Goal: Complete application form: Complete application form

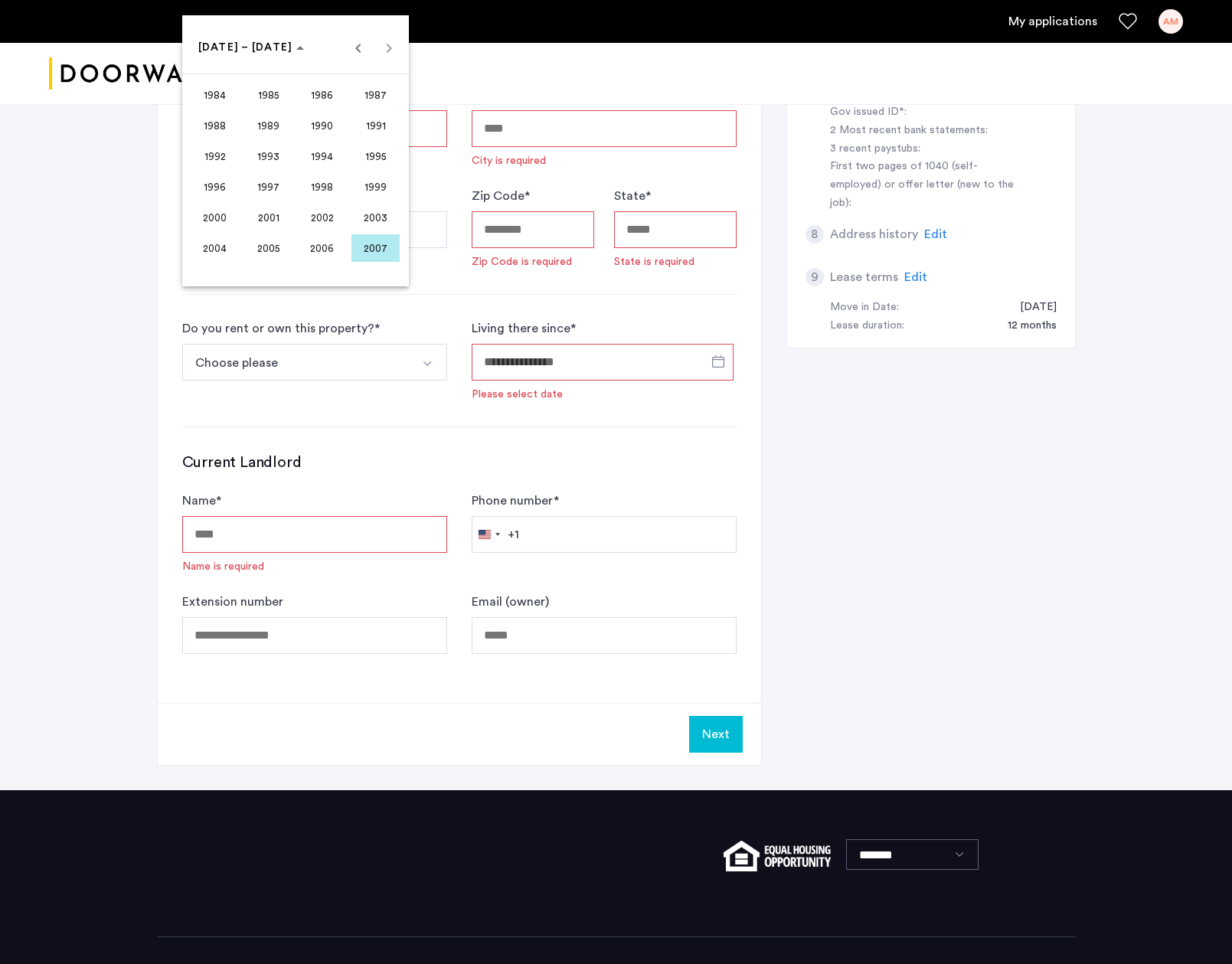
click at [230, 536] on div at bounding box center [616, 482] width 1232 height 964
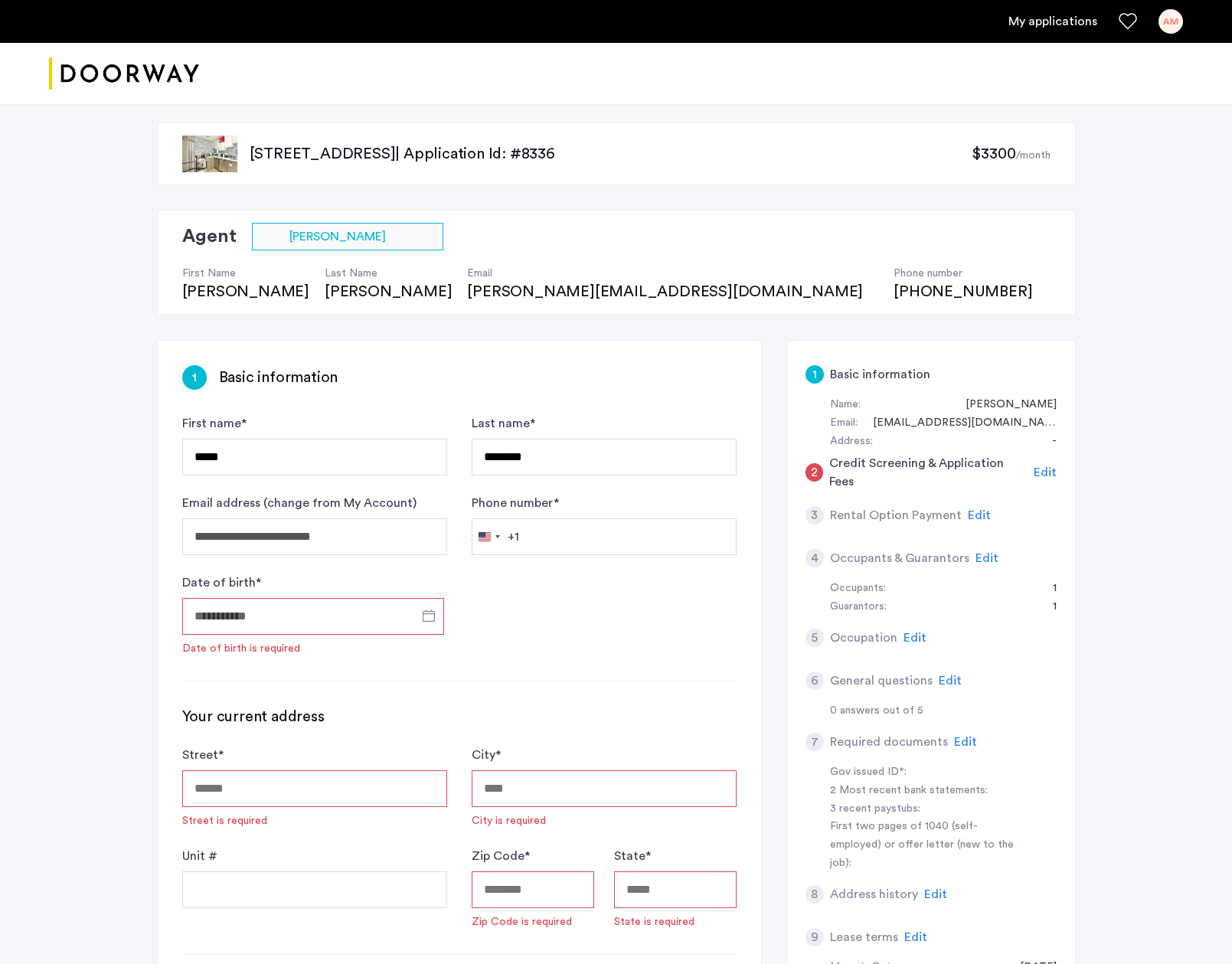
click at [330, 613] on input "Date of birth *" at bounding box center [313, 616] width 261 height 36
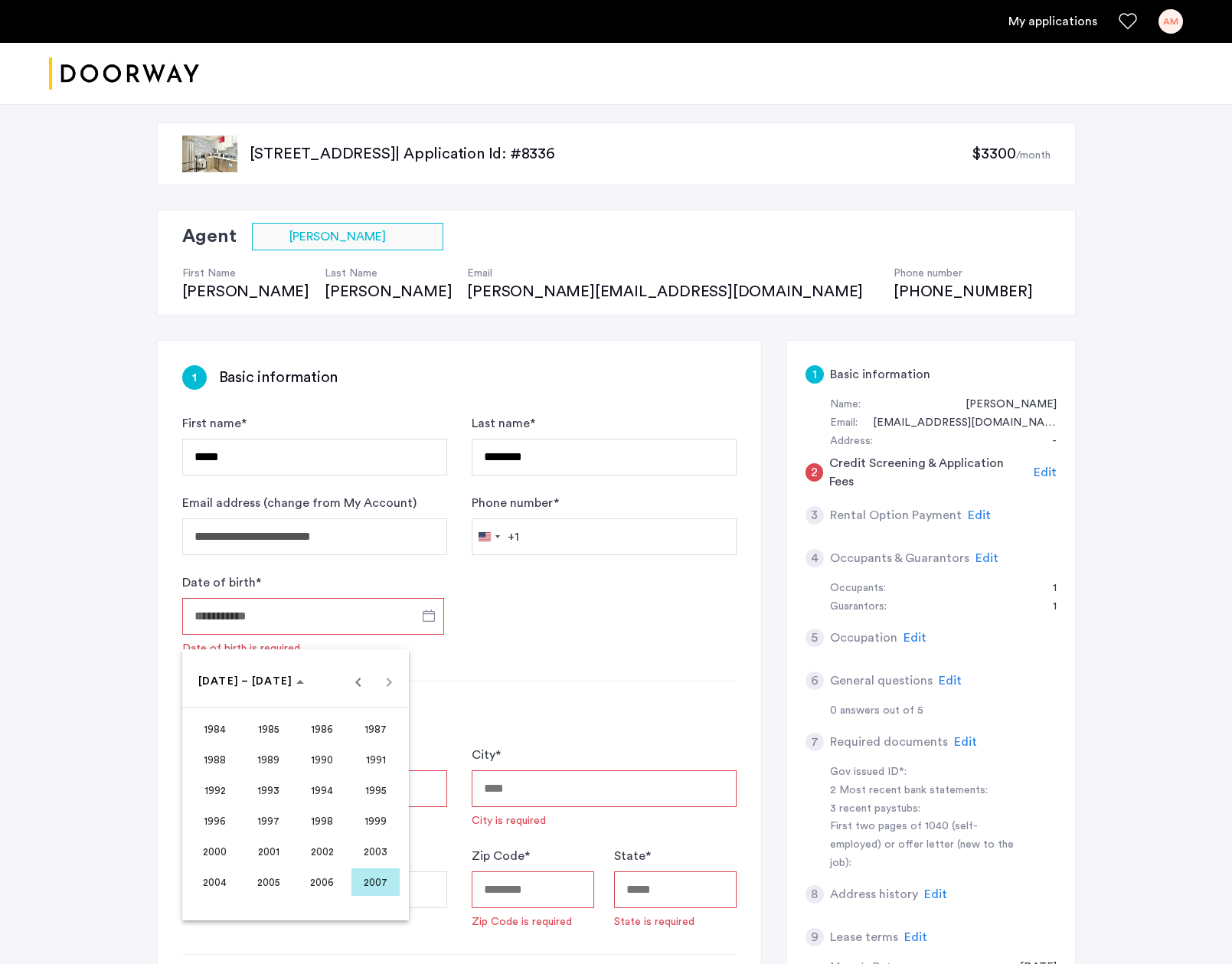
click at [270, 842] on span "2001" at bounding box center [268, 851] width 48 height 28
click at [365, 757] on span "APR" at bounding box center [375, 760] width 48 height 28
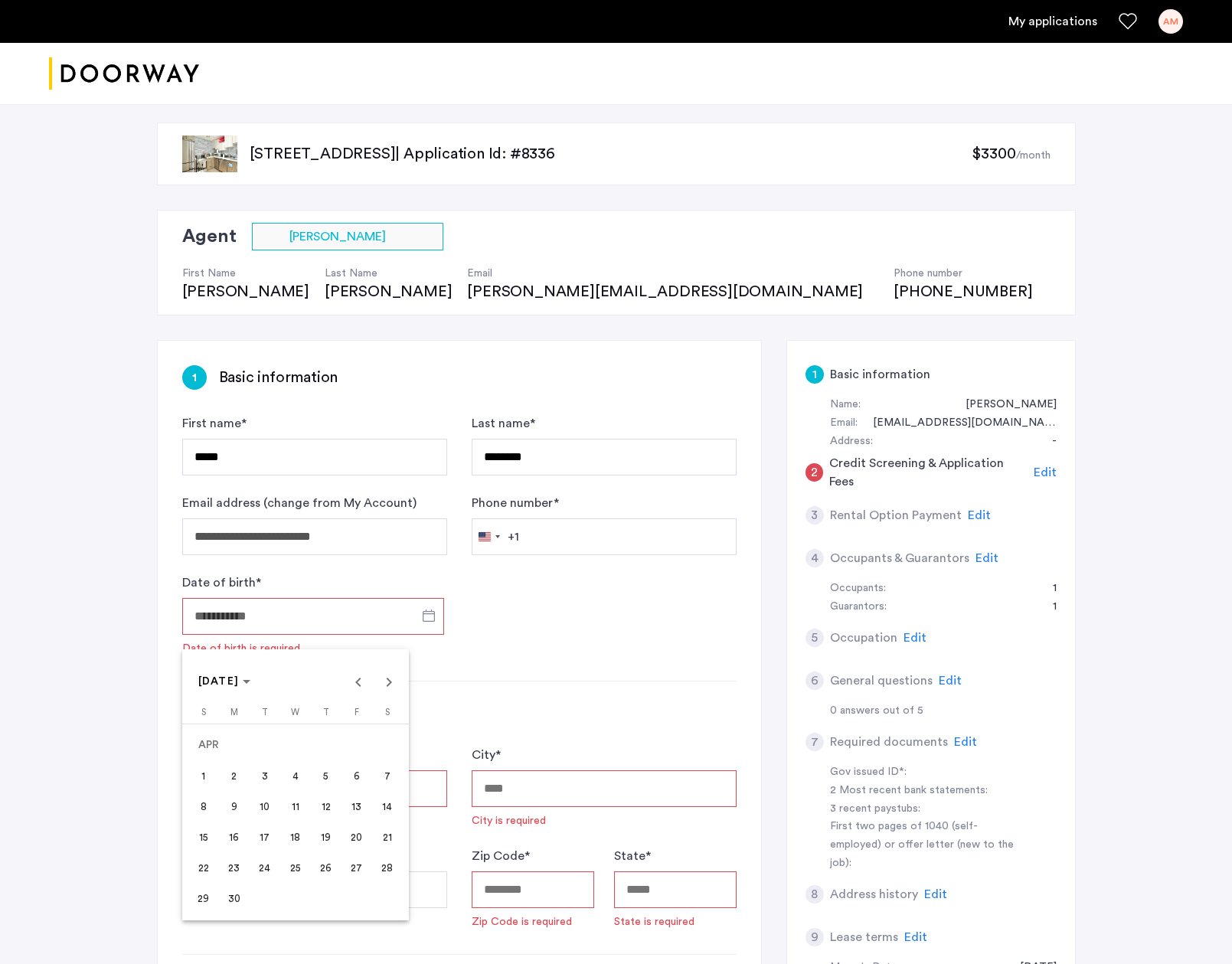
click at [384, 811] on span "14" at bounding box center [387, 806] width 28 height 28
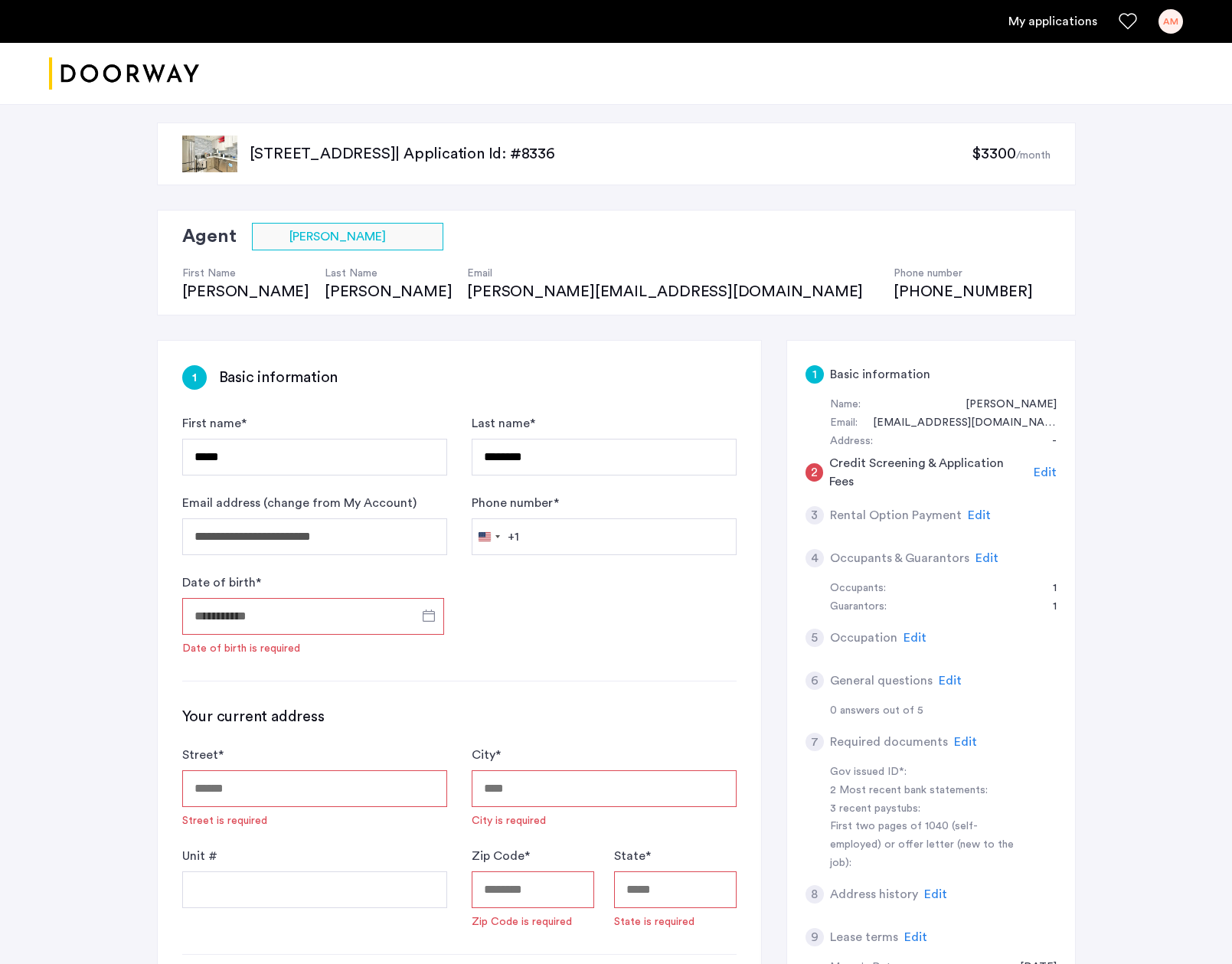
type input "**********"
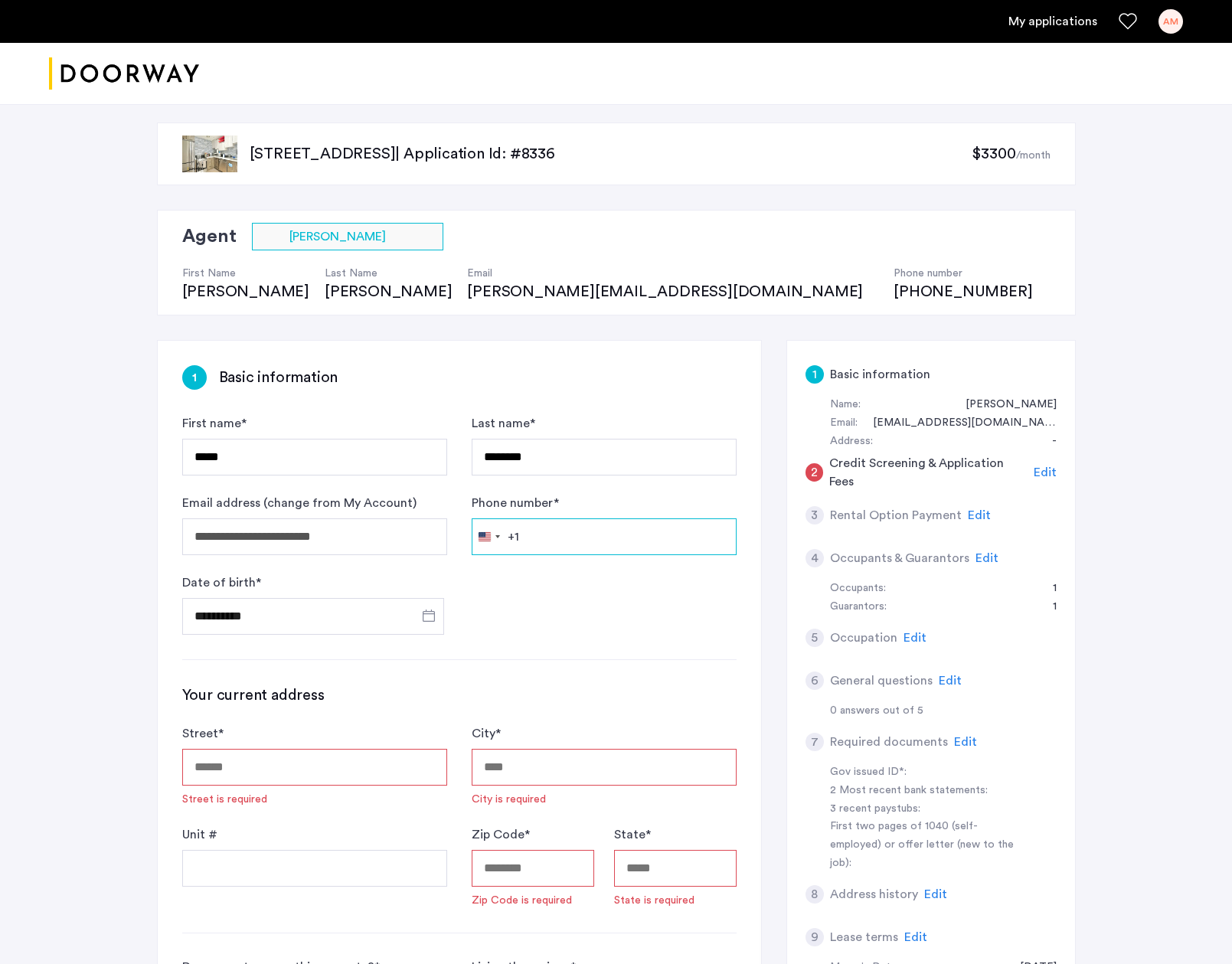
click at [582, 518] on input "Phone number *" at bounding box center [604, 536] width 265 height 36
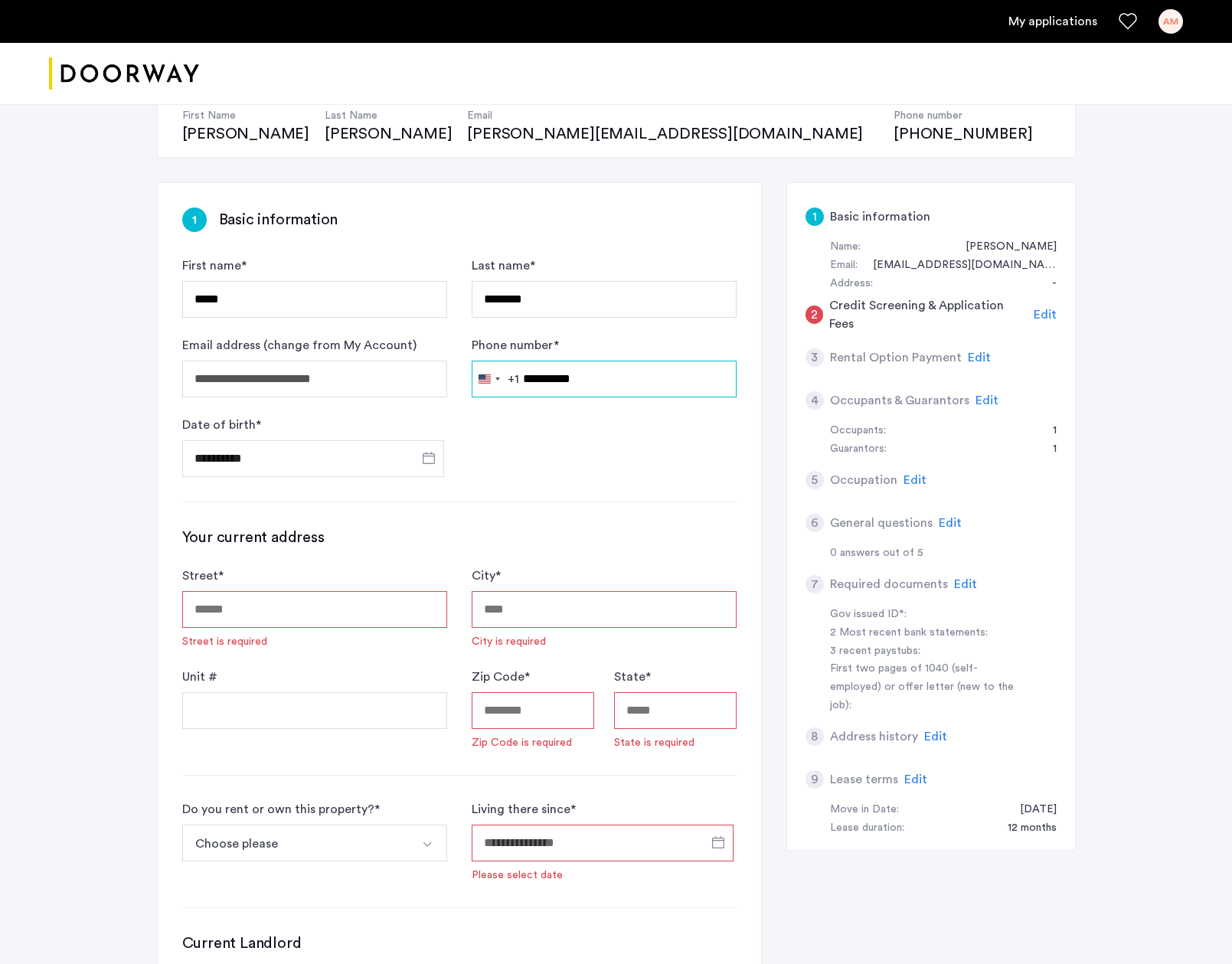
scroll to position [161, 0]
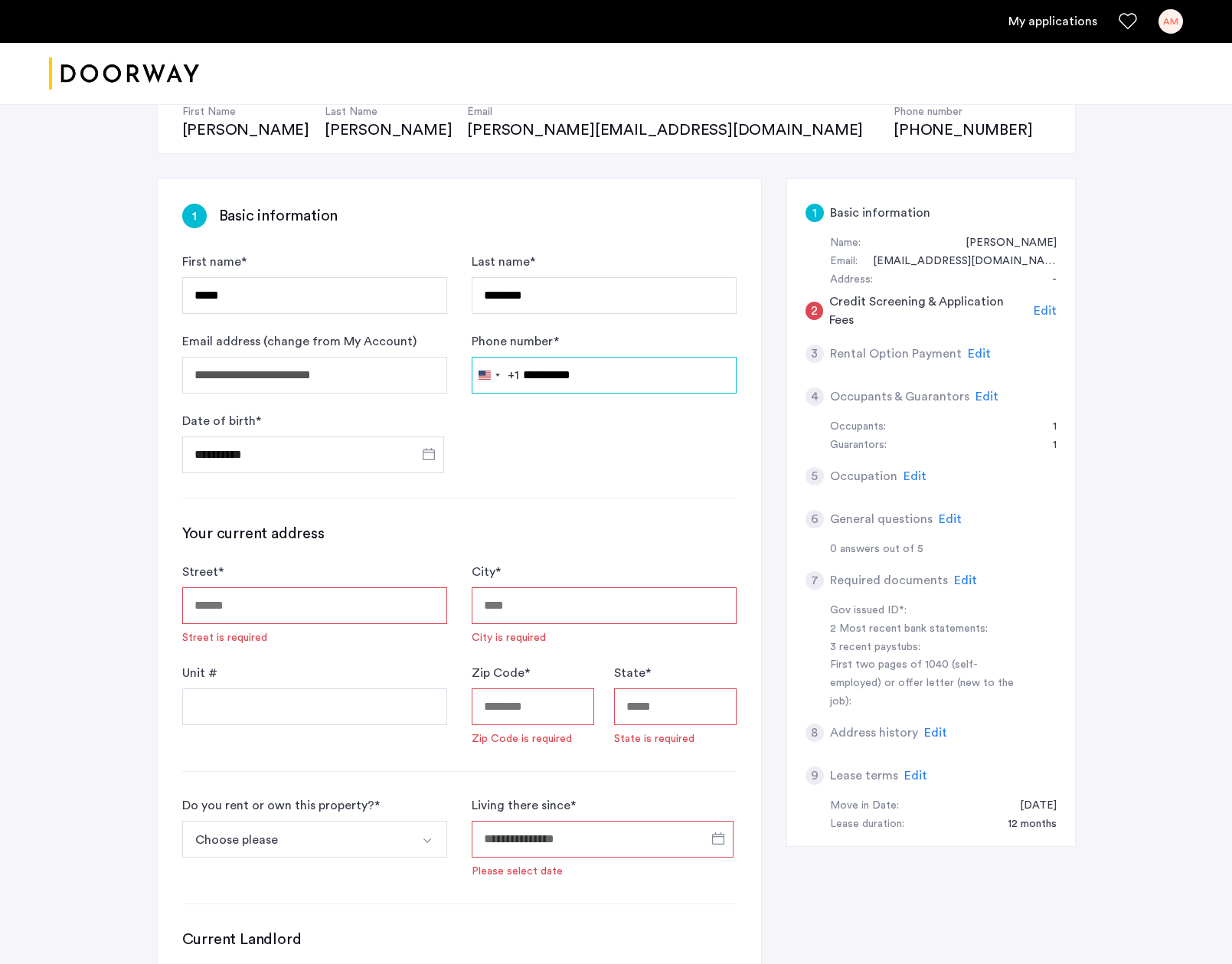
type input "**********"
click at [290, 616] on input "Street *" at bounding box center [314, 605] width 265 height 36
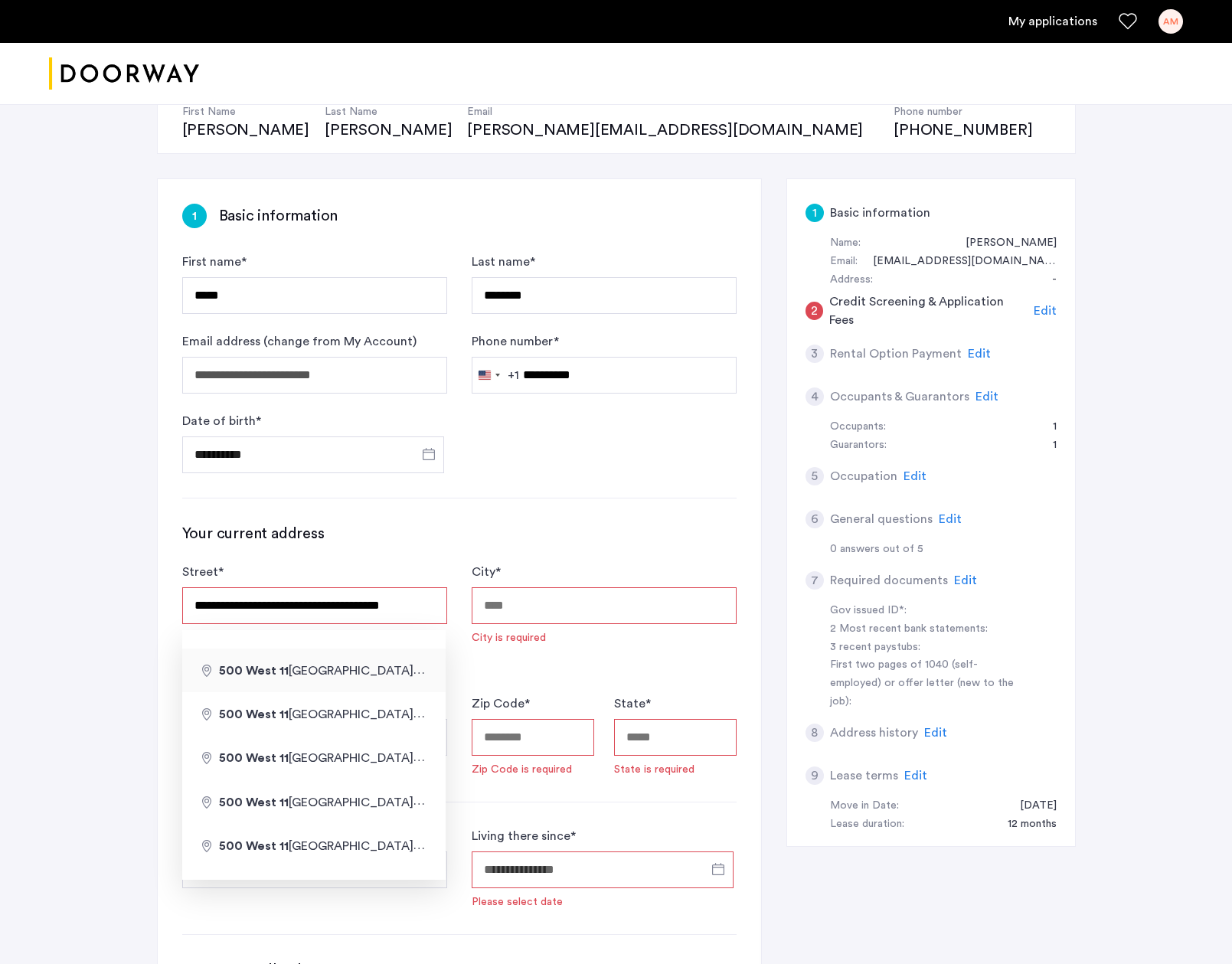
type input "**********"
type input "********"
type input "*****"
type input "**"
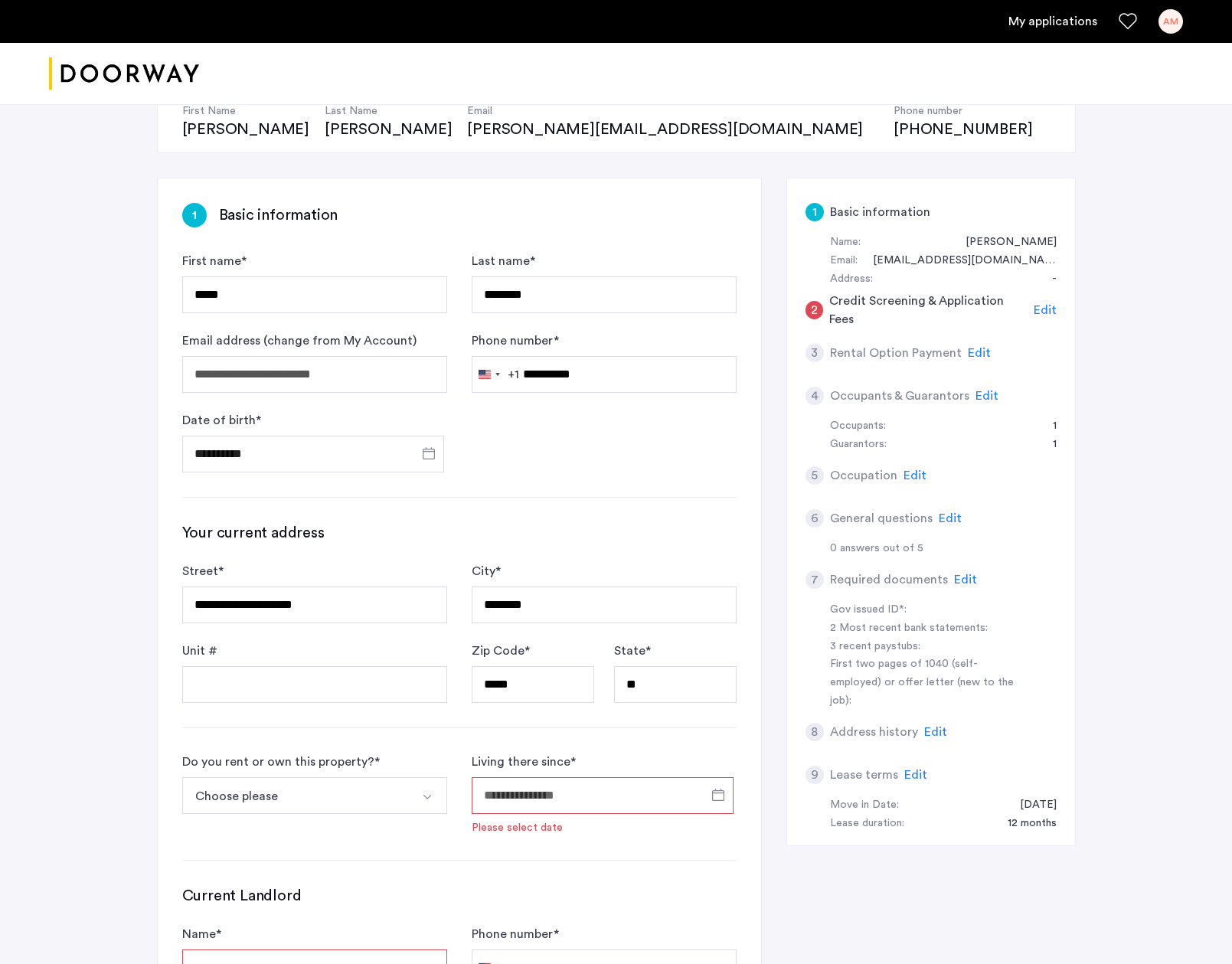
click at [542, 813] on input "Living there since *" at bounding box center [602, 795] width 261 height 36
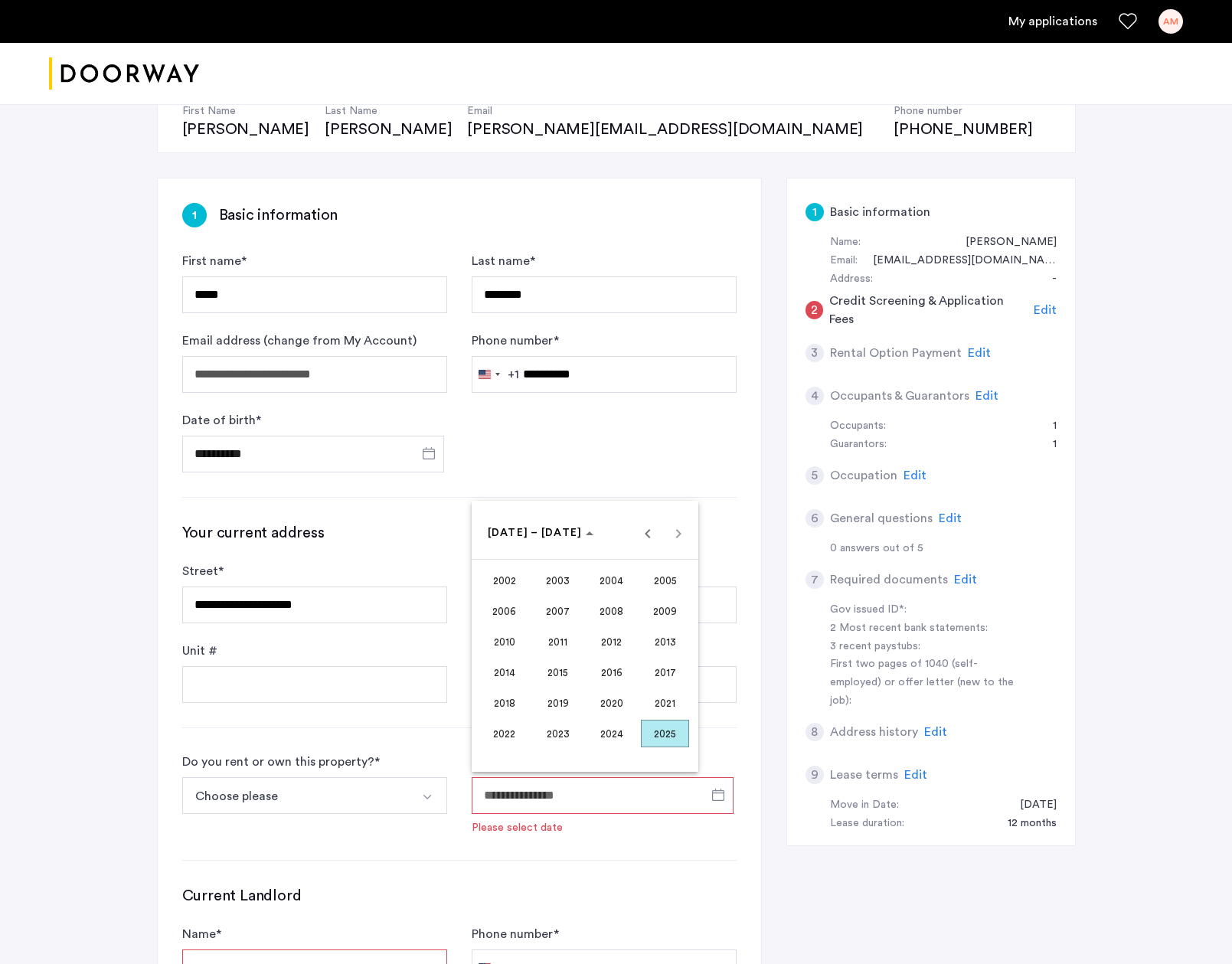
click at [609, 726] on span "2024" at bounding box center [611, 733] width 48 height 28
click at [361, 800] on div at bounding box center [616, 482] width 1232 height 964
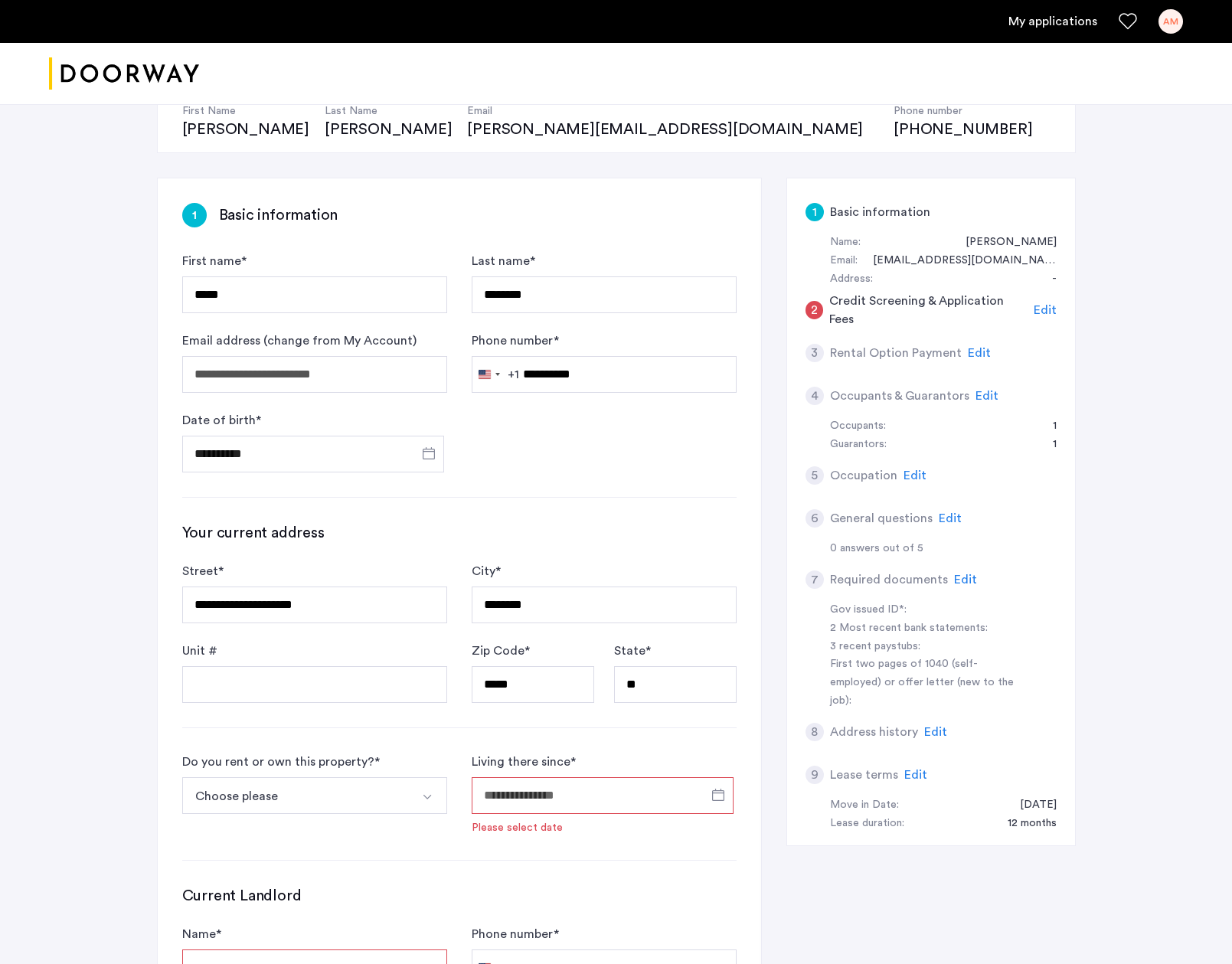
click at [407, 795] on button "Choose please" at bounding box center [296, 795] width 229 height 36
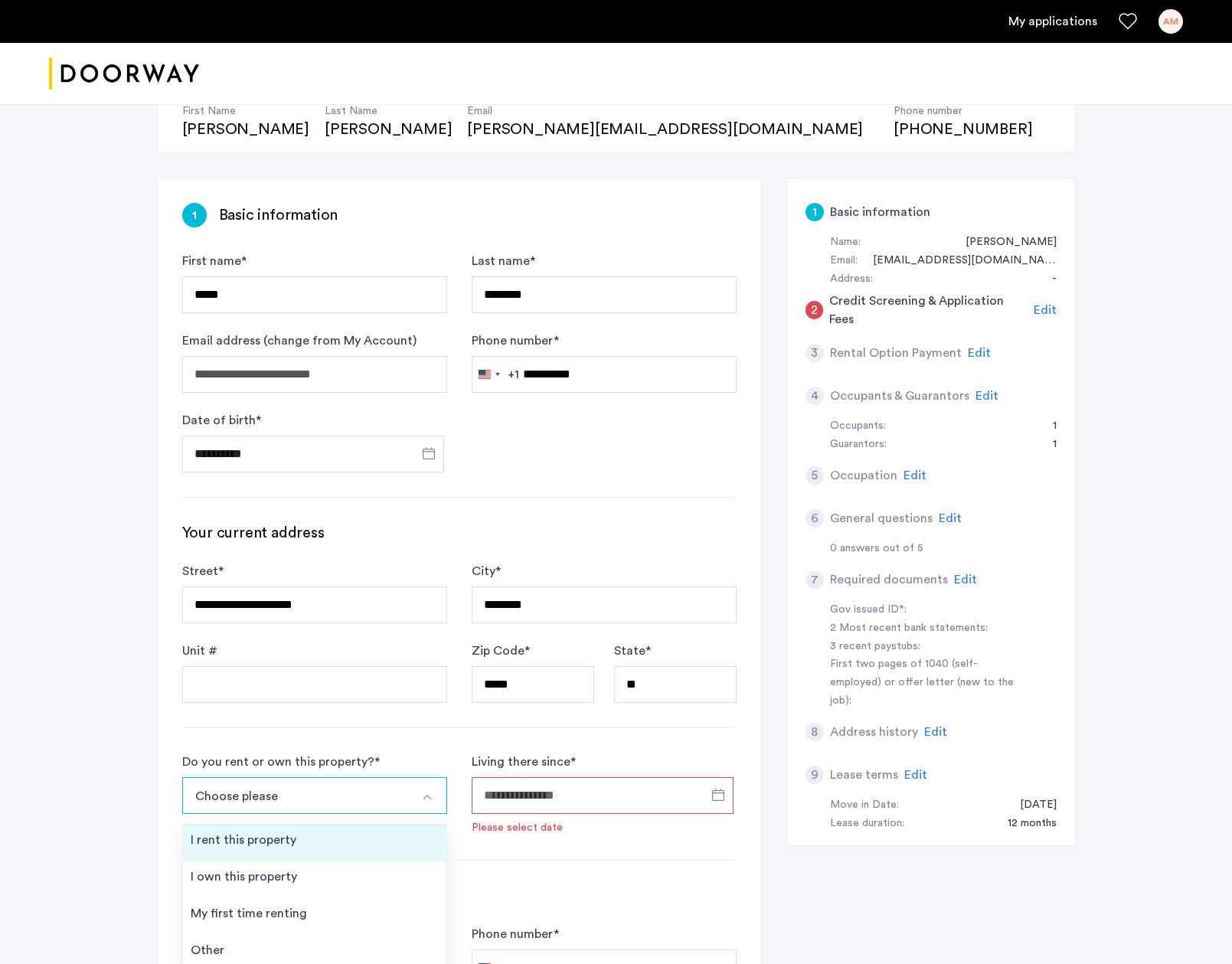
click at [316, 837] on li "I rent this property" at bounding box center [314, 843] width 263 height 36
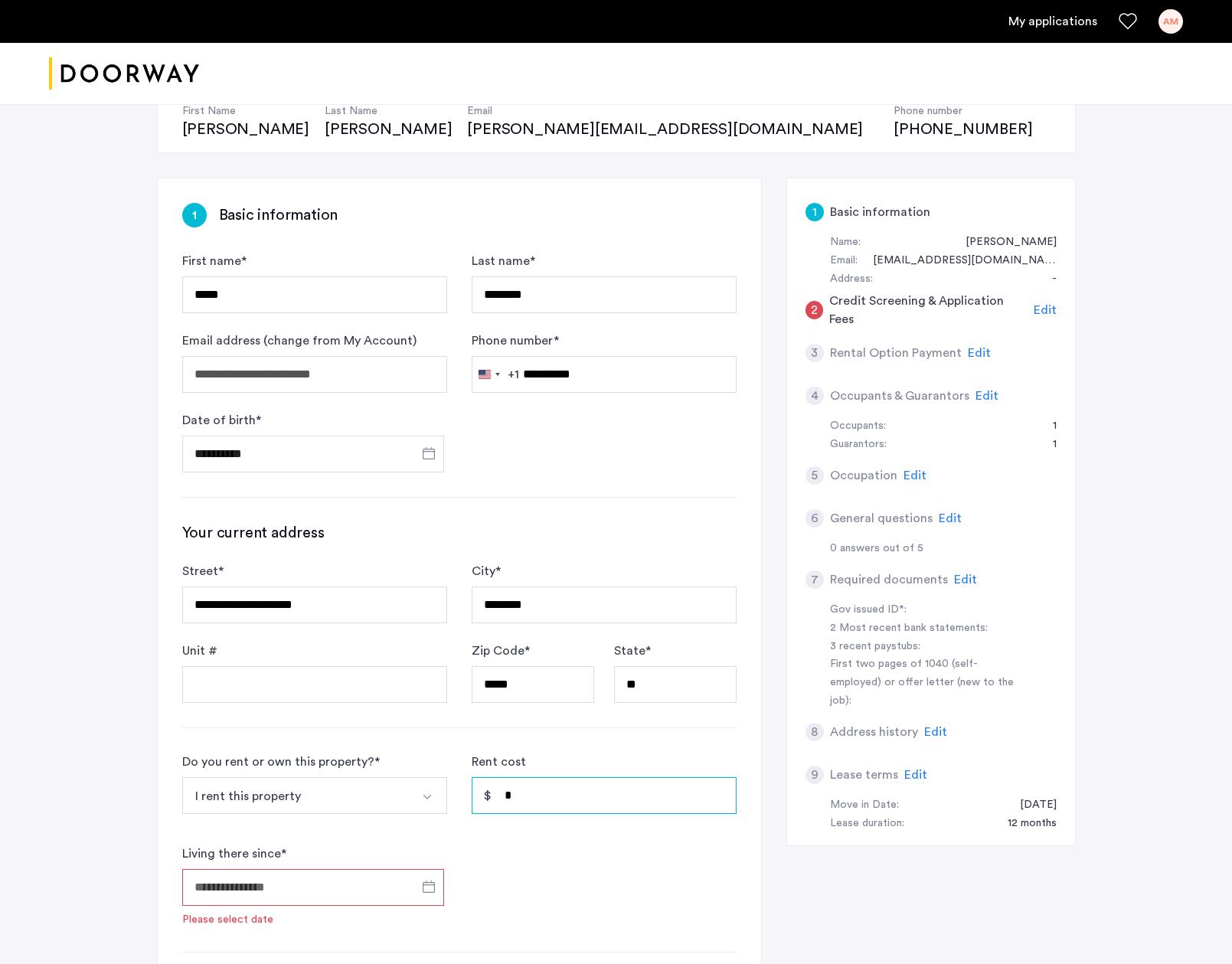
click at [568, 787] on input "*" at bounding box center [604, 795] width 265 height 36
drag, startPoint x: 327, startPoint y: 862, endPoint x: 319, endPoint y: 878, distance: 17.9
click at [327, 869] on div "Living there since * Please select date" at bounding box center [314, 886] width 265 height 83
click at [316, 878] on input "Living there since *" at bounding box center [313, 887] width 261 height 36
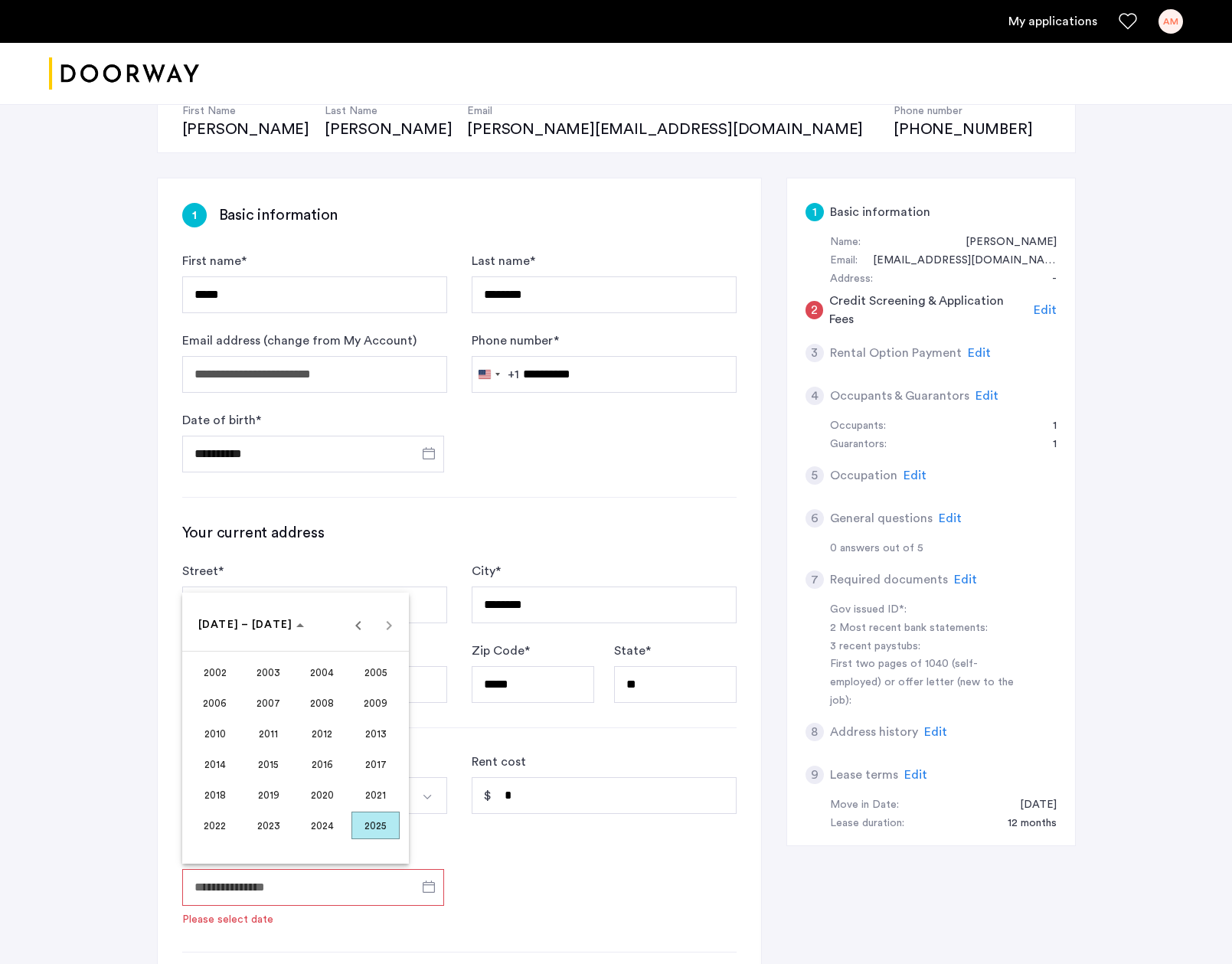
click at [377, 830] on span "2025" at bounding box center [375, 826] width 48 height 28
click at [232, 628] on span "2025" at bounding box center [219, 625] width 40 height 13
click at [251, 622] on span "[DATE]" at bounding box center [225, 625] width 53 height 13
click at [323, 819] on span "2024" at bounding box center [322, 826] width 48 height 28
click at [227, 770] on span "SEP" at bounding box center [215, 765] width 48 height 28
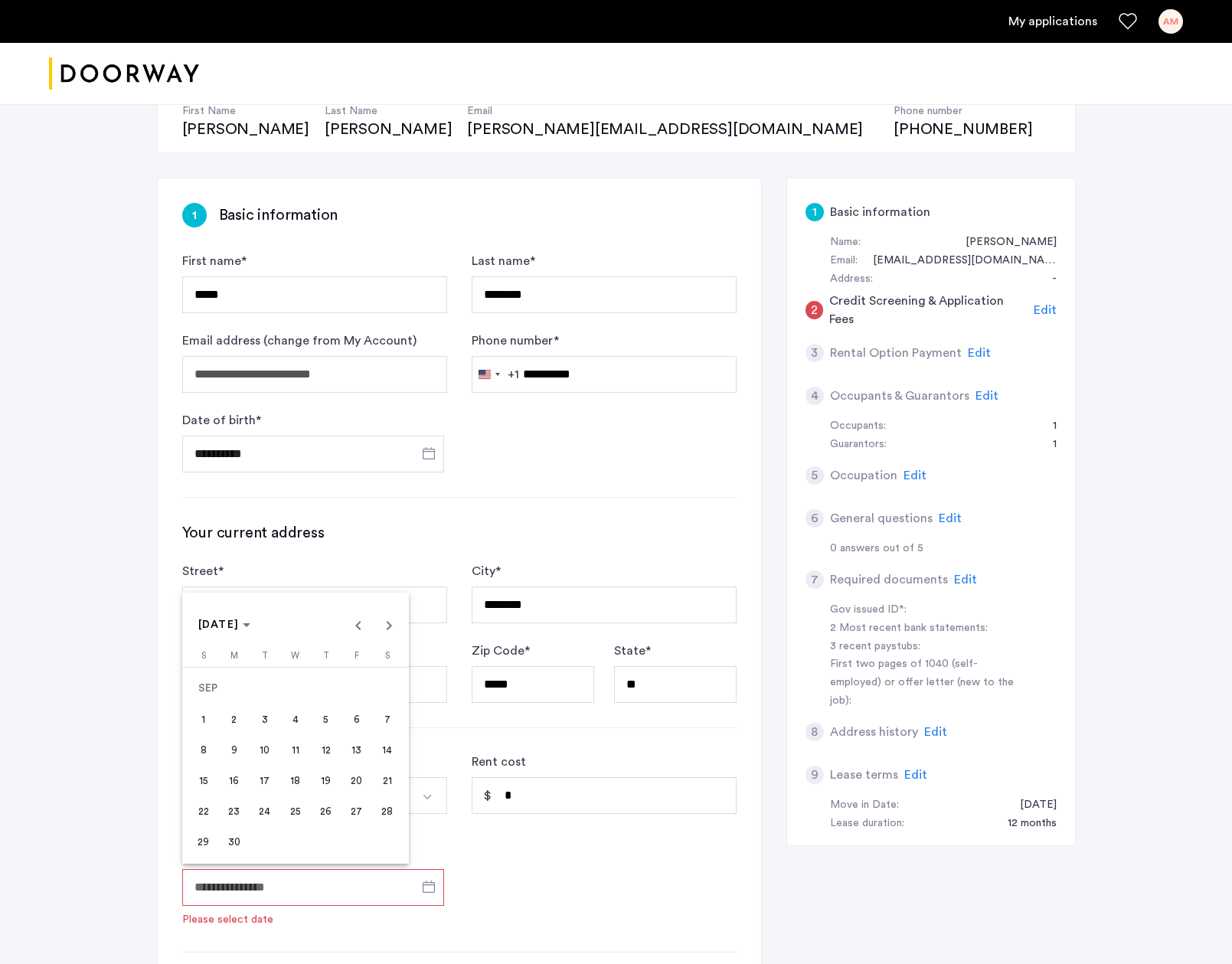
click at [198, 722] on span "1" at bounding box center [204, 720] width 28 height 28
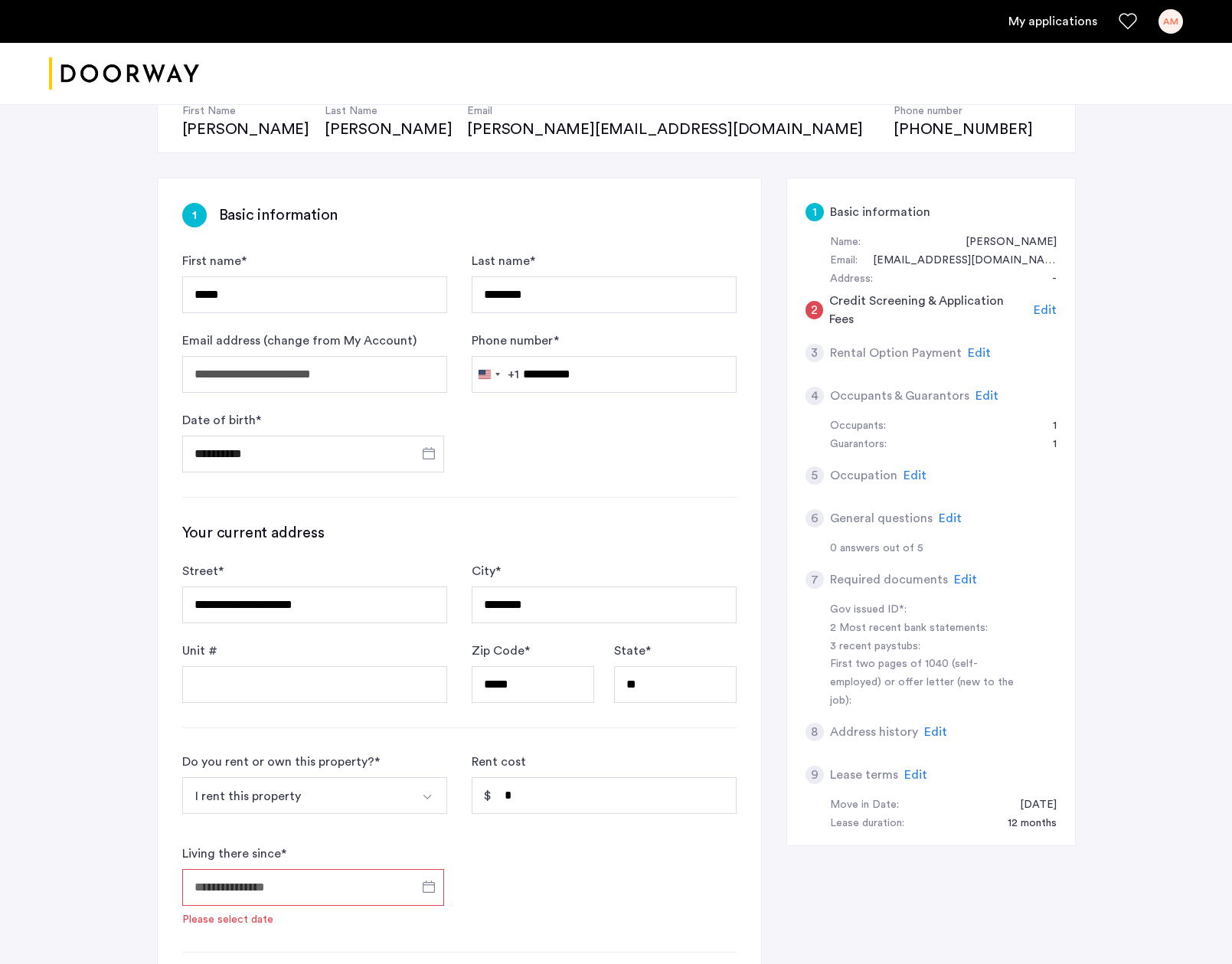
type input "**********"
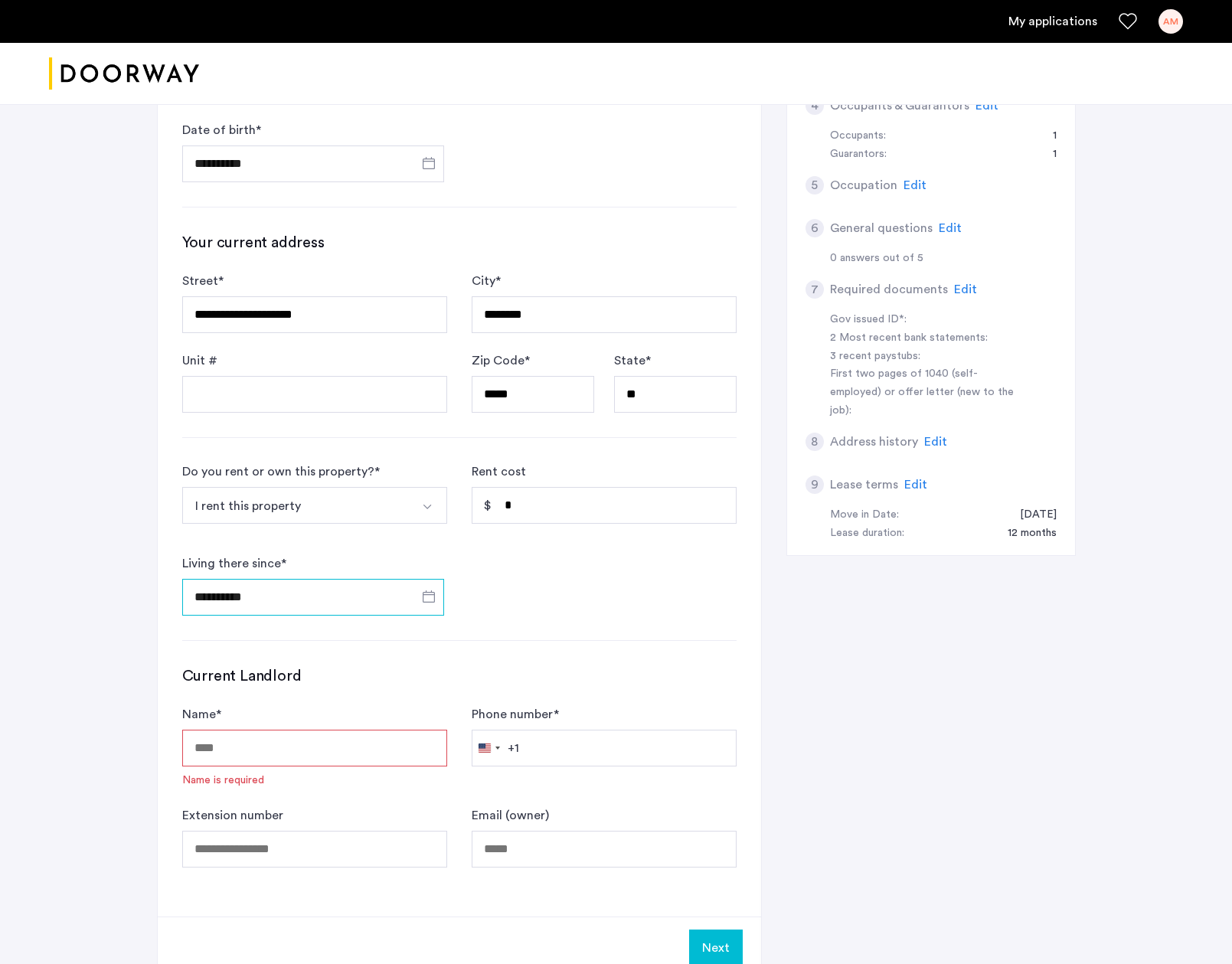
scroll to position [480, 0]
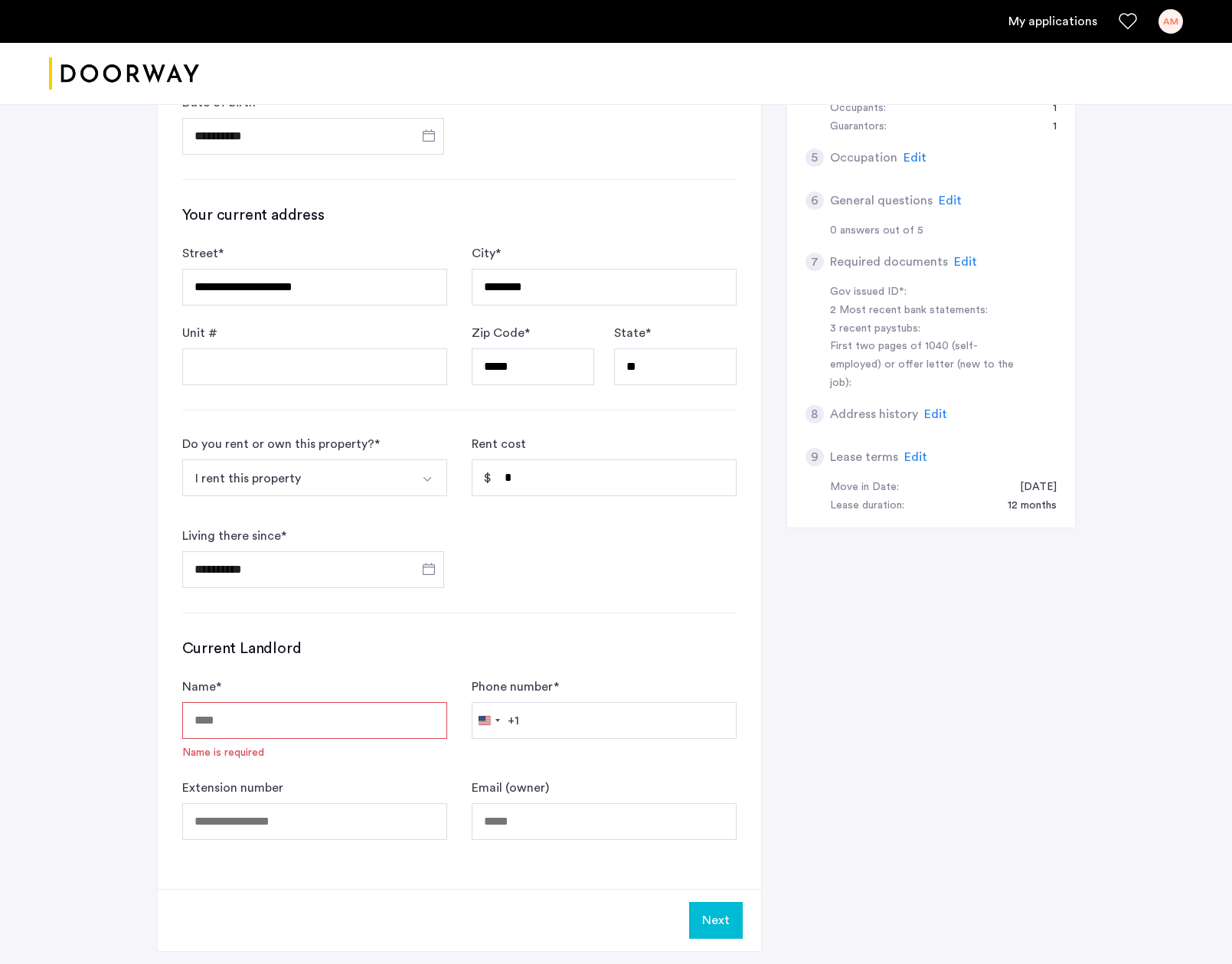
click at [319, 720] on input "Name *" at bounding box center [314, 720] width 265 height 36
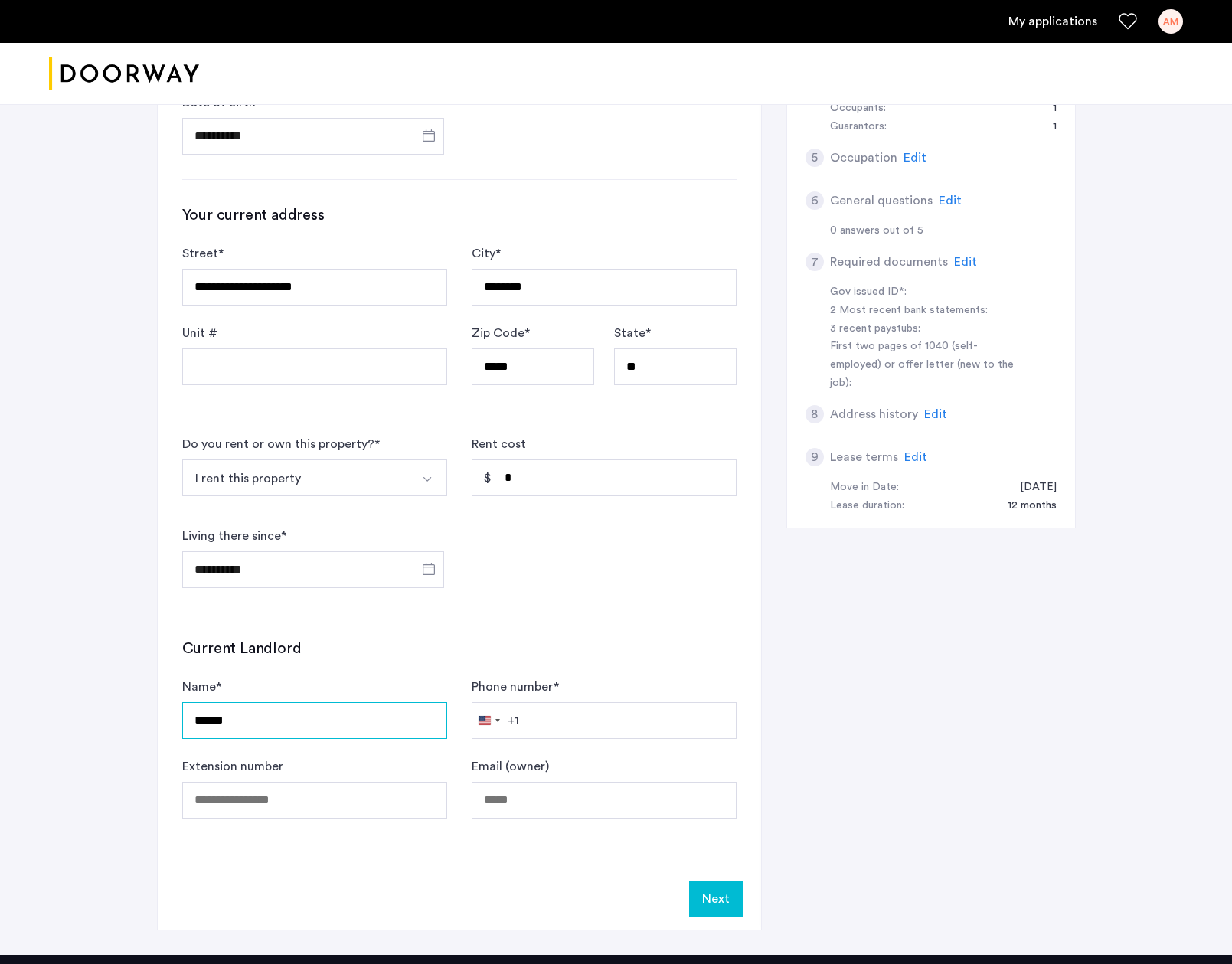
type input "******"
click at [603, 723] on input "Phone number *" at bounding box center [604, 720] width 265 height 36
type input "**********"
drag, startPoint x: 725, startPoint y: 898, endPoint x: 708, endPoint y: 754, distance: 145.0
click at [725, 898] on button "Next" at bounding box center [715, 899] width 54 height 36
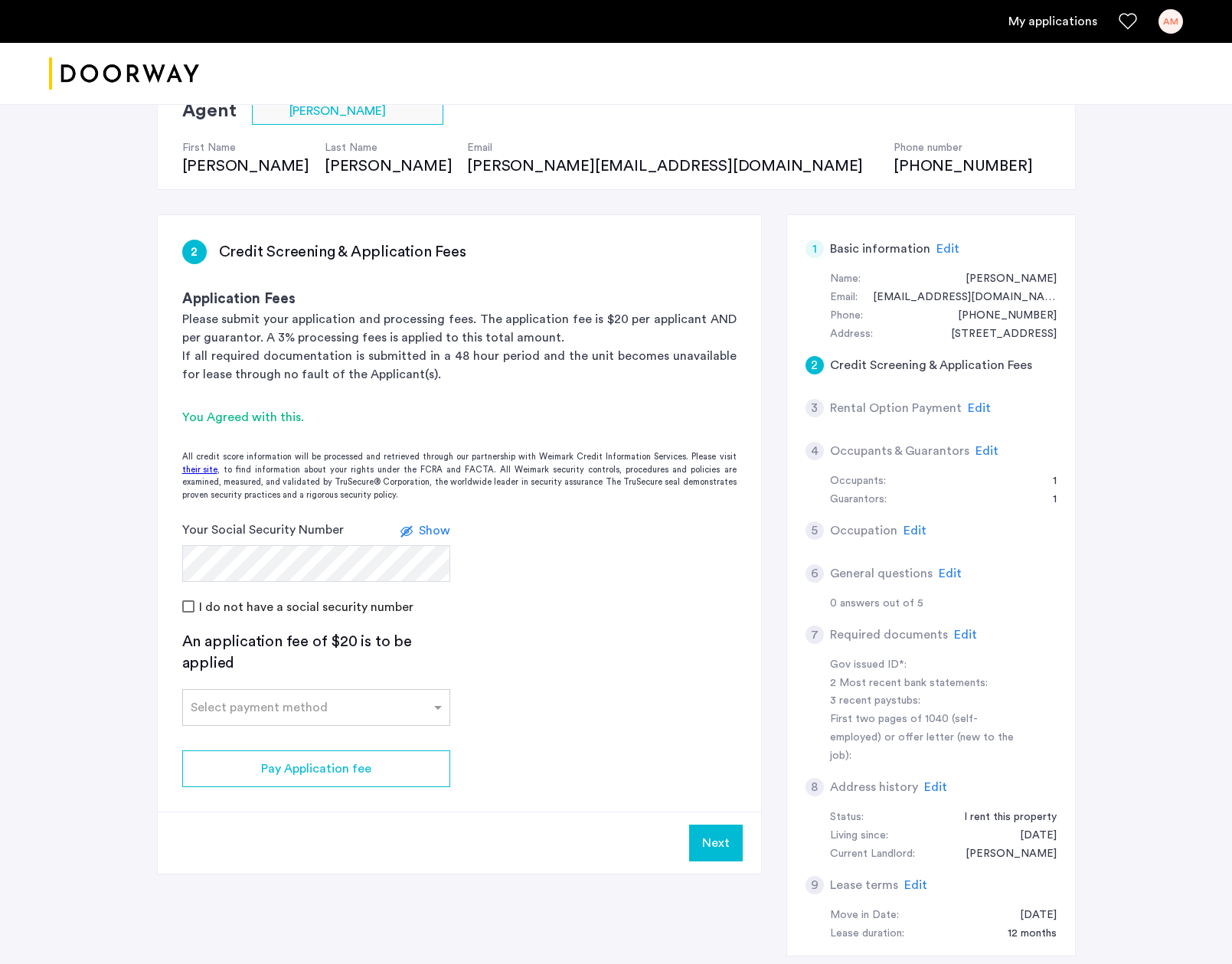
scroll to position [244, 0]
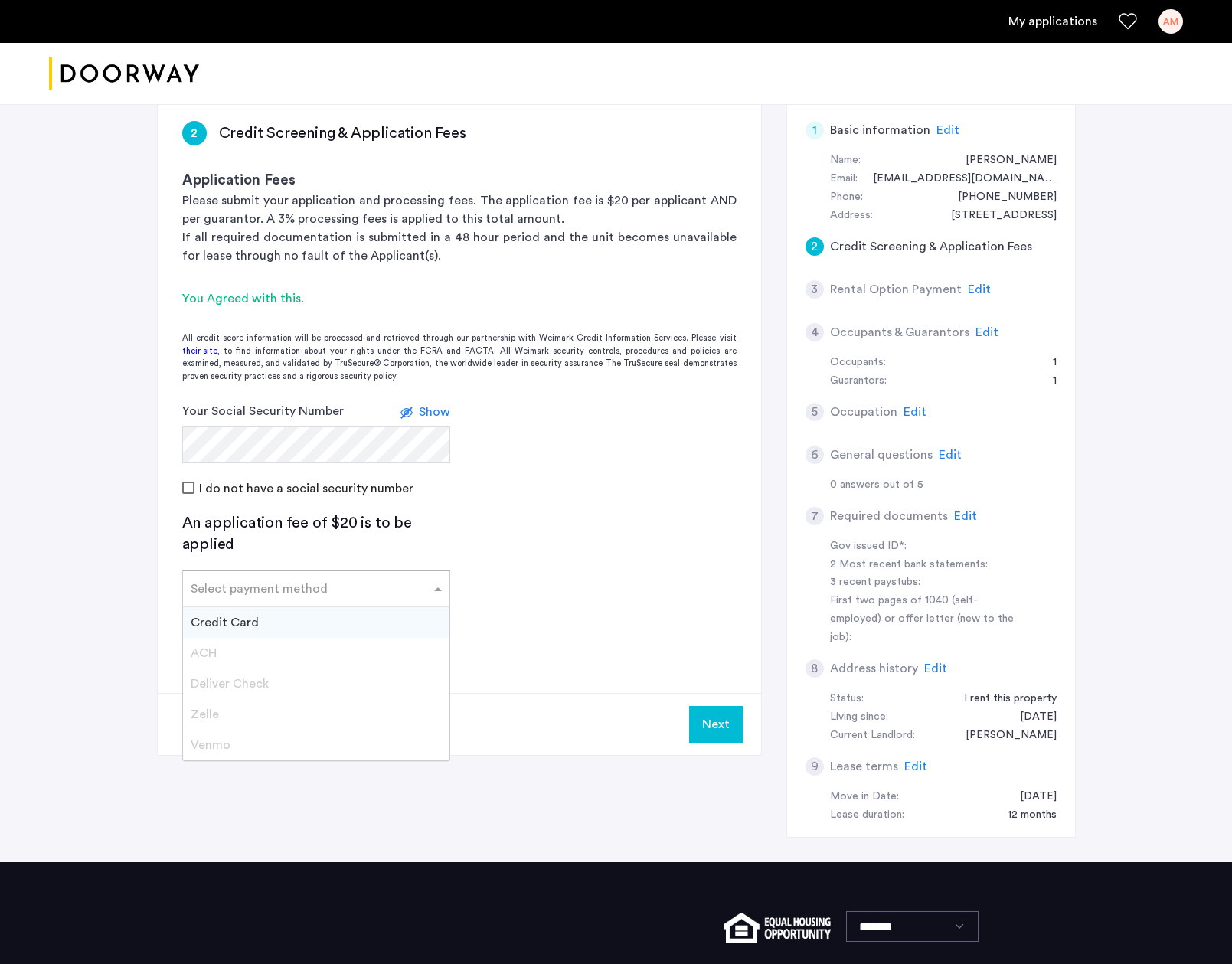
click at [261, 587] on input "text" at bounding box center [301, 586] width 220 height 11
click at [254, 628] on span "Credit Card" at bounding box center [225, 622] width 68 height 12
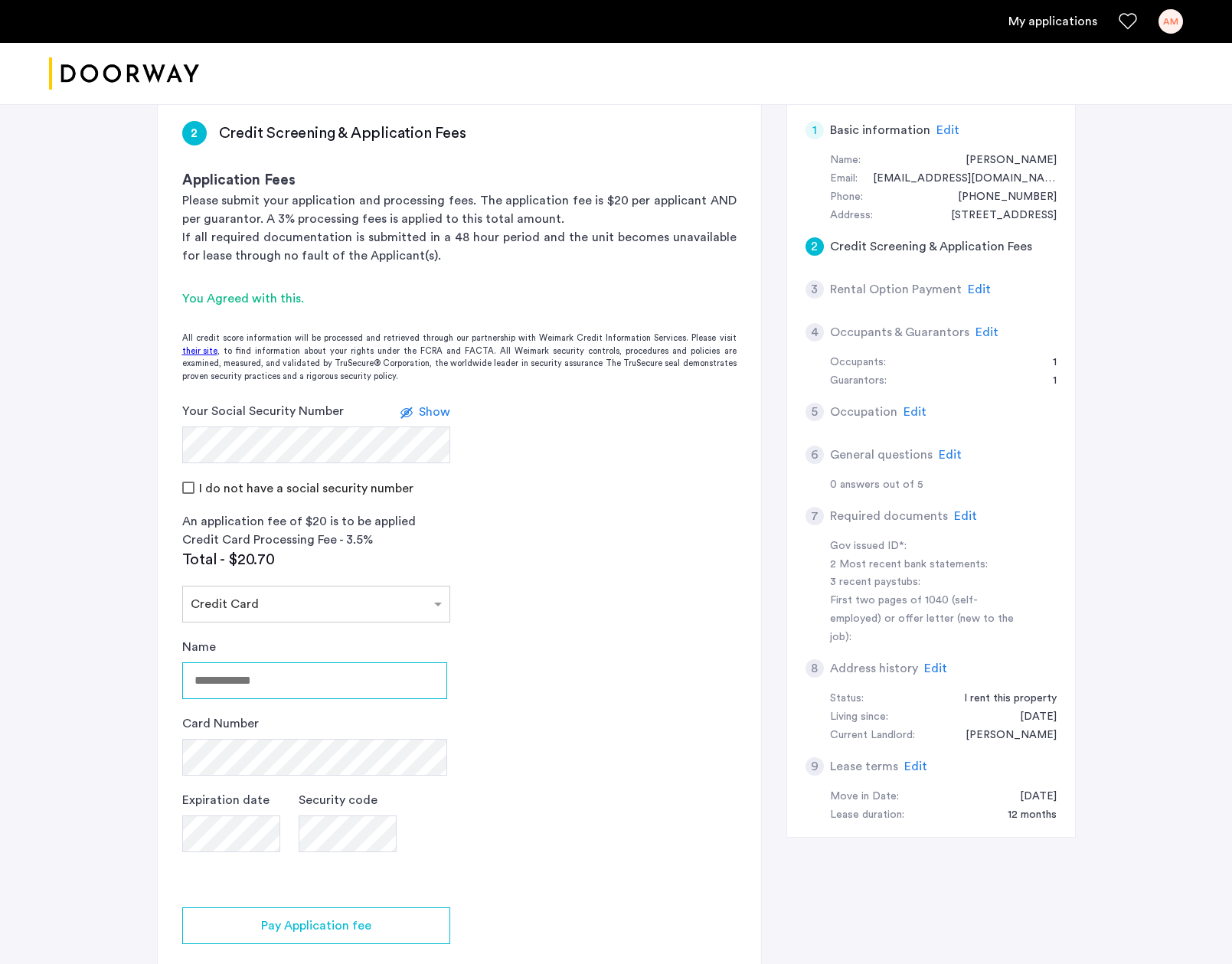
click at [258, 687] on input "Name" at bounding box center [314, 680] width 265 height 36
type input "**********"
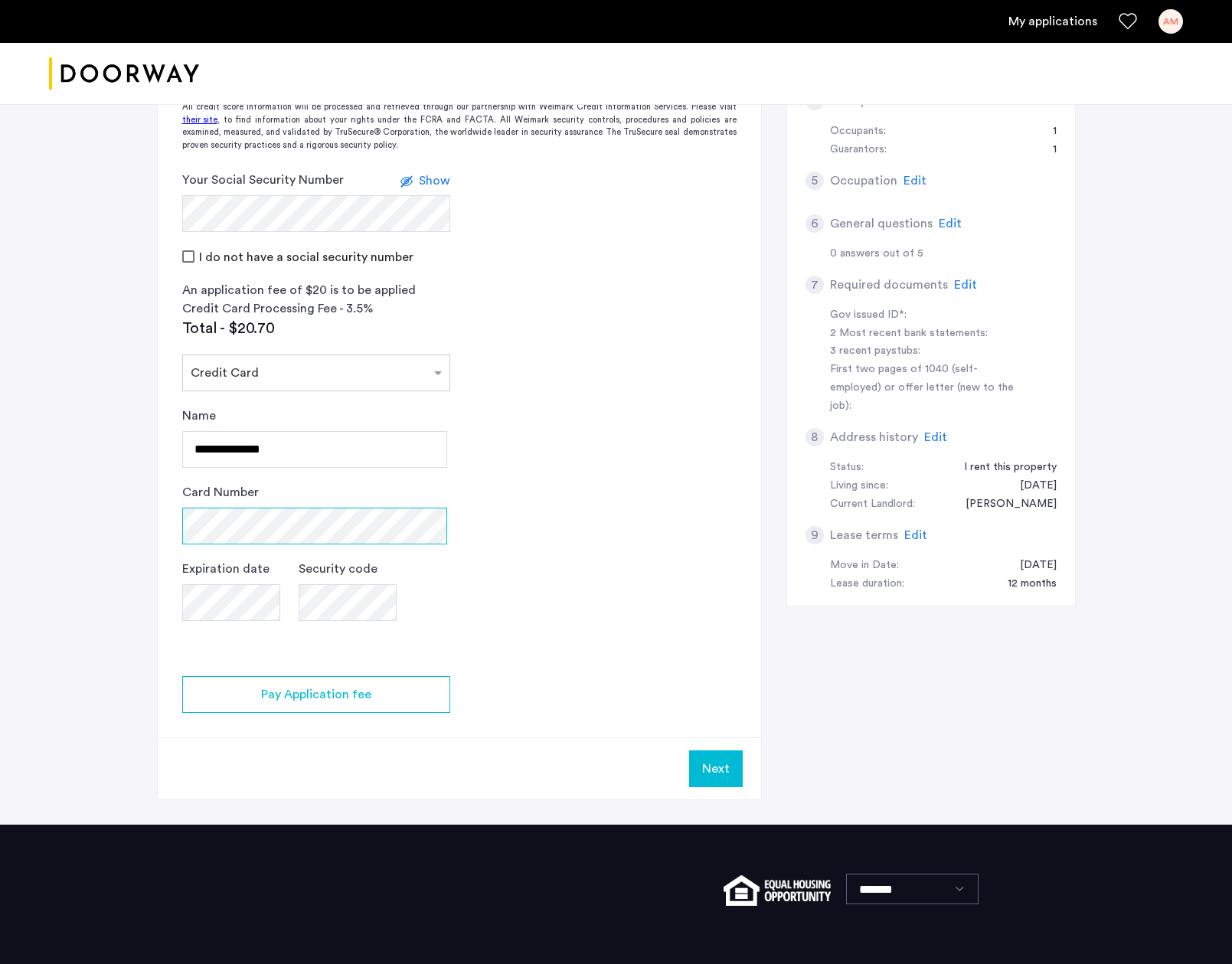
scroll to position [494, 0]
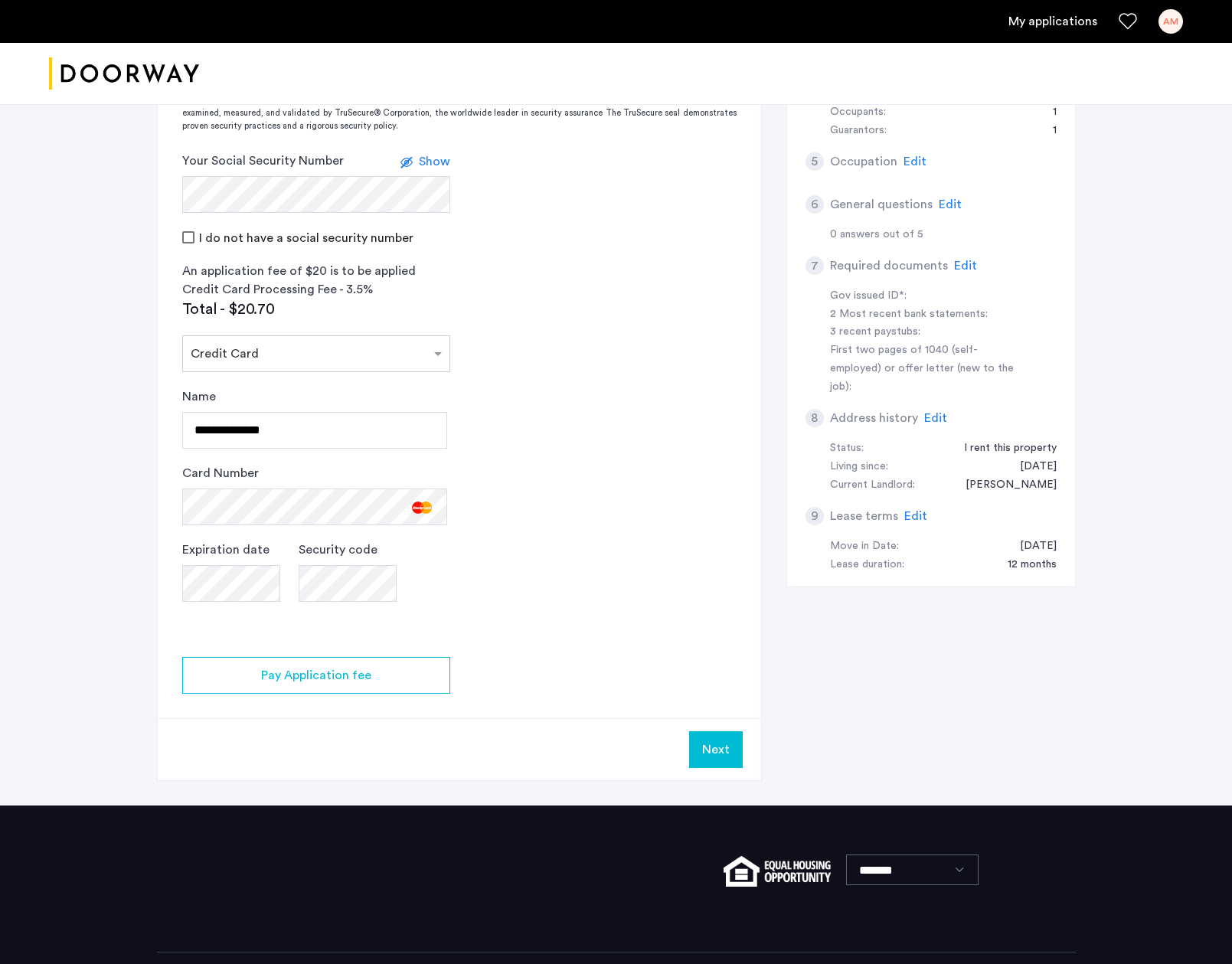
click at [292, 644] on app-credit-screening "2 Credit Screening & Application Fees Application Fees Please submit your appli…" at bounding box center [459, 314] width 604 height 935
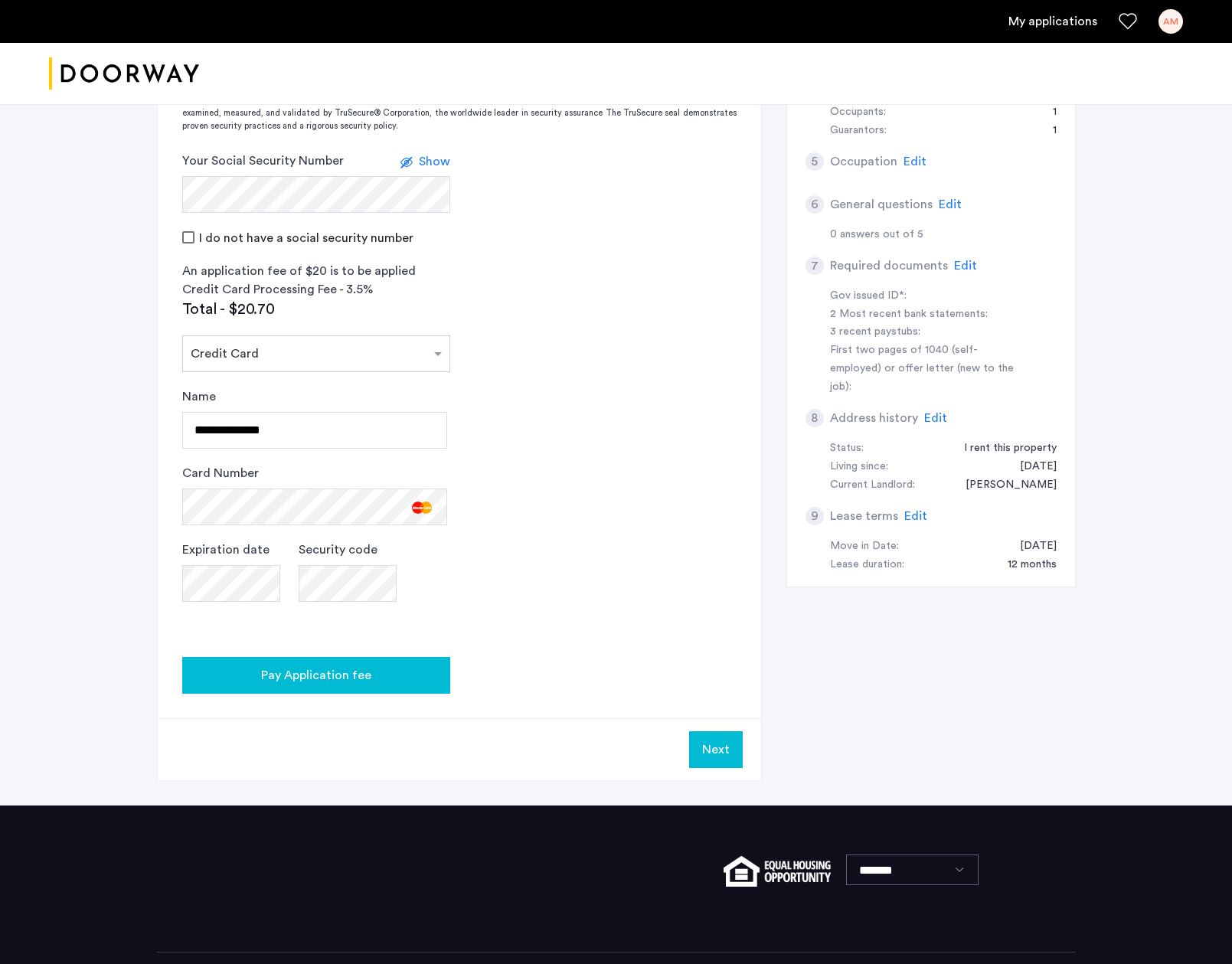
click at [300, 674] on span "Pay Application fee" at bounding box center [316, 675] width 110 height 19
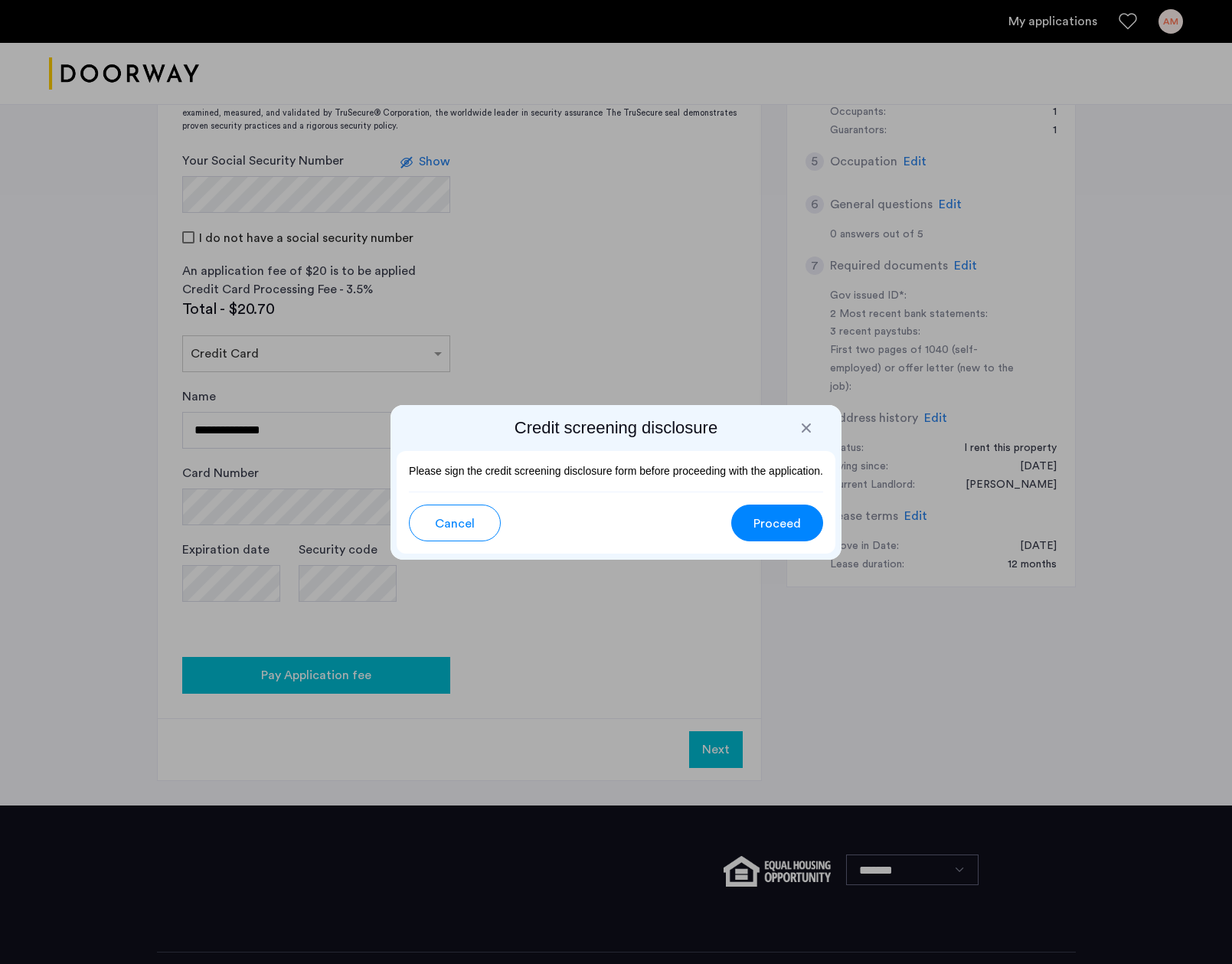
scroll to position [0, 0]
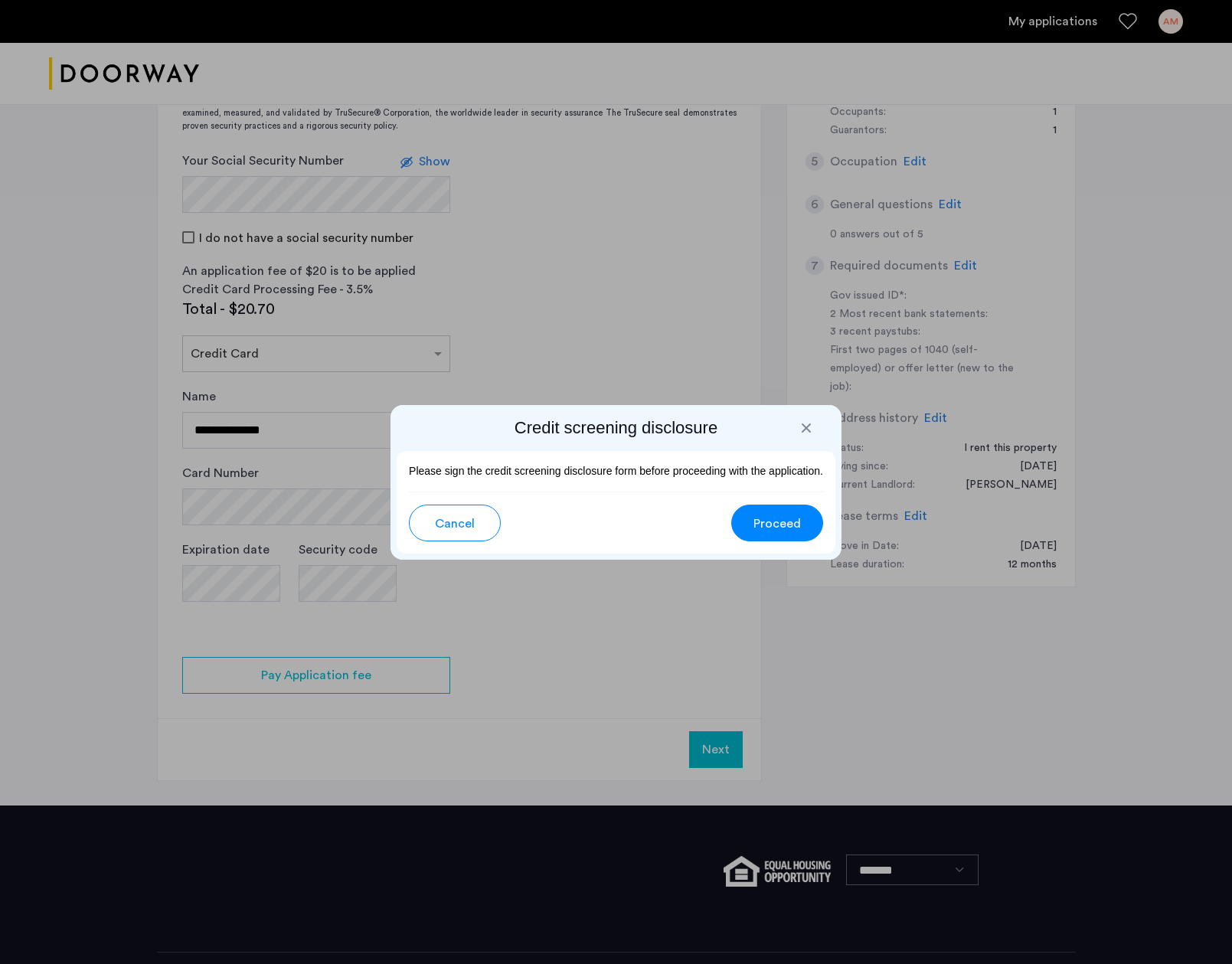
click at [788, 522] on span "Proceed" at bounding box center [777, 524] width 47 height 19
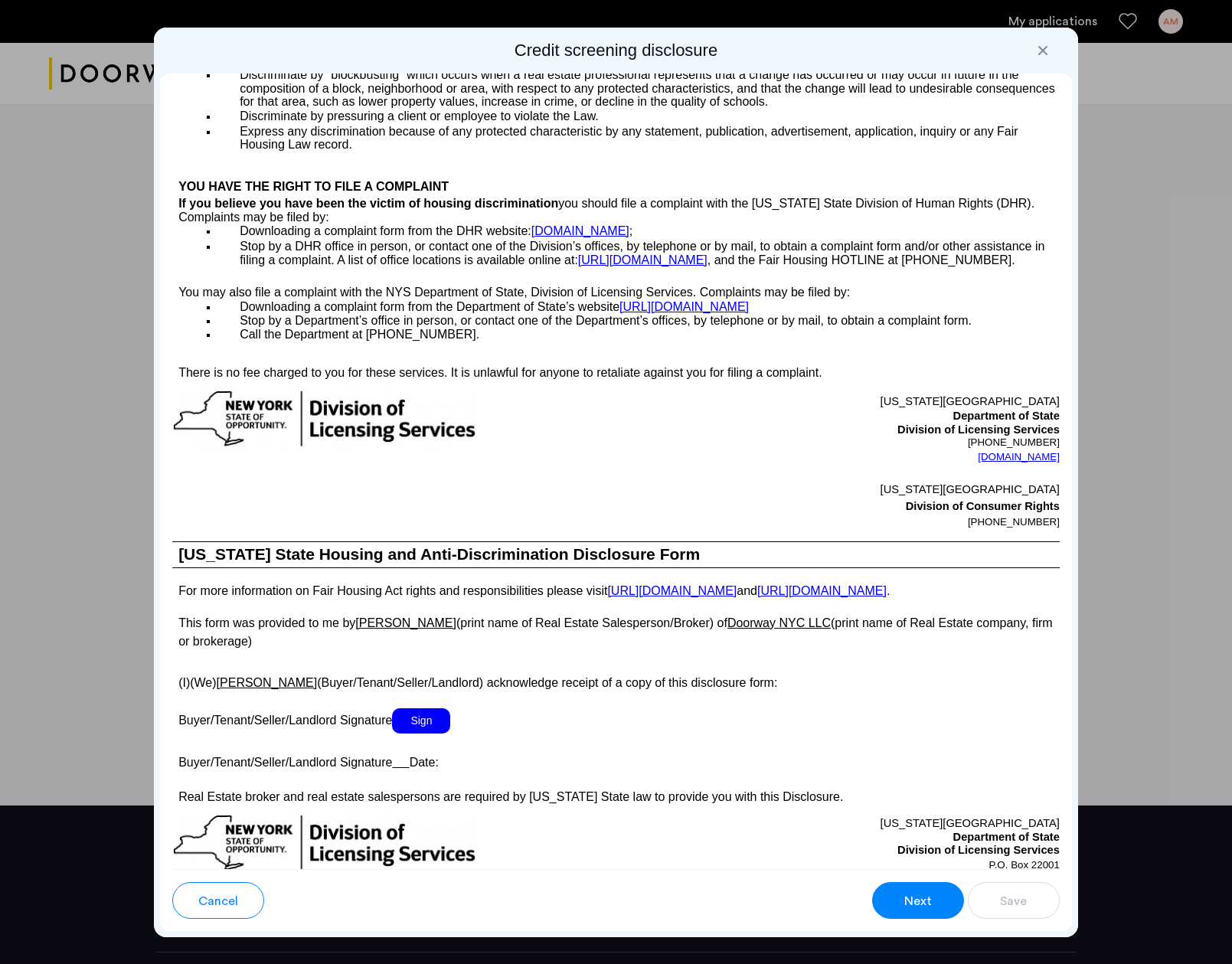
scroll to position [2205, 0]
click at [402, 733] on span "Sign" at bounding box center [420, 720] width 58 height 26
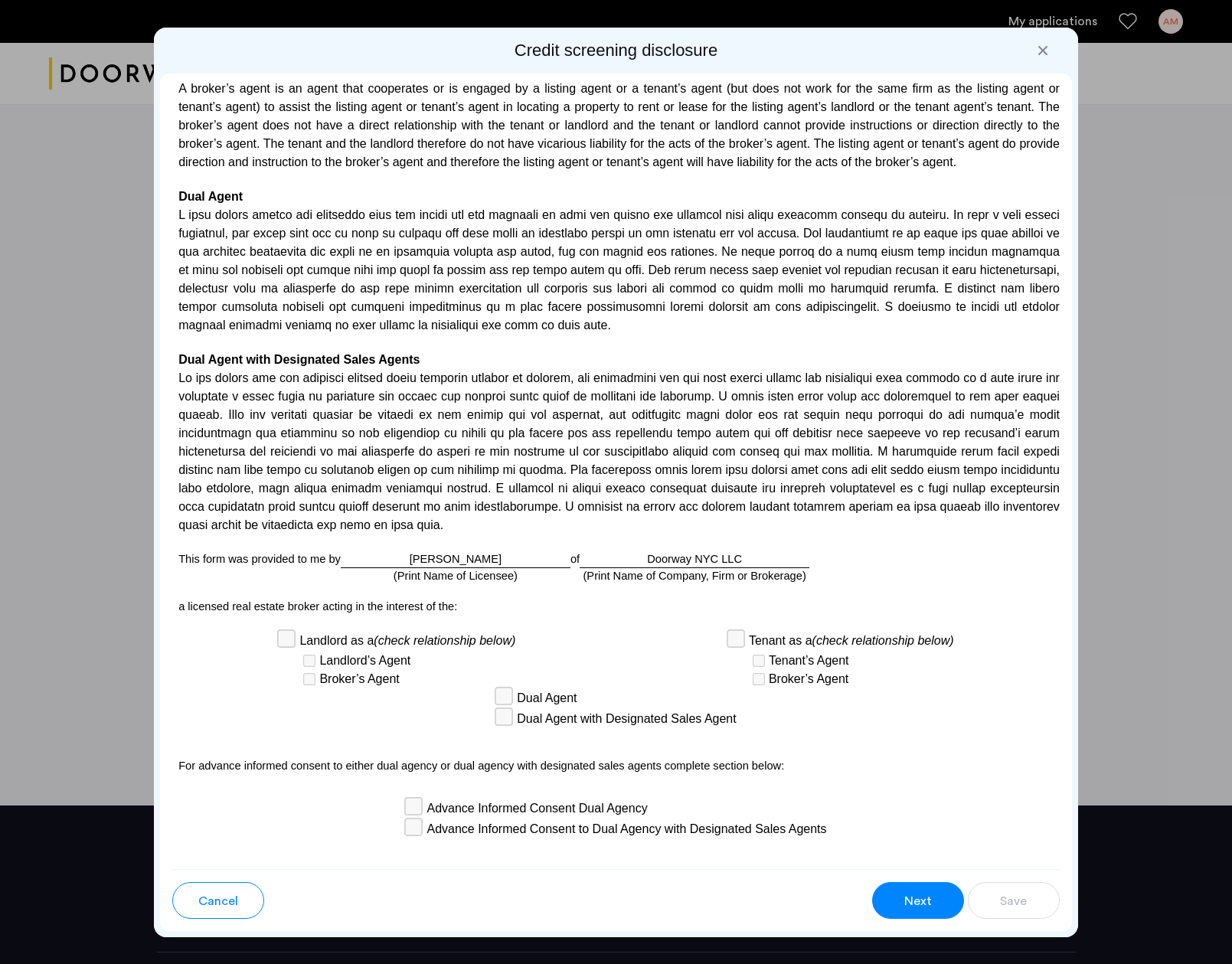
scroll to position [3909, 0]
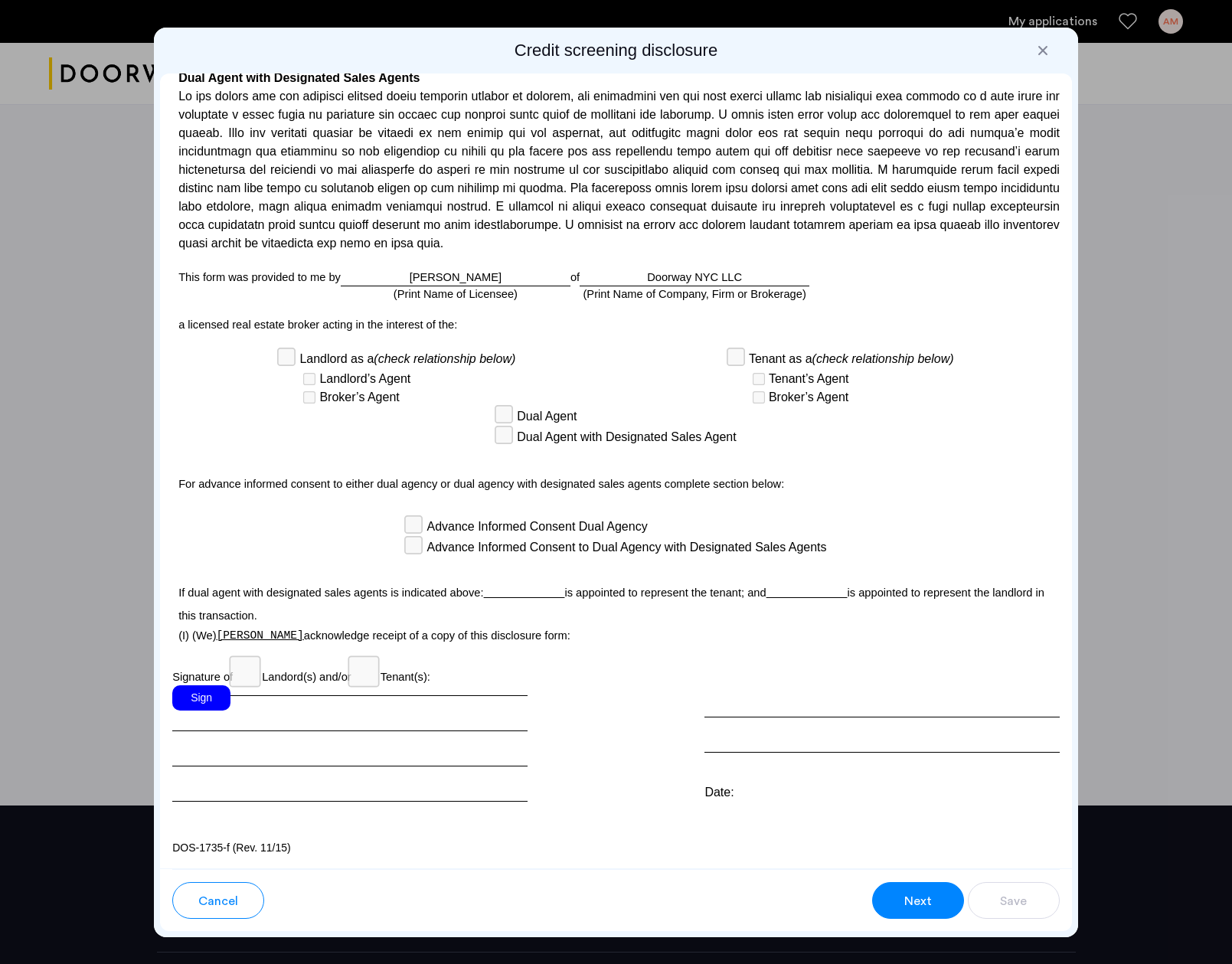
click at [219, 700] on div "Sign" at bounding box center [201, 698] width 58 height 26
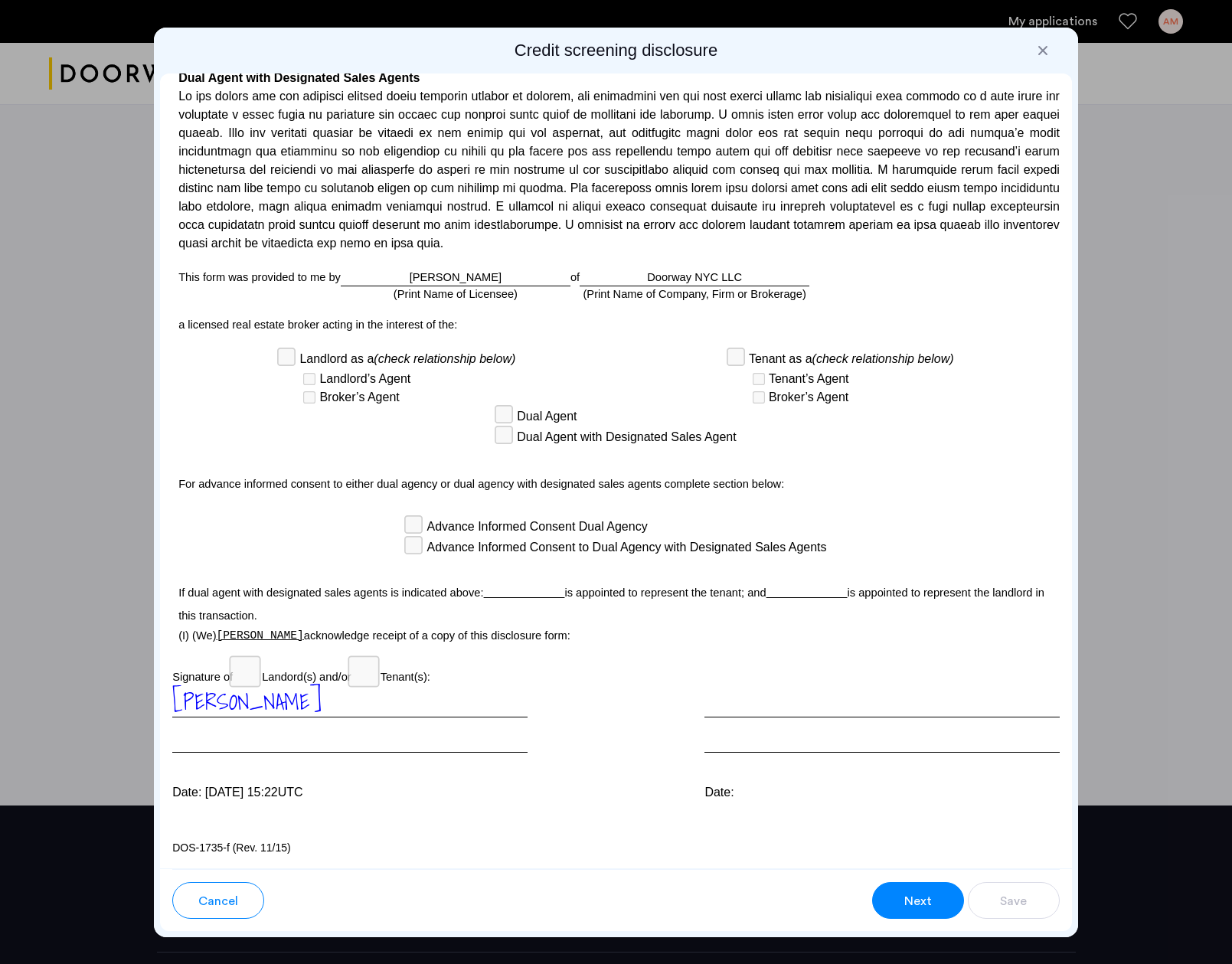
click at [924, 896] on span "Next" at bounding box center [918, 901] width 28 height 19
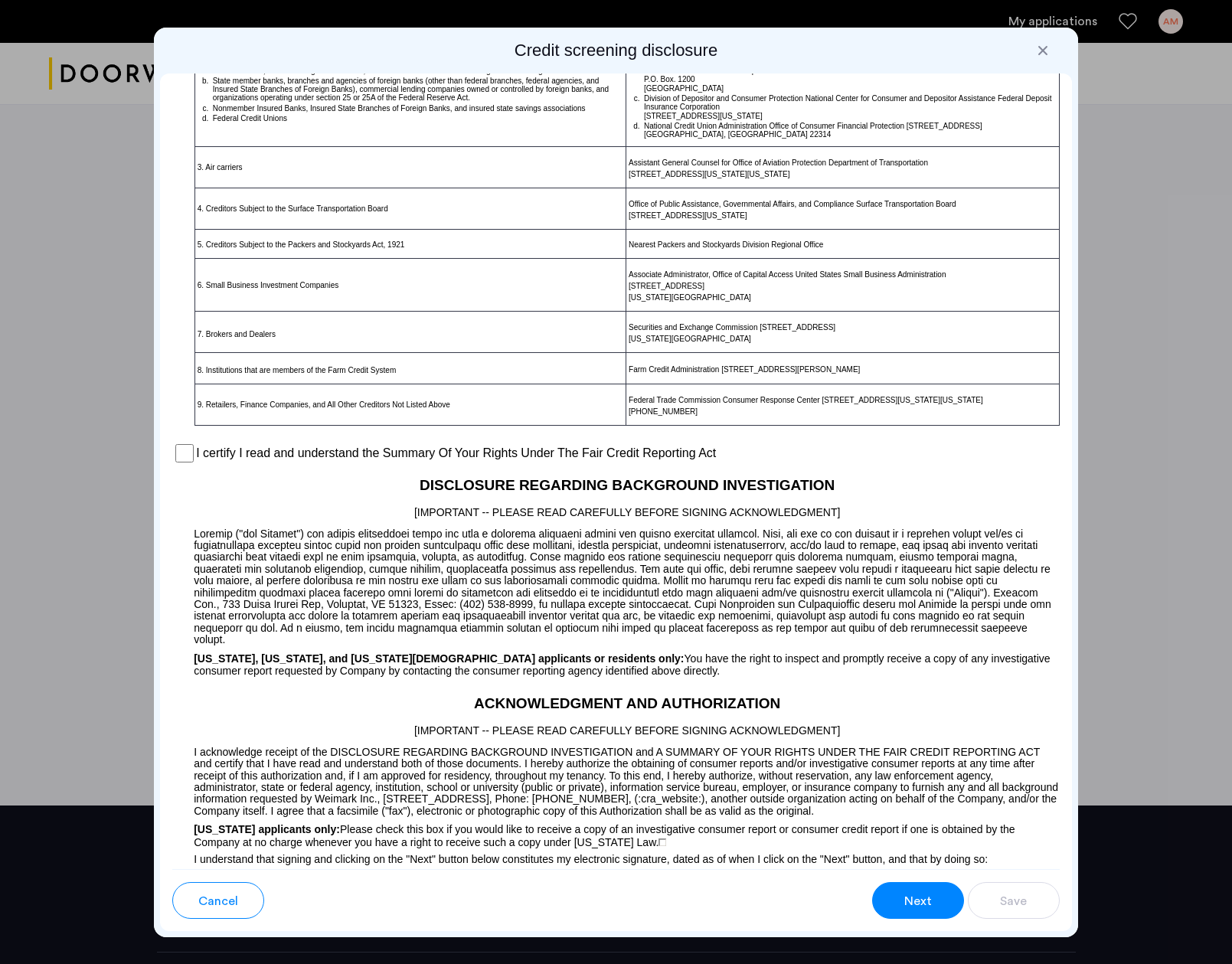
scroll to position [917, 0]
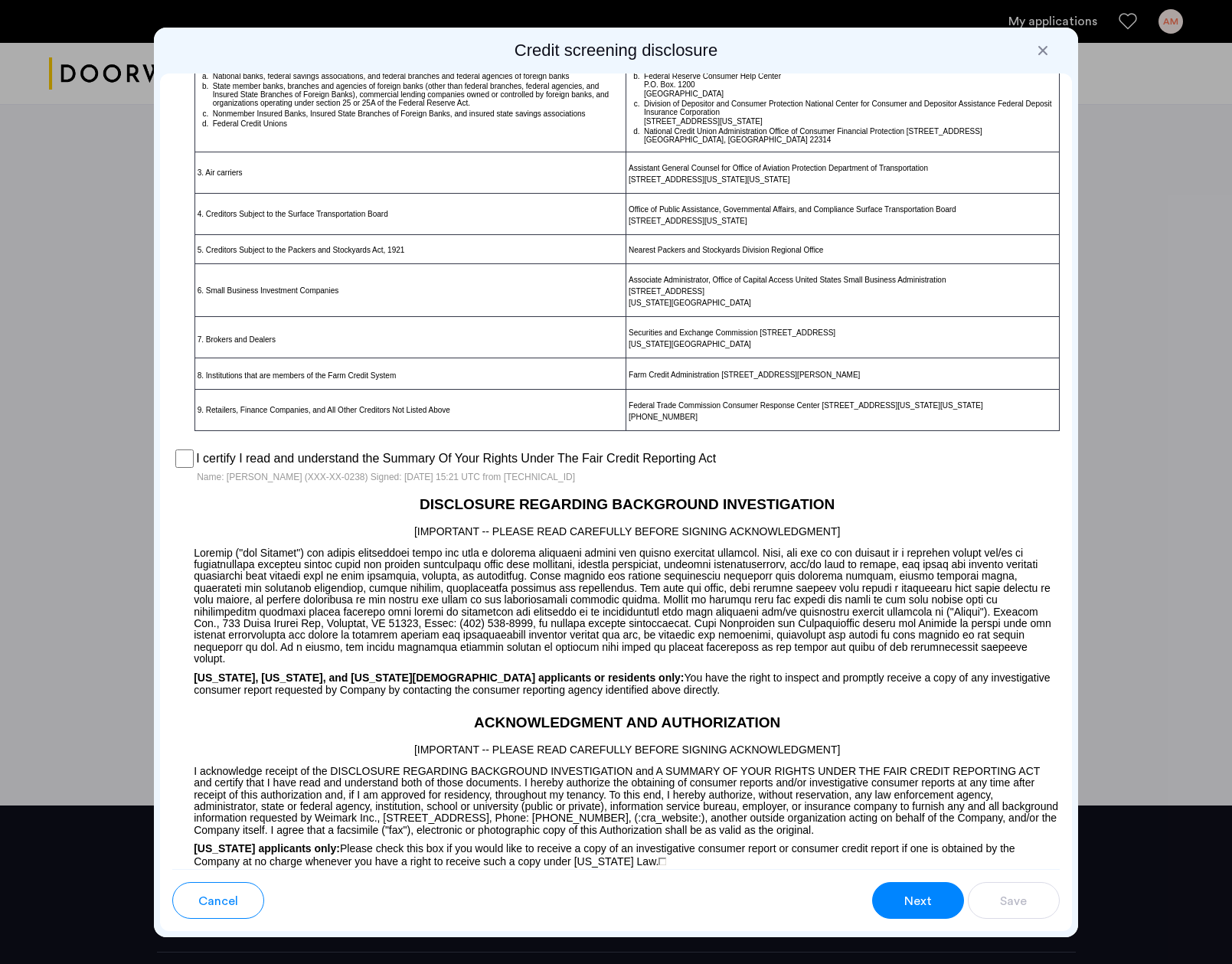
click at [918, 903] on span "Next" at bounding box center [918, 901] width 28 height 19
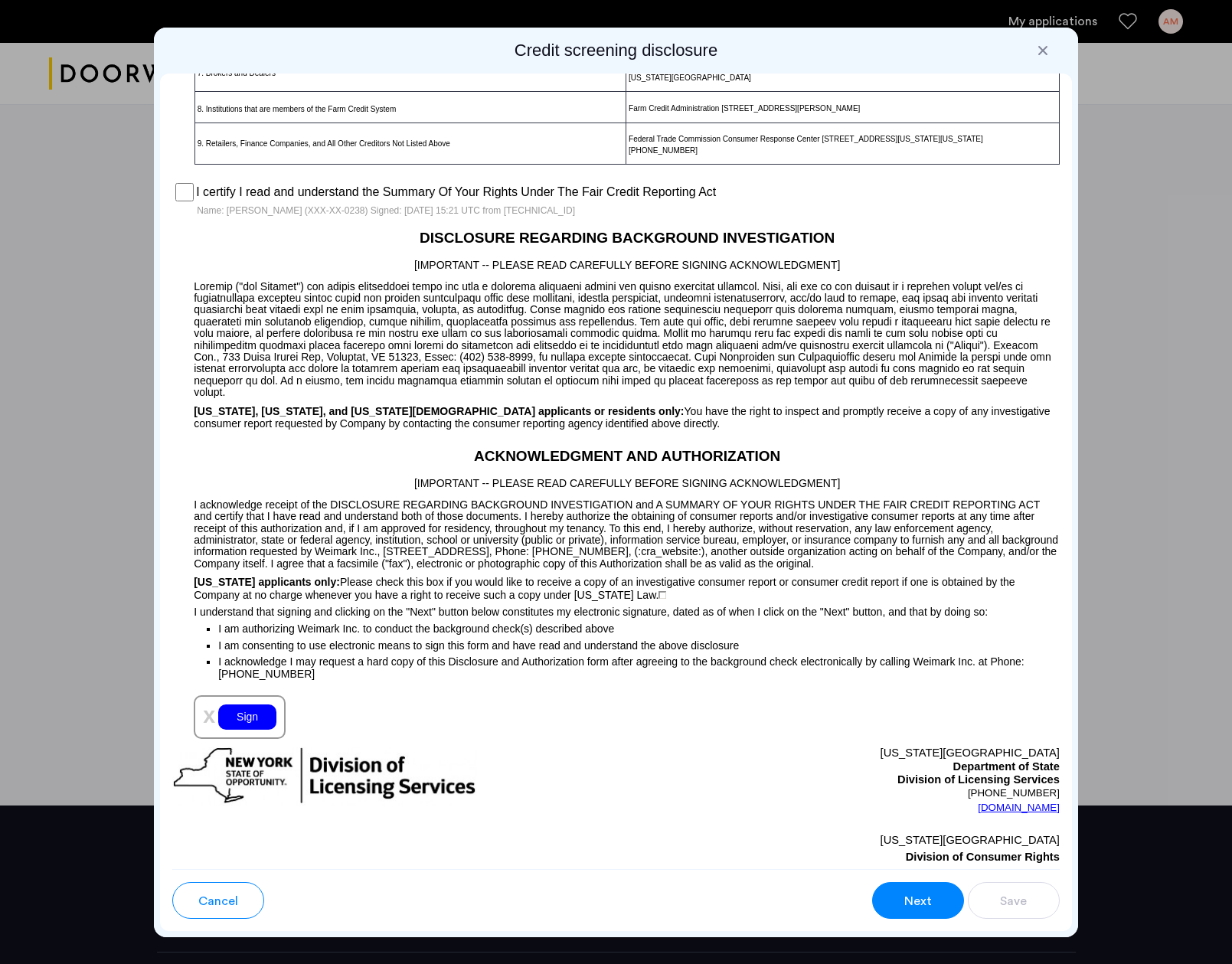
scroll to position [1431, 0]
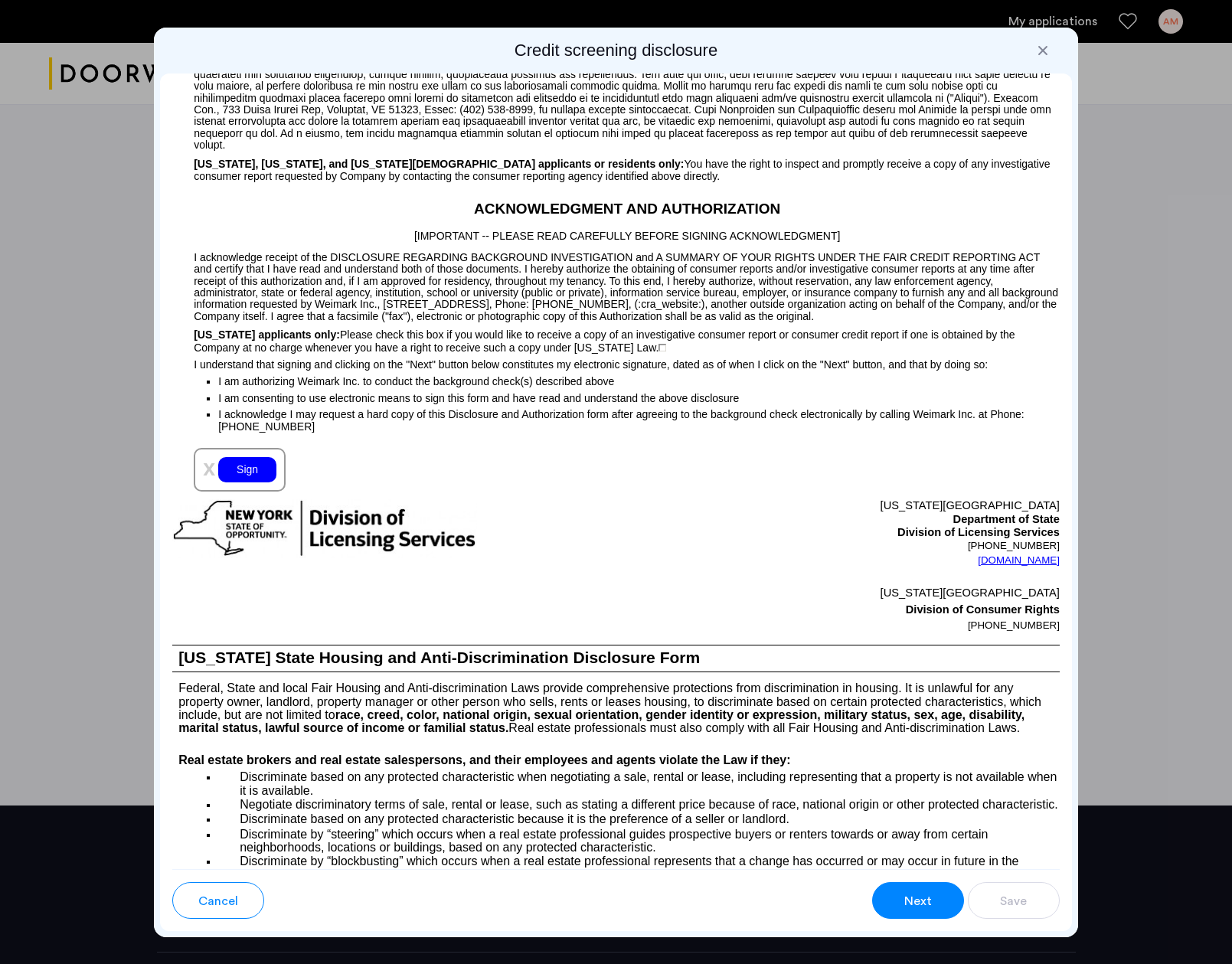
click at [248, 467] on div "Sign" at bounding box center [247, 470] width 58 height 26
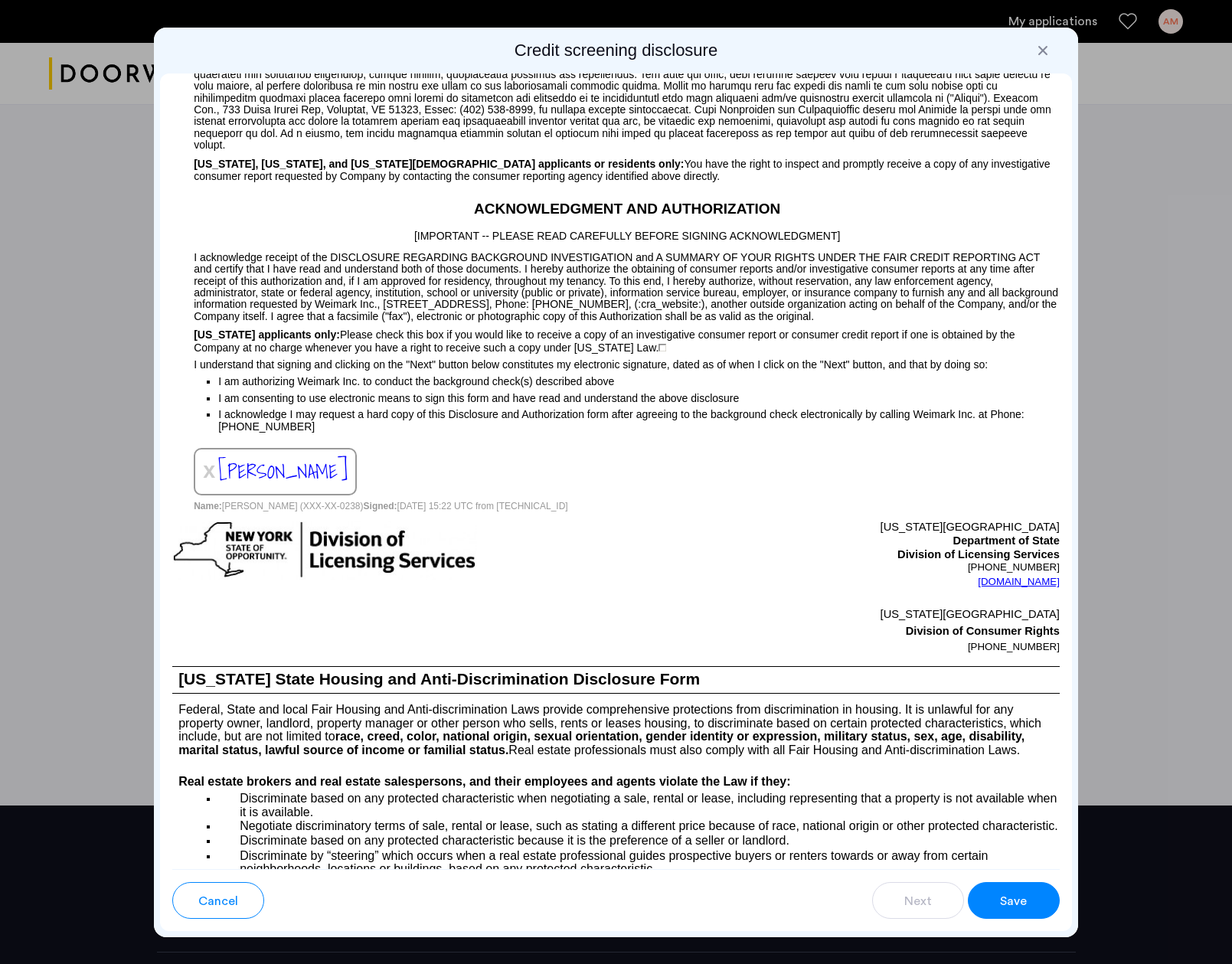
drag, startPoint x: 1004, startPoint y: 919, endPoint x: 1012, endPoint y: 905, distance: 16.1
click at [1005, 914] on div "Cancel Next Save" at bounding box center [615, 900] width 912 height 62
drag, startPoint x: 1012, startPoint y: 901, endPoint x: 719, endPoint y: 615, distance: 409.4
click at [1012, 897] on span "Save" at bounding box center [1013, 901] width 27 height 19
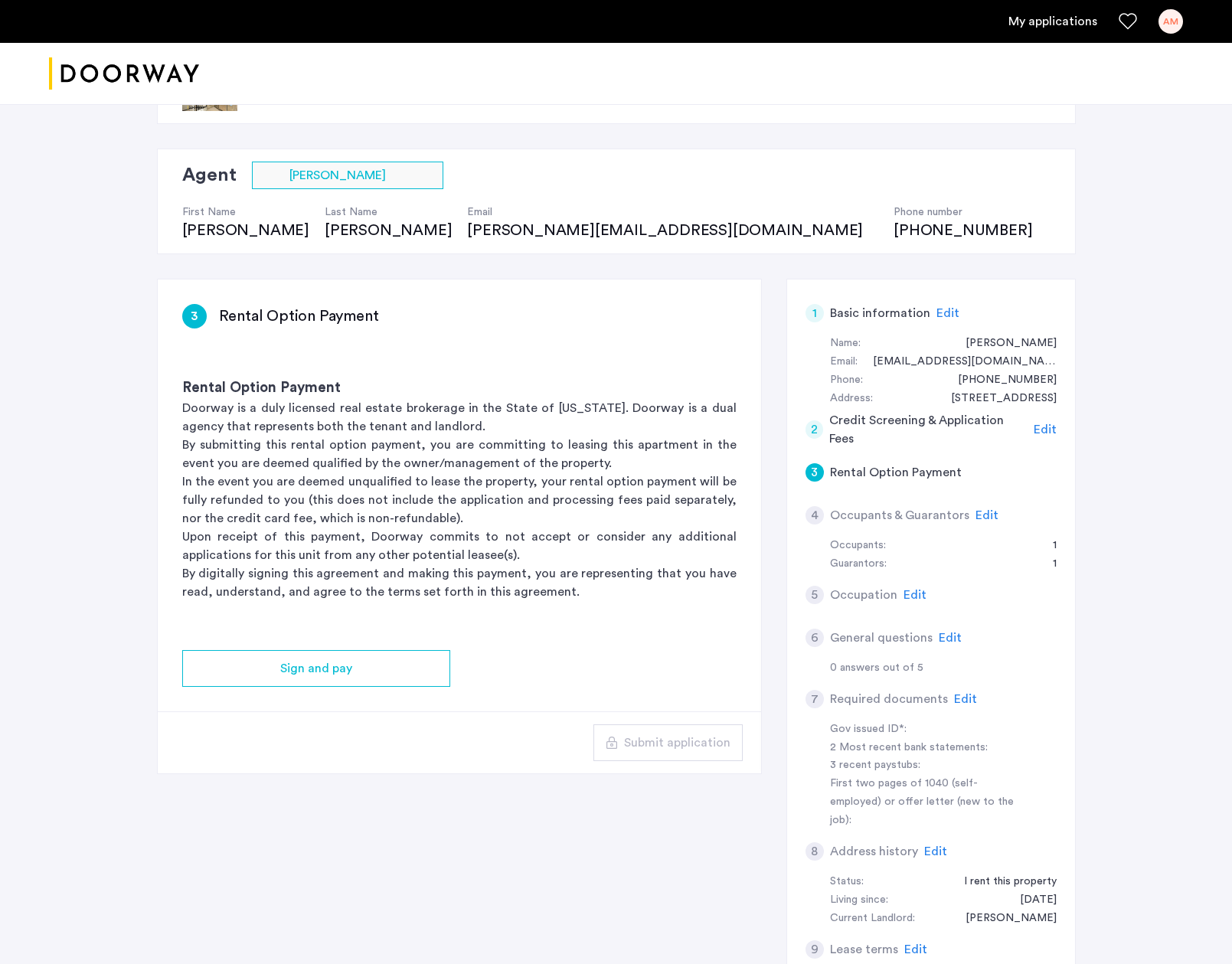
scroll to position [58, 0]
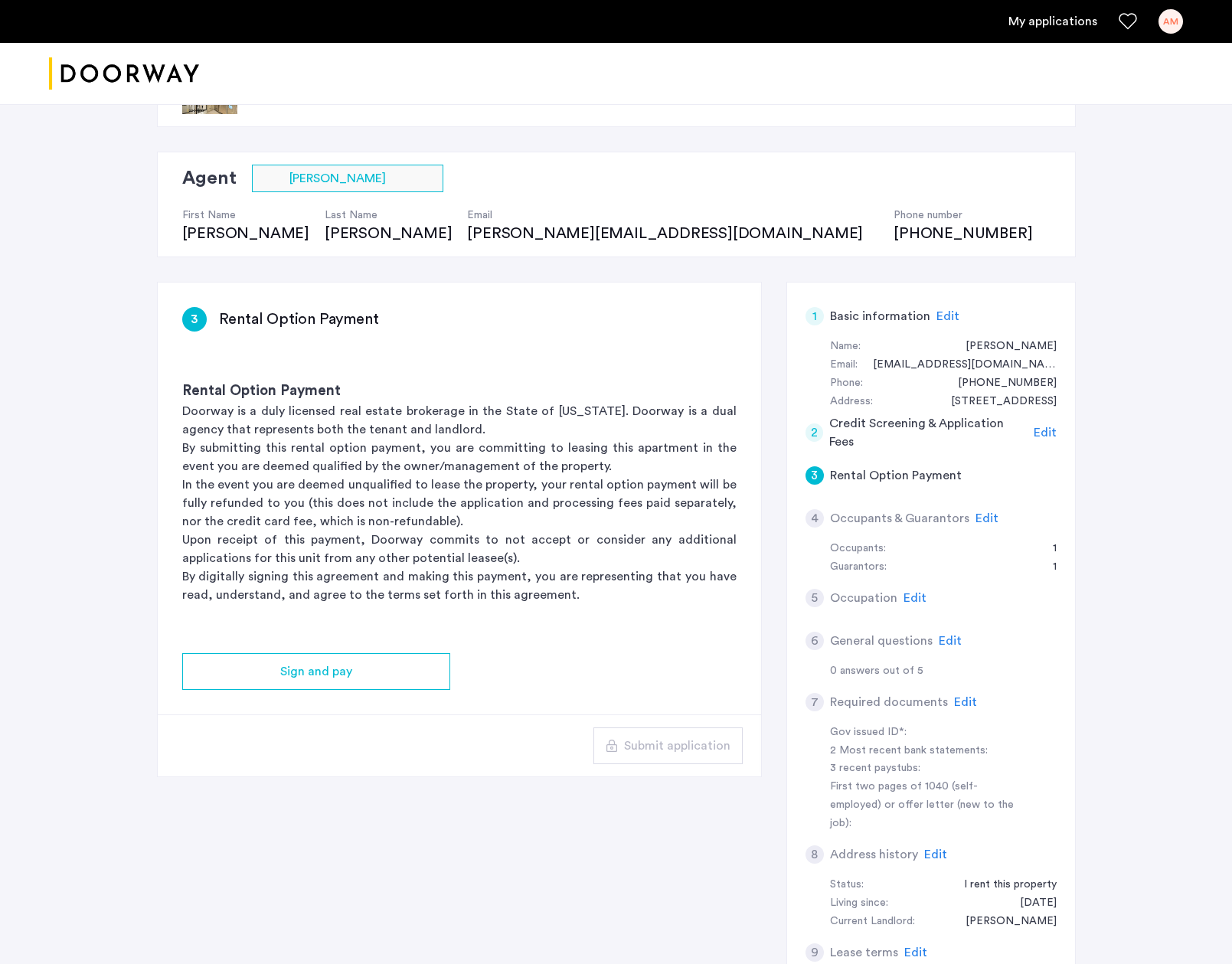
click at [792, 508] on div "1 Basic information Edit Name: [PERSON_NAME] Email: [EMAIL_ADDRESS][DOMAIN_NAME…" at bounding box center [930, 653] width 289 height 742
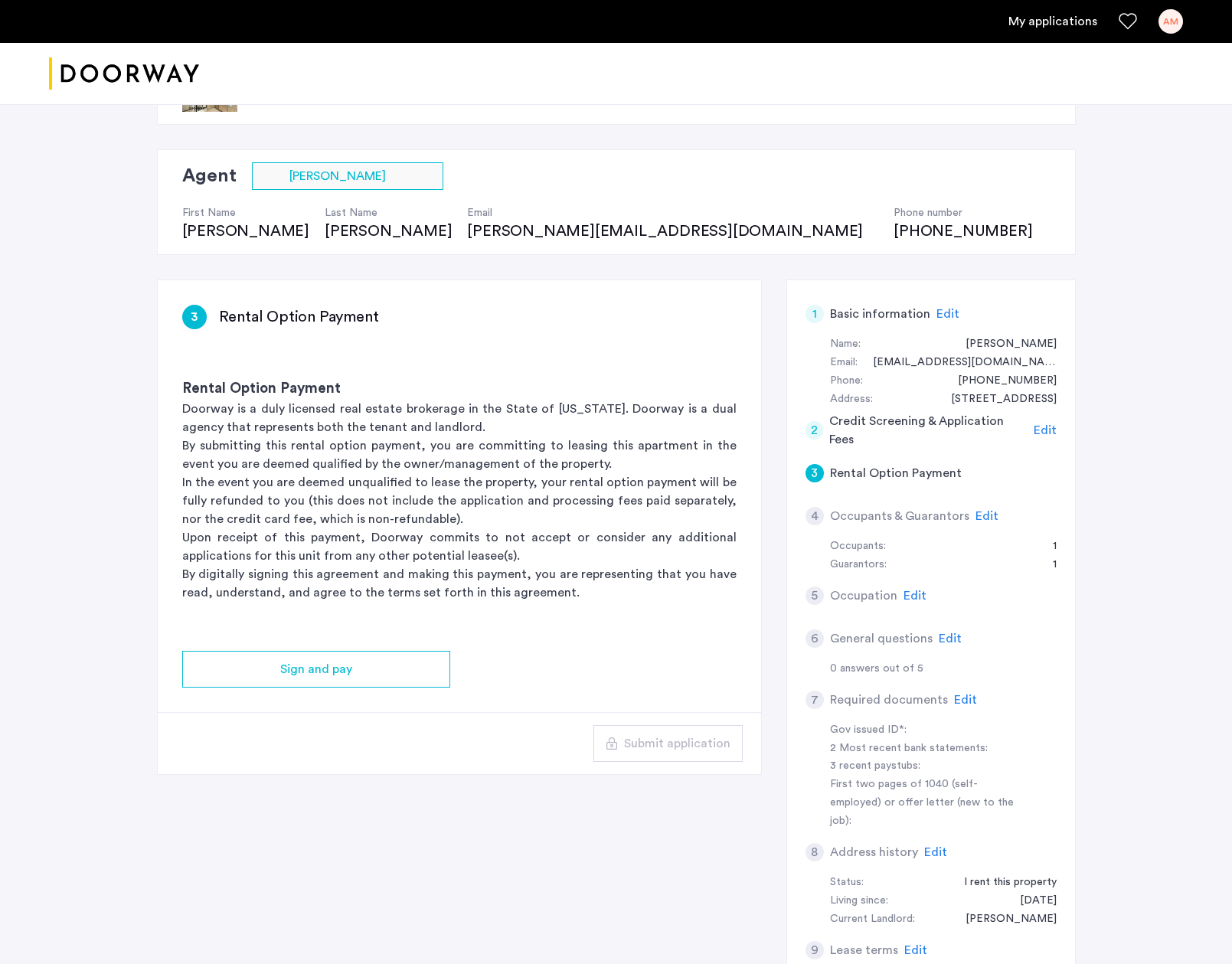
scroll to position [62, 0]
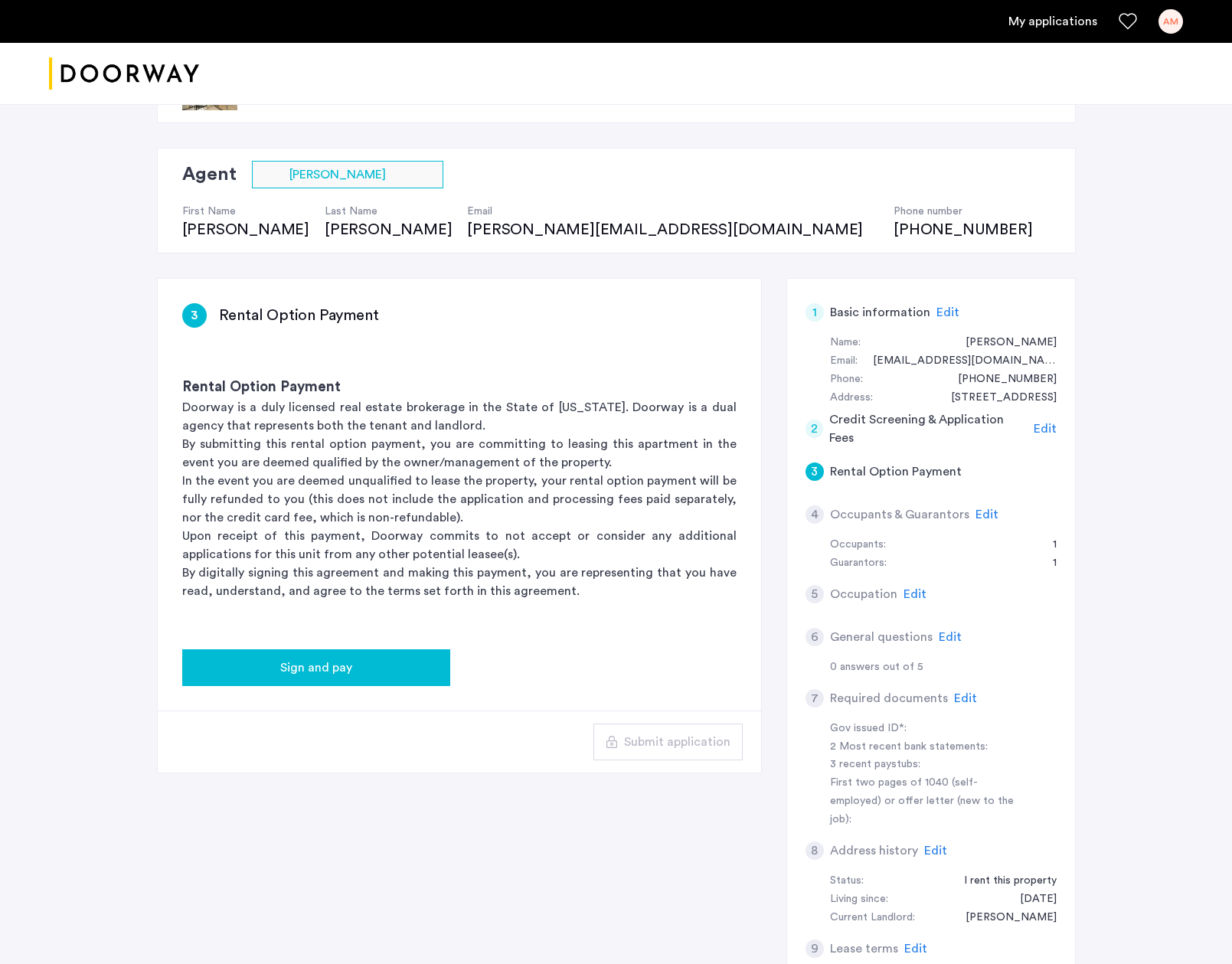
click at [365, 661] on div "Sign and pay" at bounding box center [317, 668] width 244 height 19
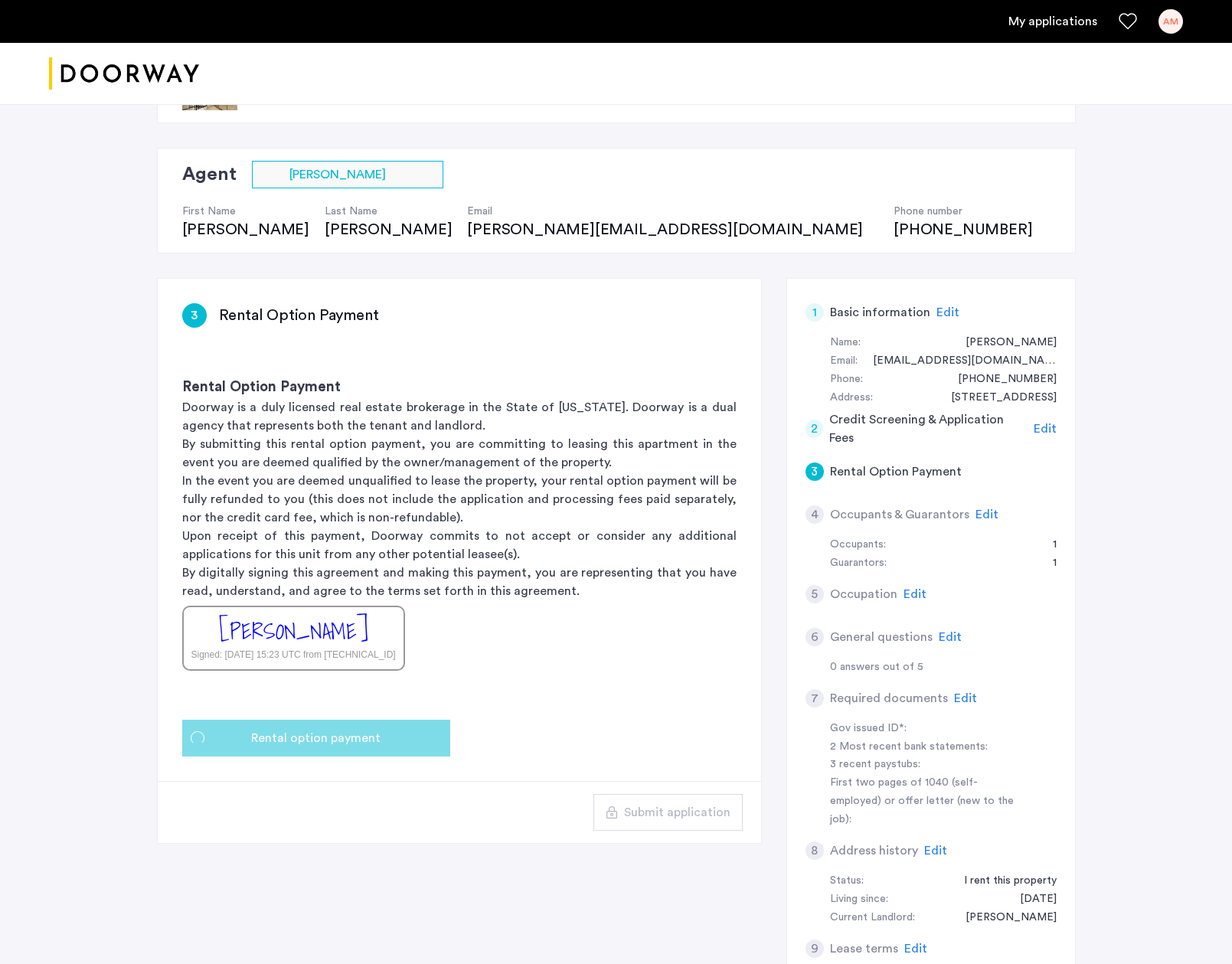
scroll to position [0, 0]
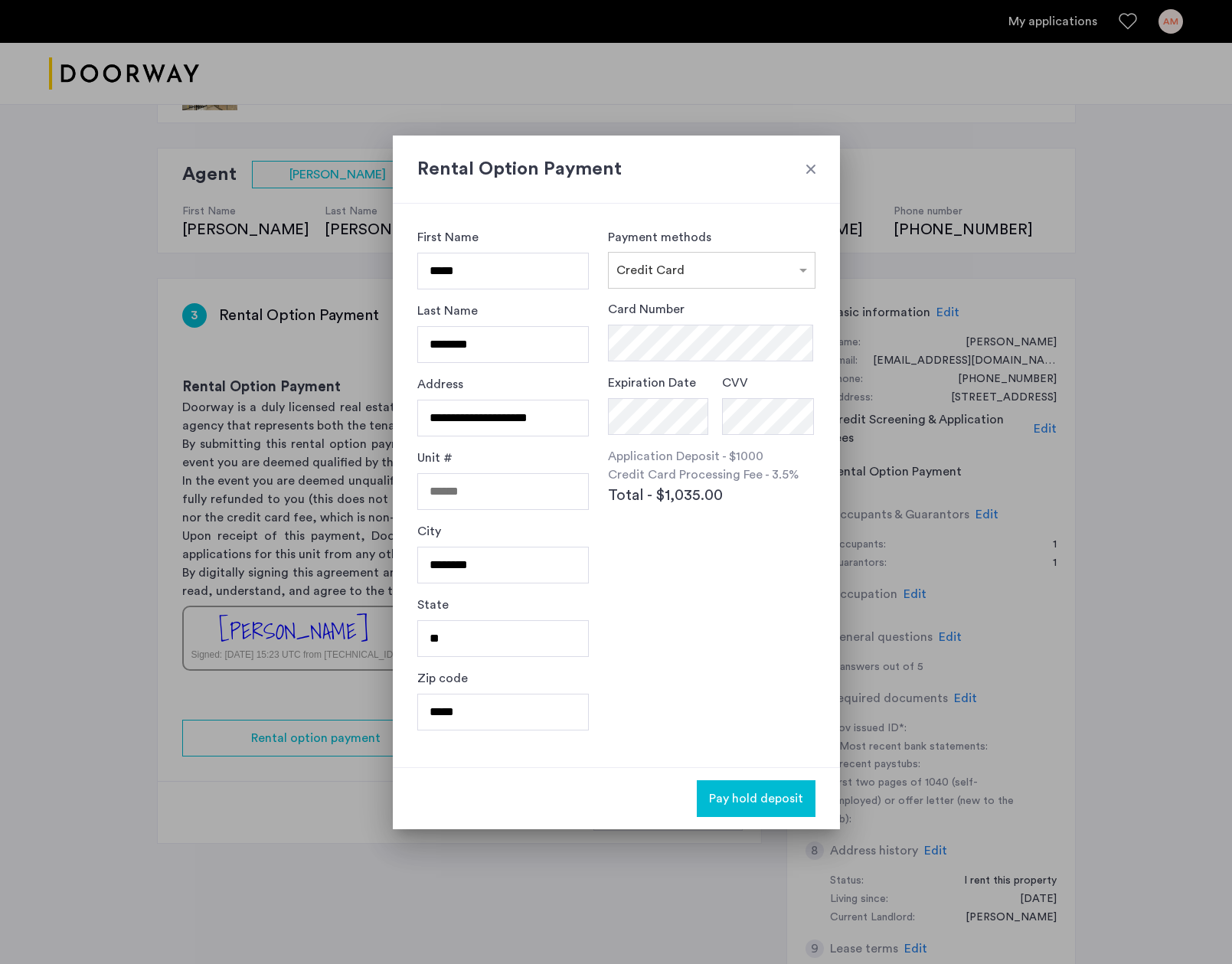
click at [811, 164] on div at bounding box center [811, 169] width 16 height 16
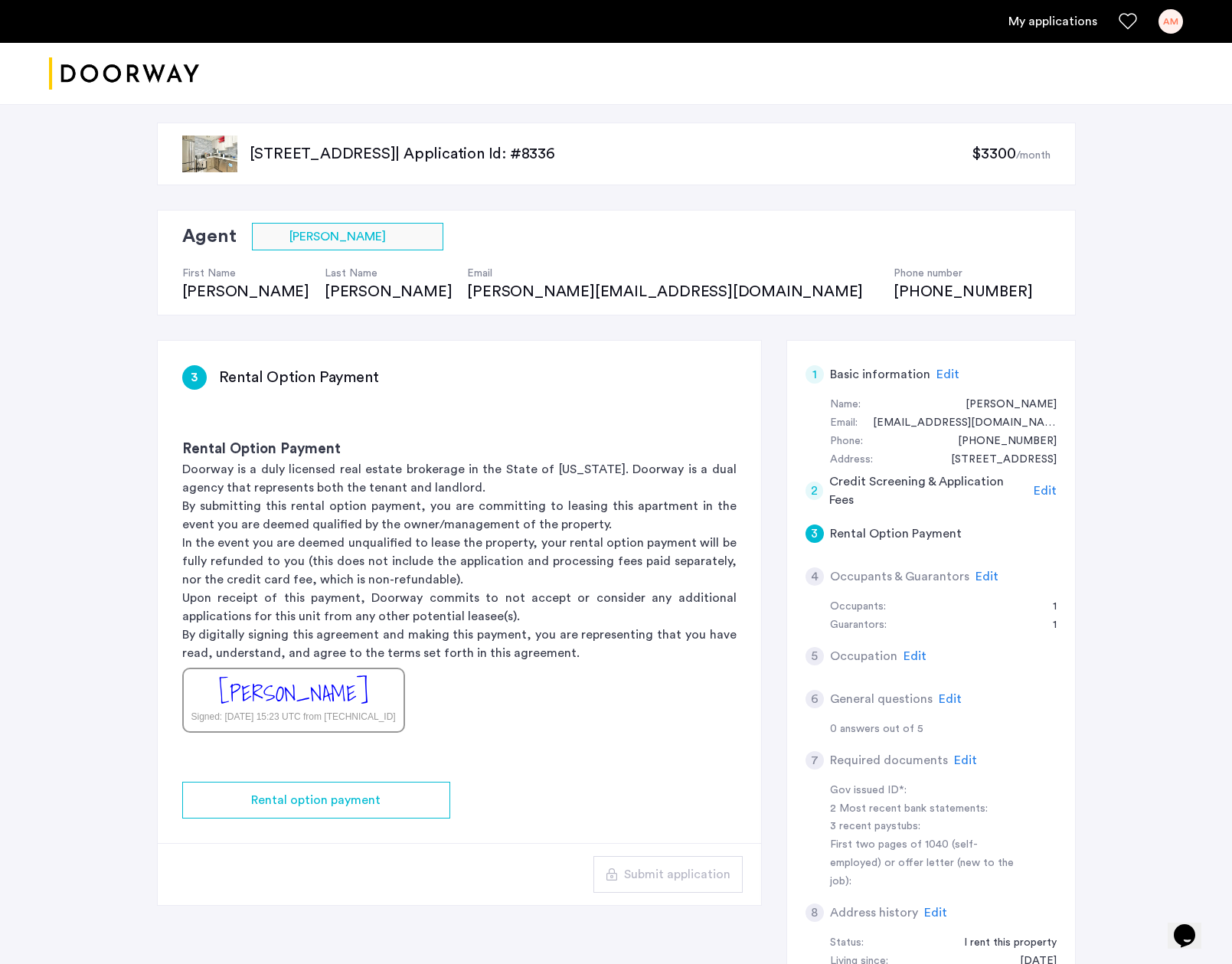
scroll to position [62, 0]
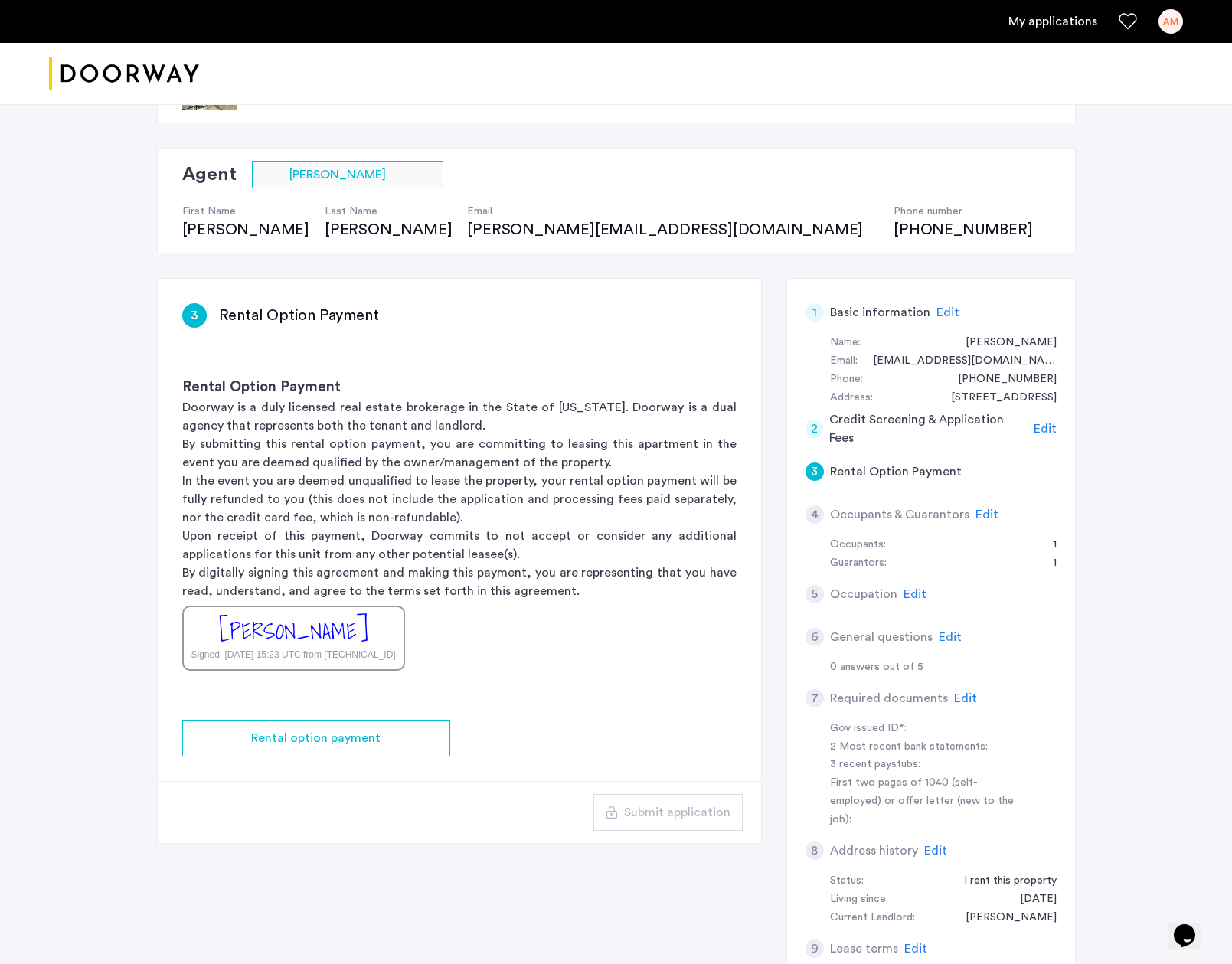
click at [368, 636] on div "[PERSON_NAME]" at bounding box center [293, 631] width 149 height 33
drag, startPoint x: 384, startPoint y: 632, endPoint x: 255, endPoint y: 611, distance: 130.7
click at [262, 619] on div "[PERSON_NAME] Signed: [DATE] 15:23 UTC from [TECHNICAL_ID]" at bounding box center [293, 638] width 223 height 65
click at [583, 591] on p "By digitally signing this agreement and making this payment, you are representi…" at bounding box center [459, 581] width 554 height 36
click at [981, 516] on span "Edit" at bounding box center [987, 515] width 23 height 12
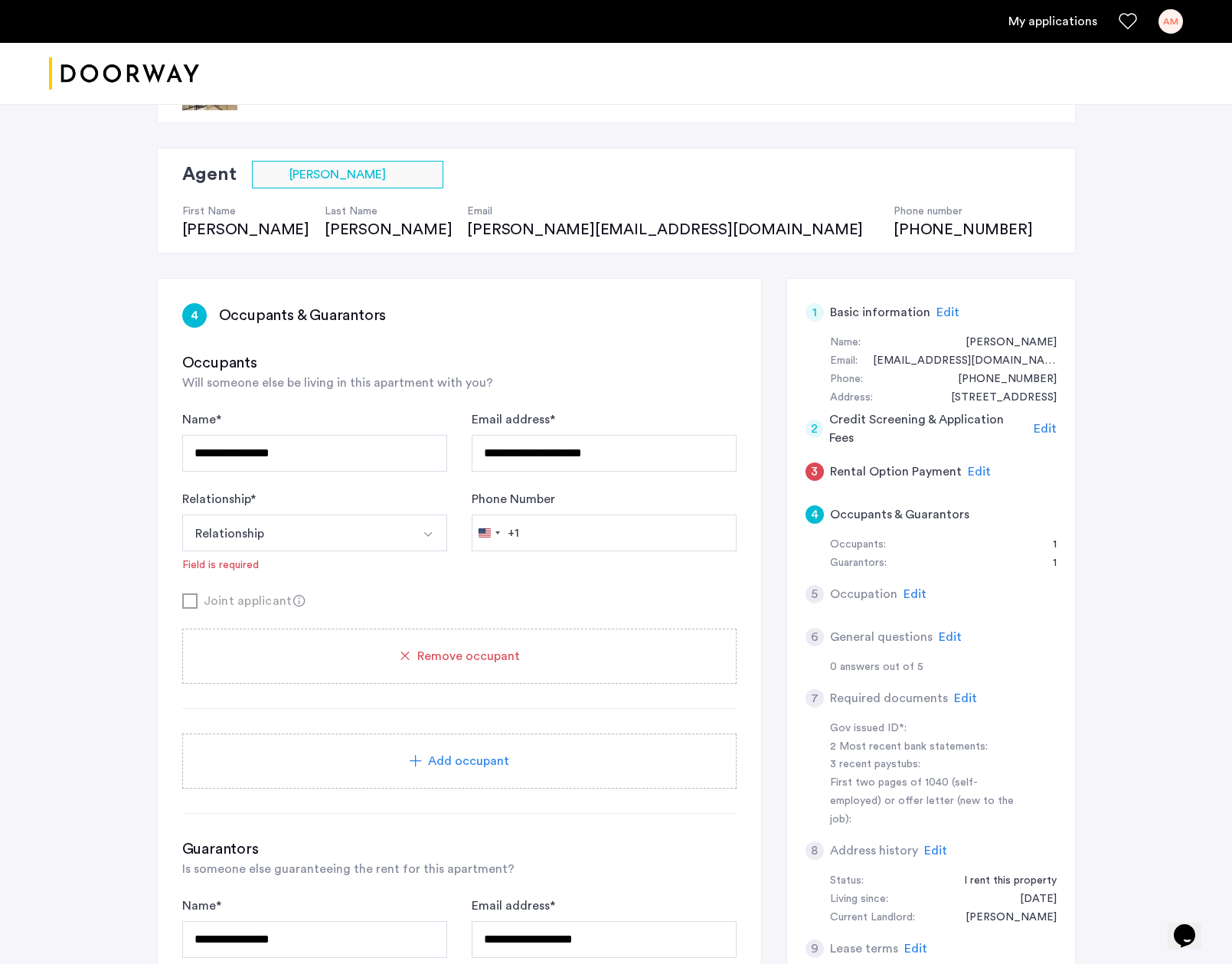
click at [227, 519] on button "Relationship" at bounding box center [296, 532] width 229 height 36
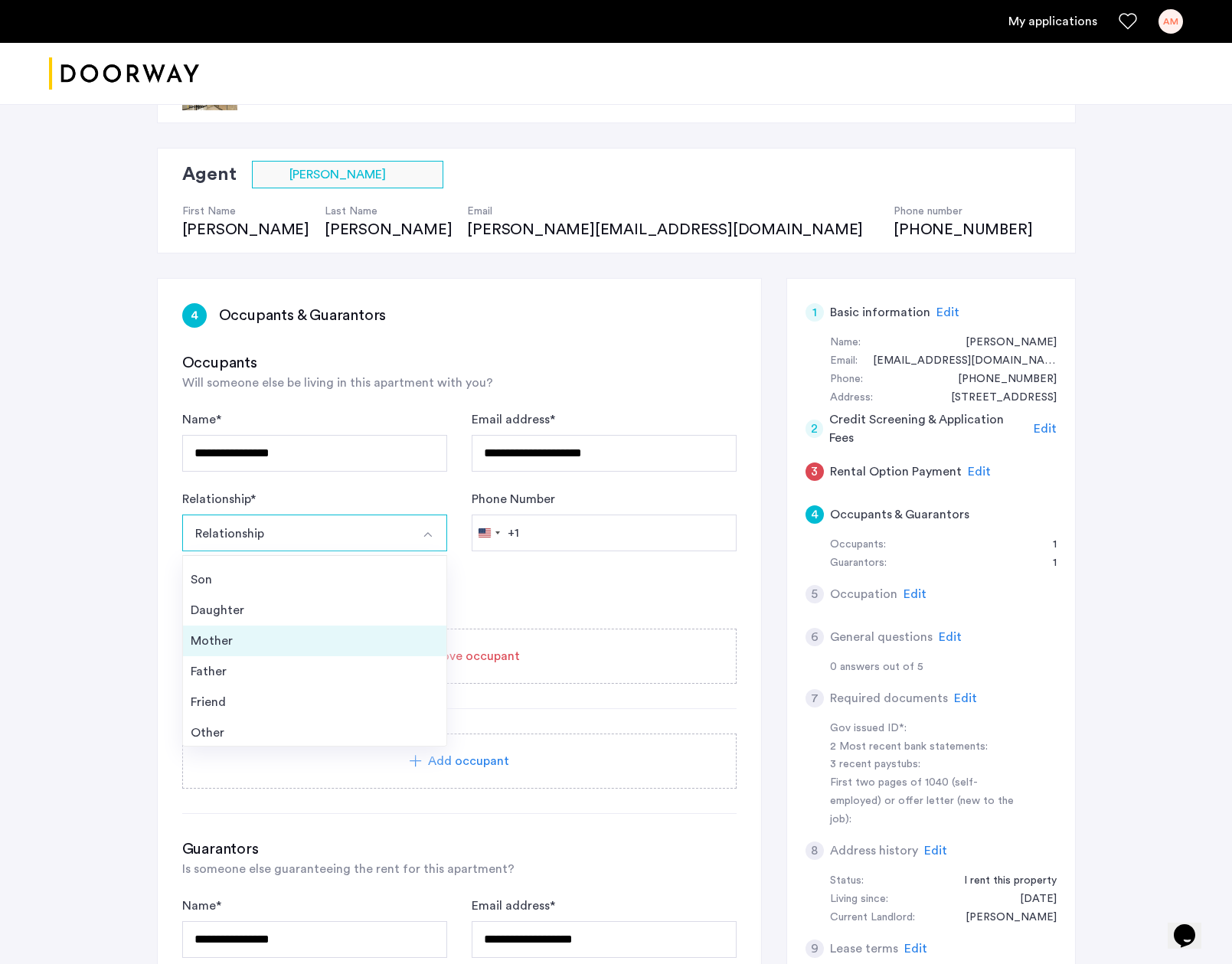
scroll to position [55, 0]
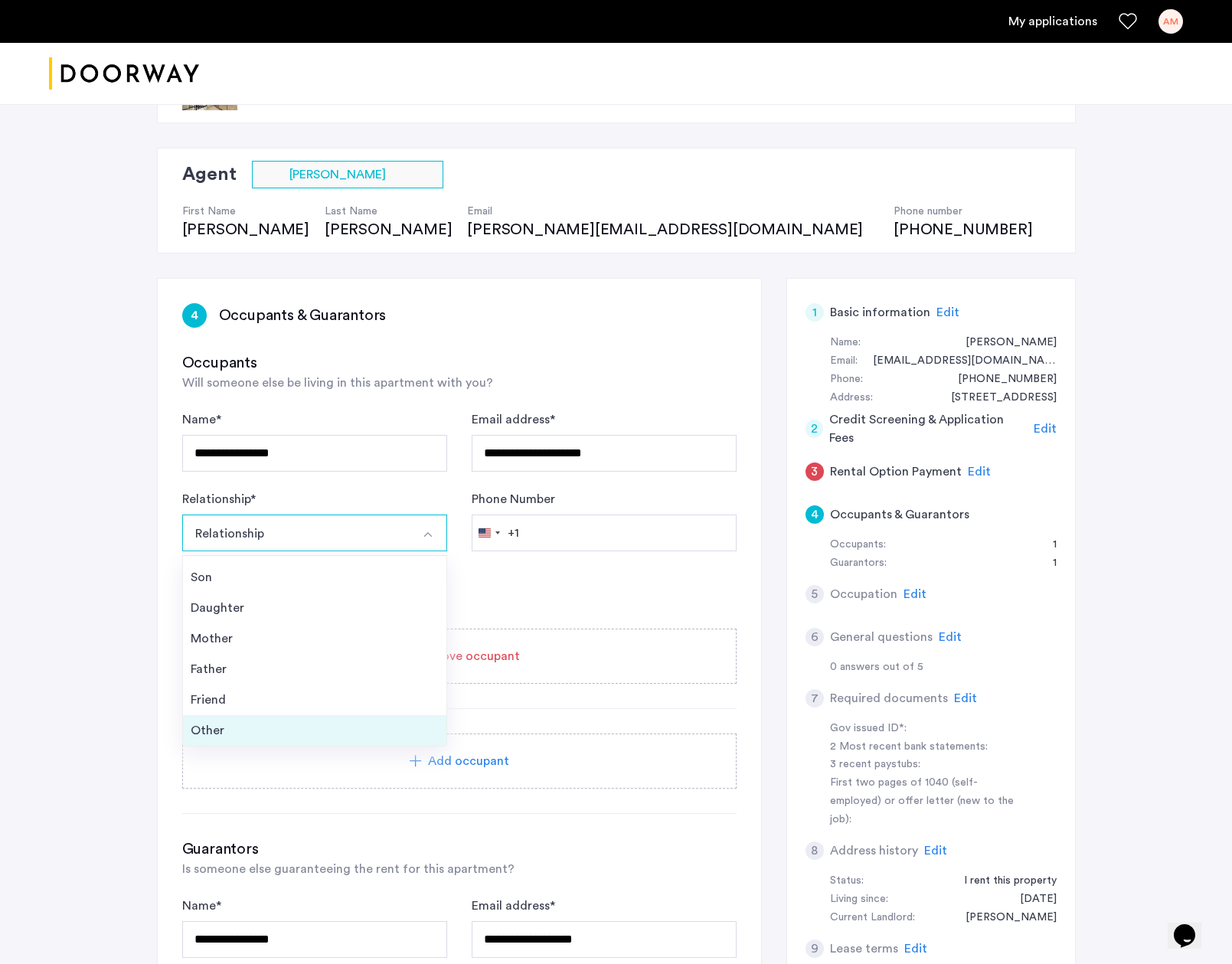
click at [247, 740] on li "Other" at bounding box center [314, 730] width 263 height 30
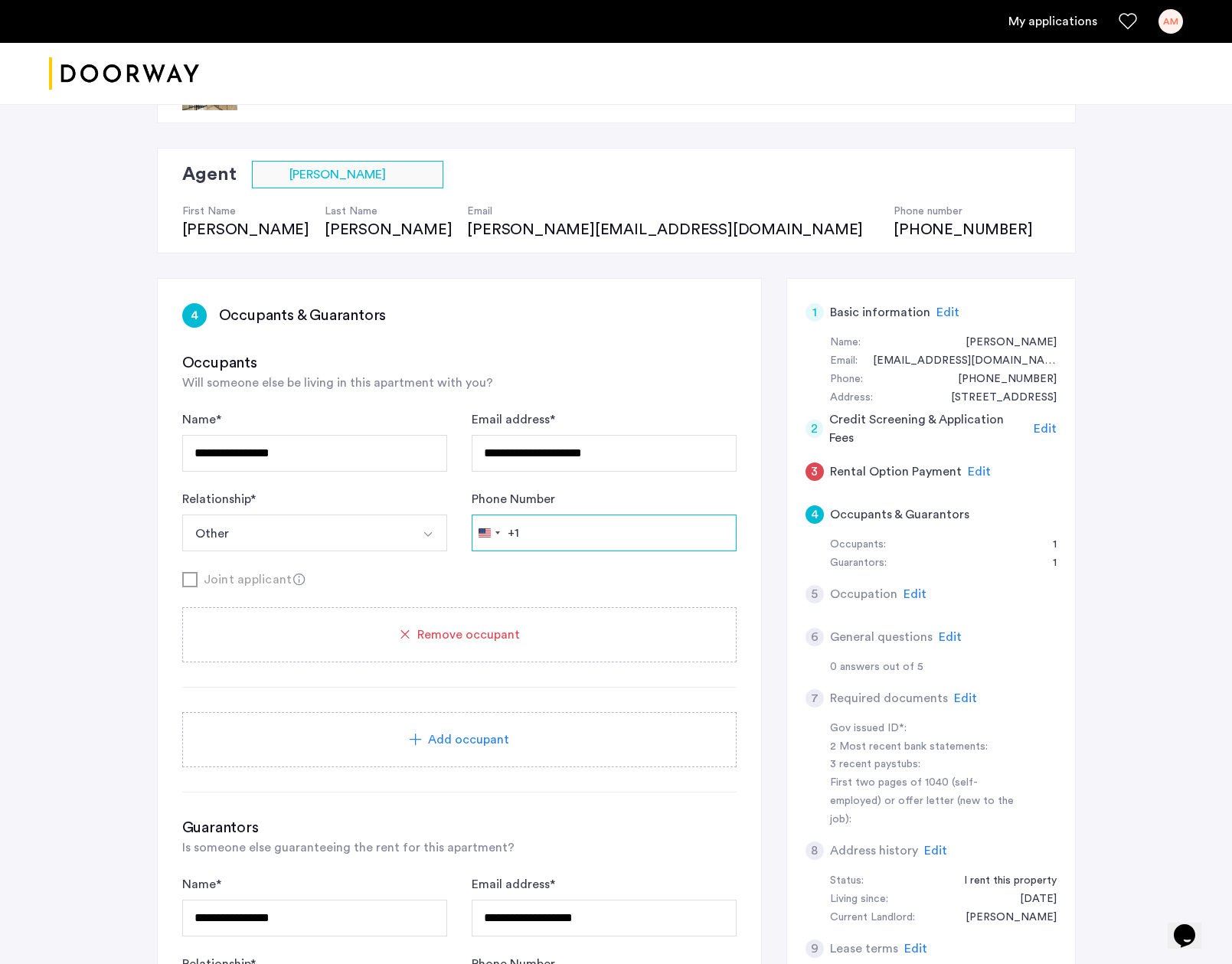
click at [639, 546] on input "Phone Number" at bounding box center [604, 532] width 265 height 36
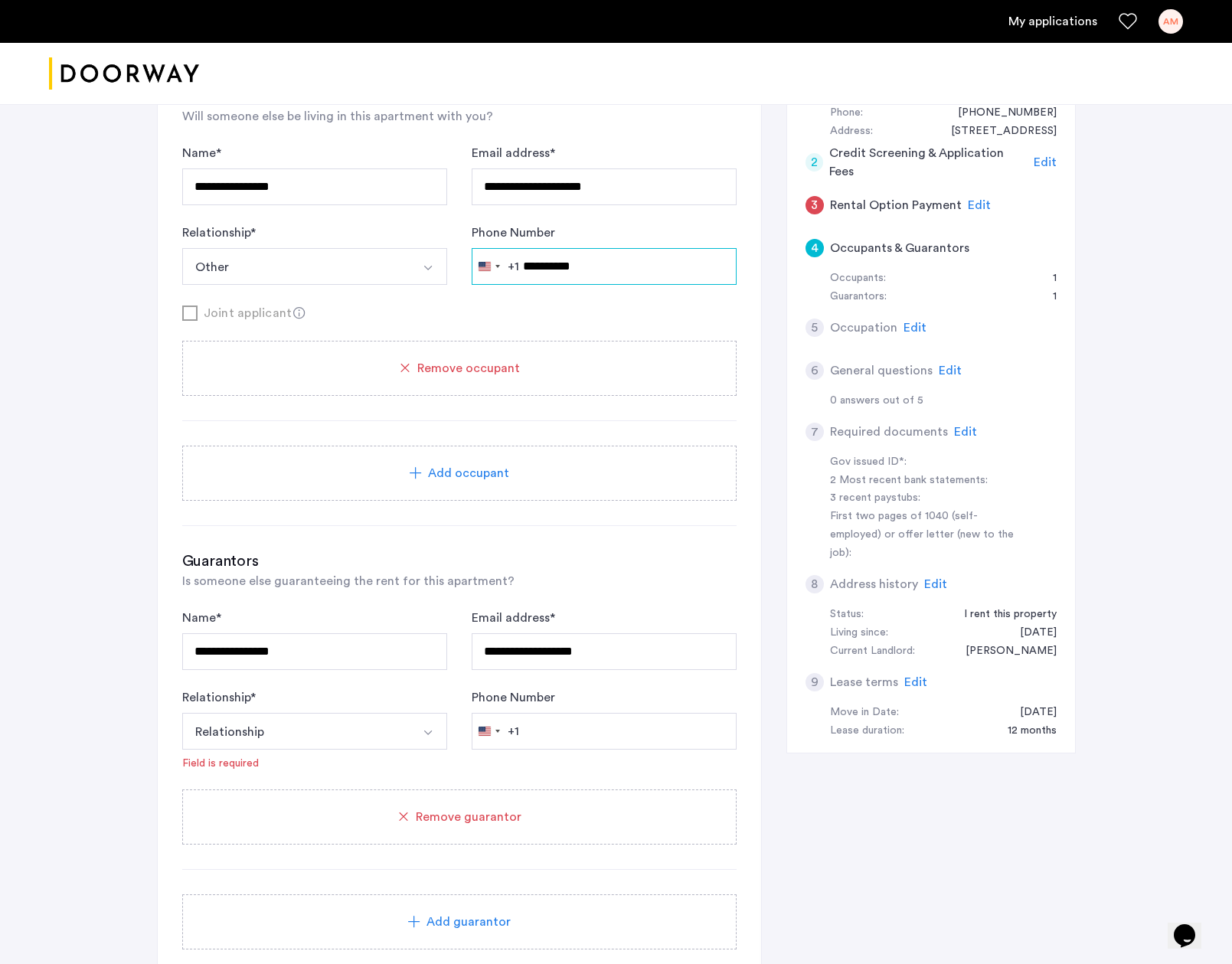
scroll to position [342, 0]
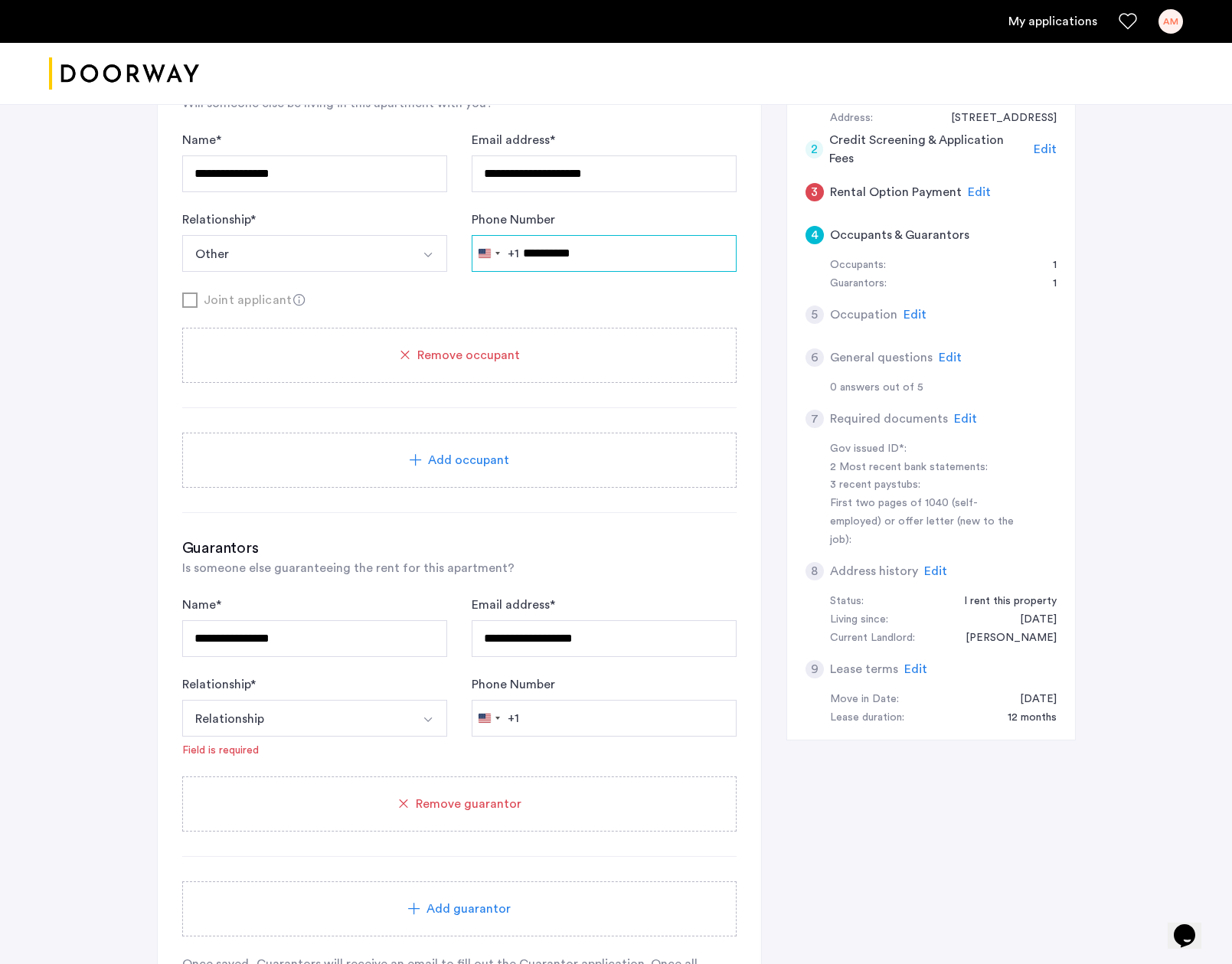
type input "**********"
click at [336, 702] on button "Relationship" at bounding box center [296, 718] width 229 height 36
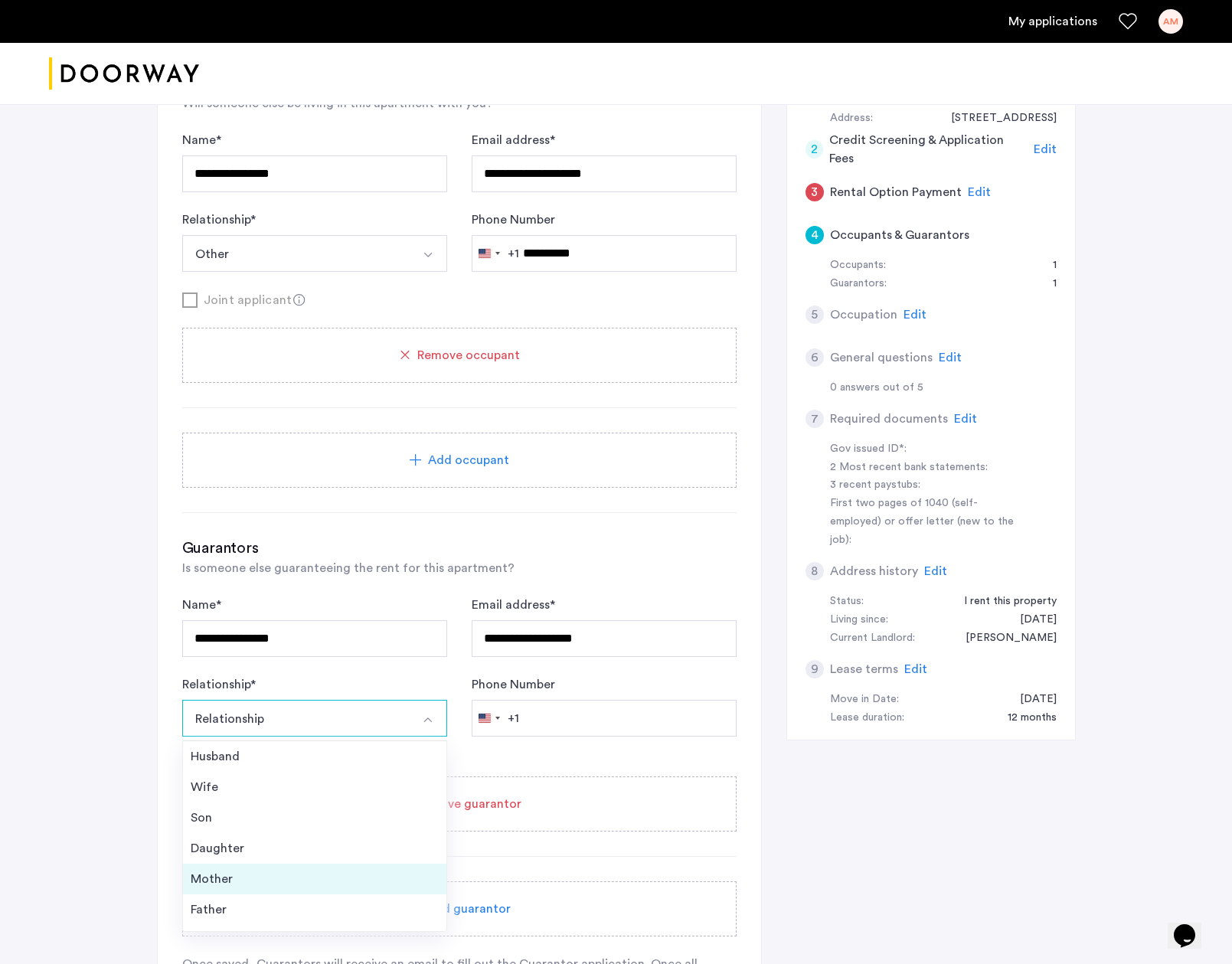
click at [225, 868] on li "Mother" at bounding box center [314, 879] width 263 height 30
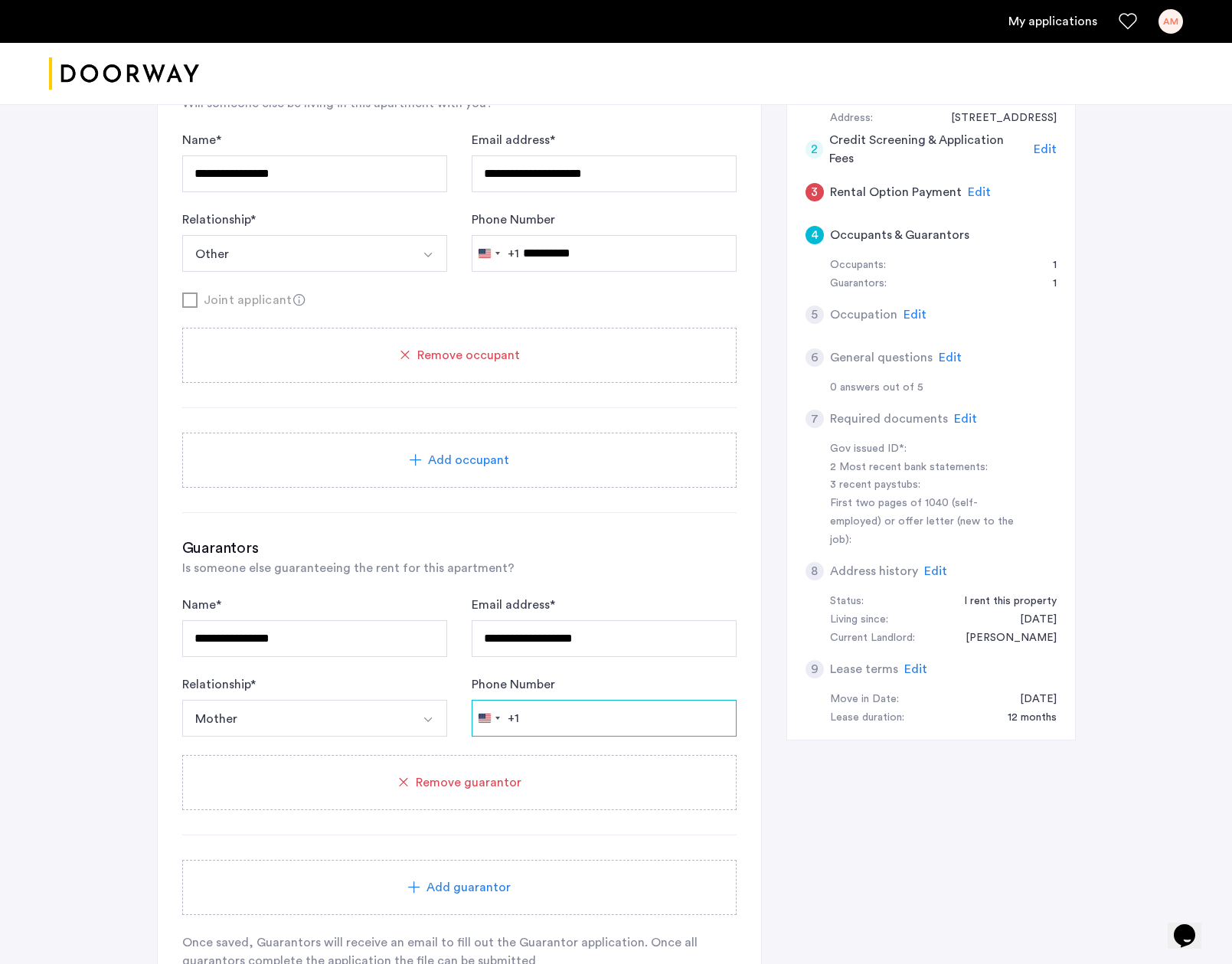
click at [624, 729] on input "Phone Number" at bounding box center [604, 718] width 265 height 36
type input "**********"
click at [501, 575] on div "Guarantors Is someone else guaranteeing the rent for this apartment?" at bounding box center [459, 557] width 554 height 40
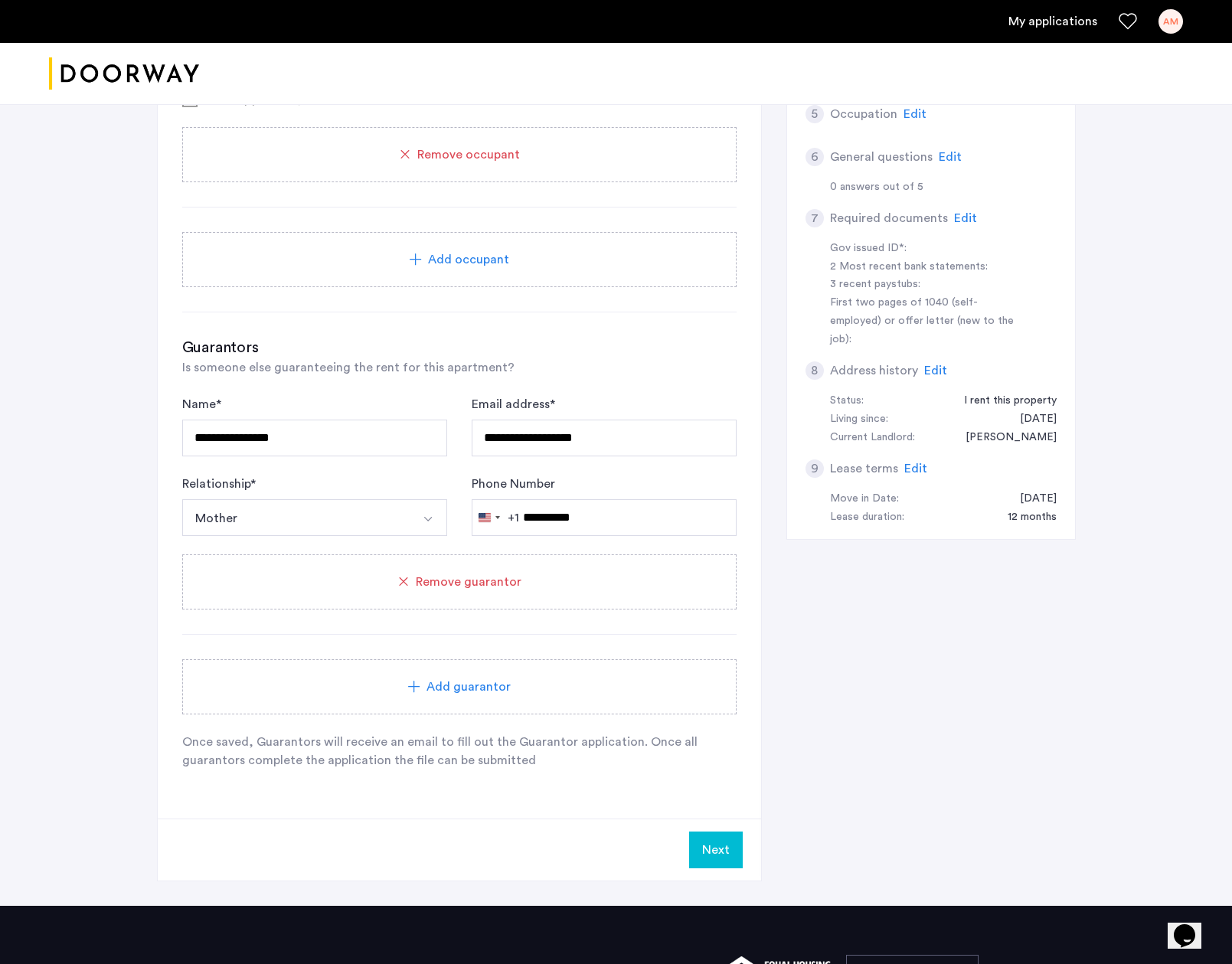
scroll to position [708, 0]
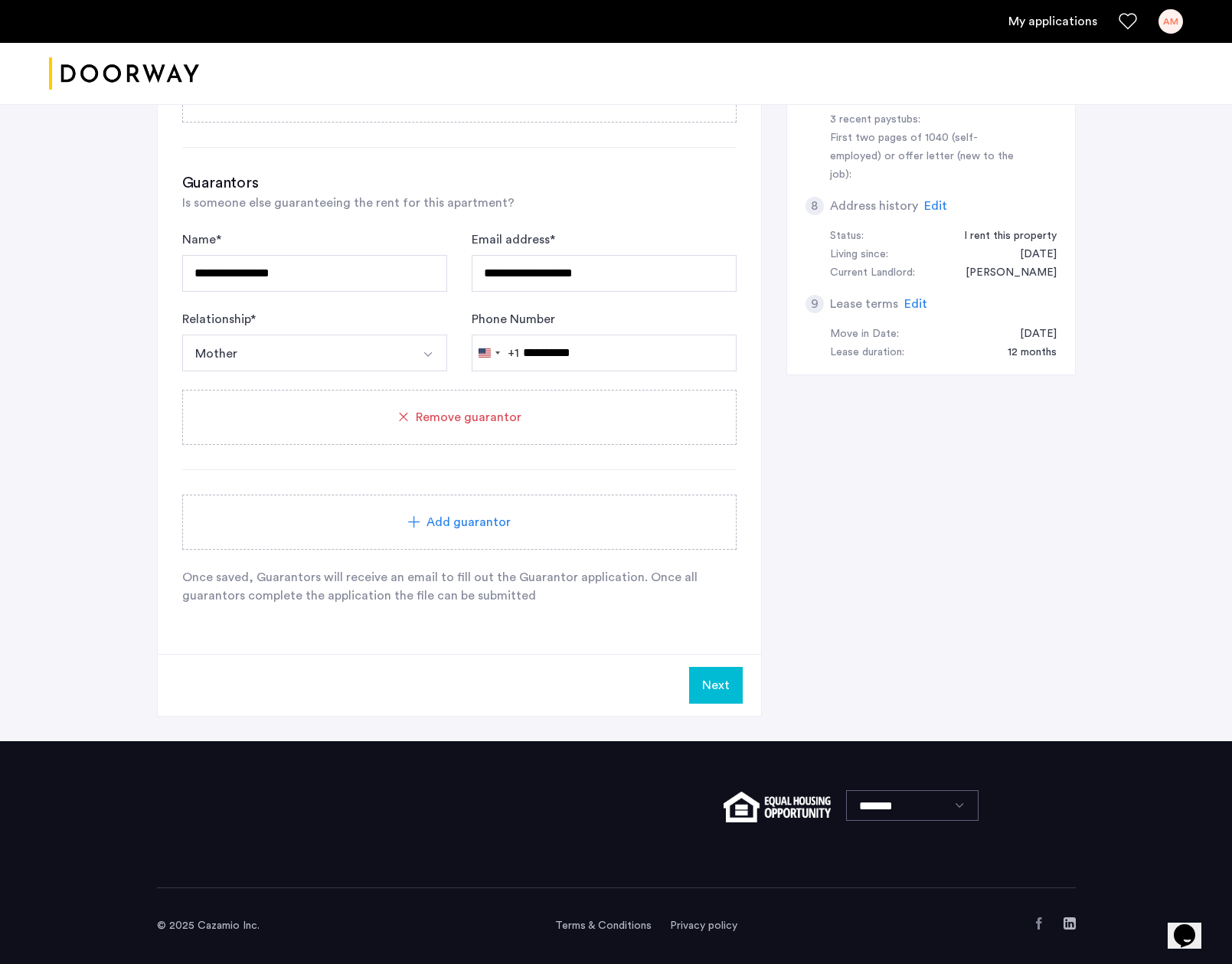
click at [718, 694] on button "Next" at bounding box center [715, 685] width 54 height 36
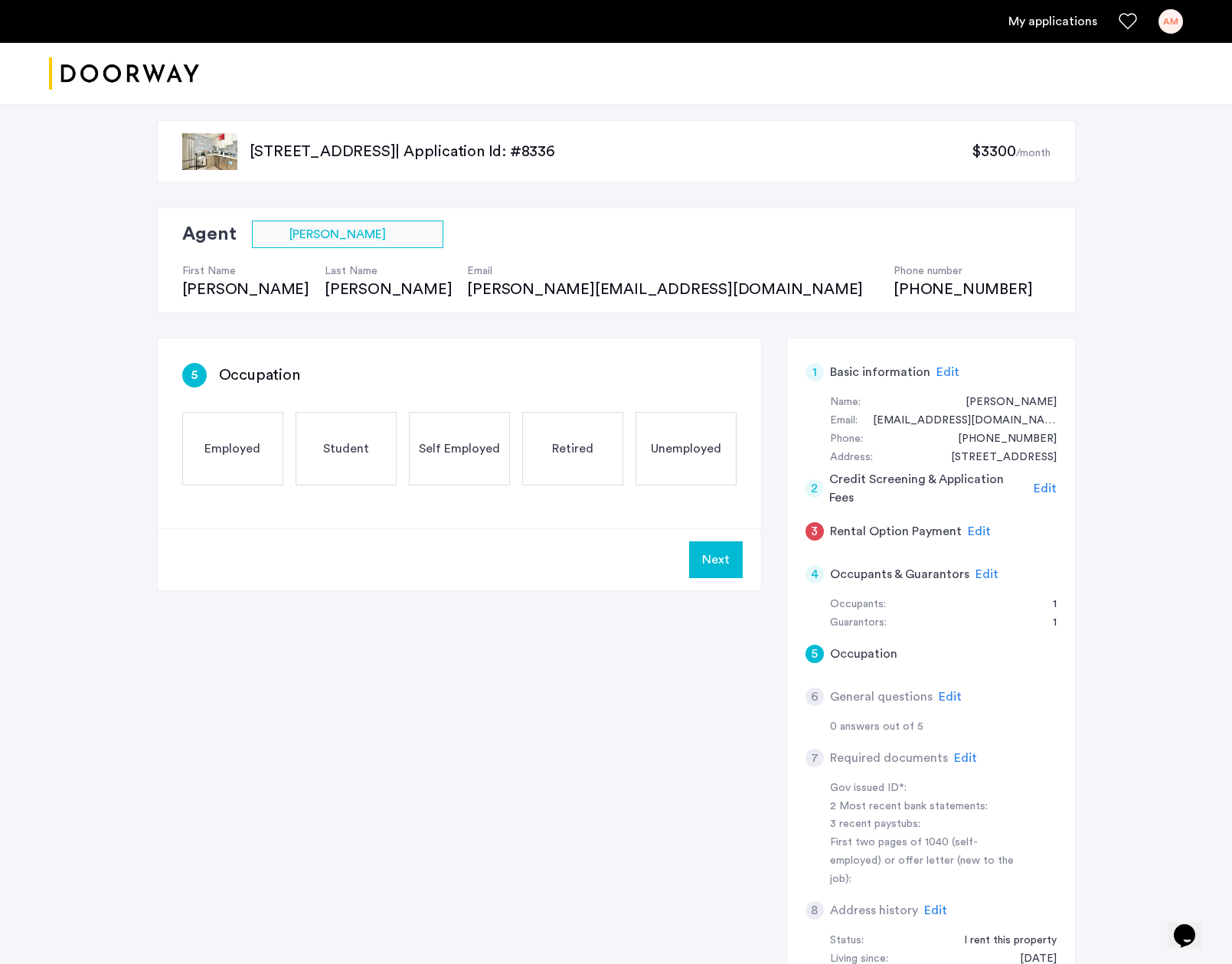
scroll to position [4, 0]
click at [220, 442] on span "Employed" at bounding box center [232, 447] width 56 height 19
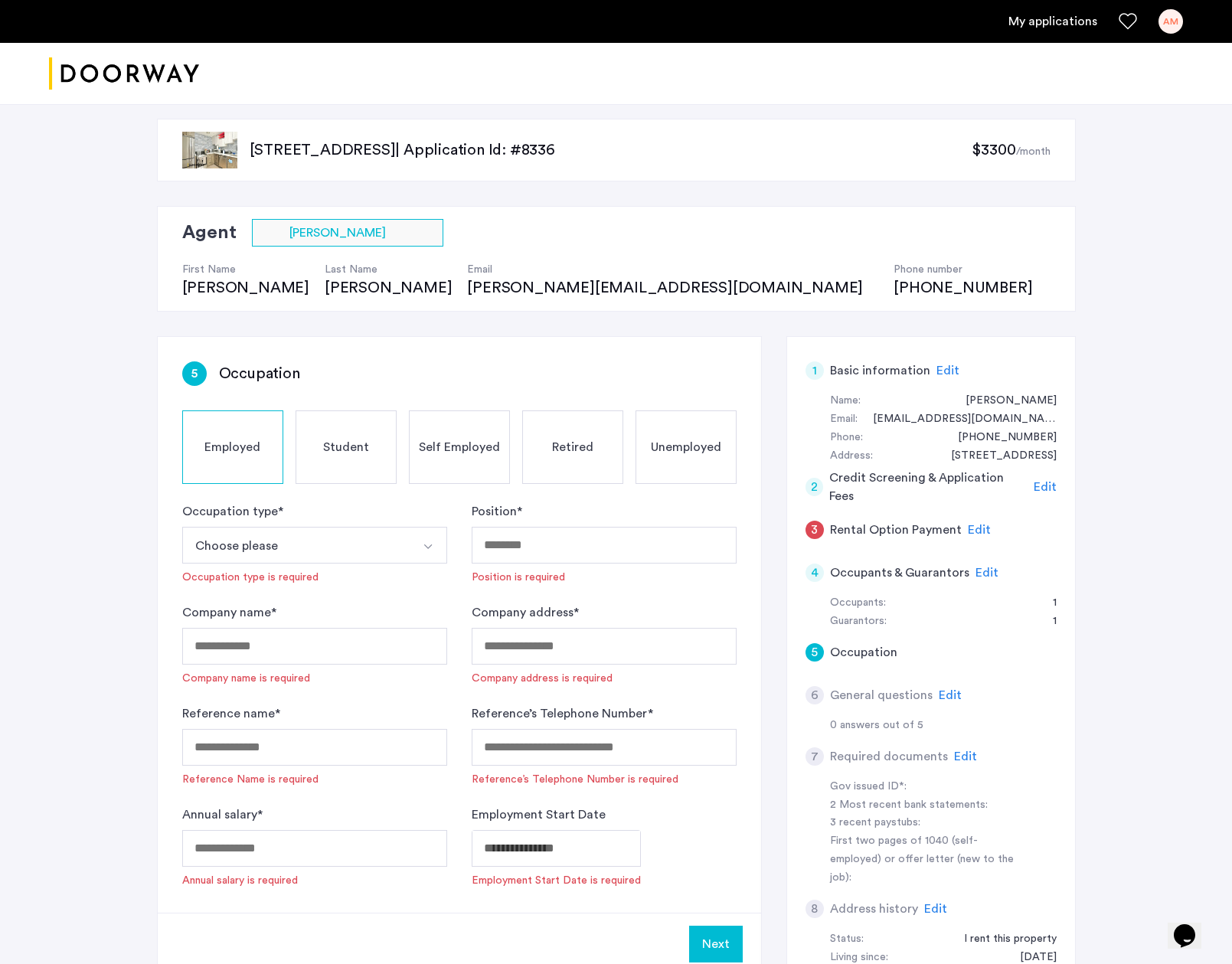
click at [334, 538] on button "Choose please" at bounding box center [296, 545] width 229 height 36
drag, startPoint x: 285, startPoint y: 609, endPoint x: 344, endPoint y: 584, distance: 64.1
click at [283, 606] on div "Full-Time" at bounding box center [315, 614] width 248 height 19
click at [619, 530] on input "Position *" at bounding box center [604, 545] width 265 height 36
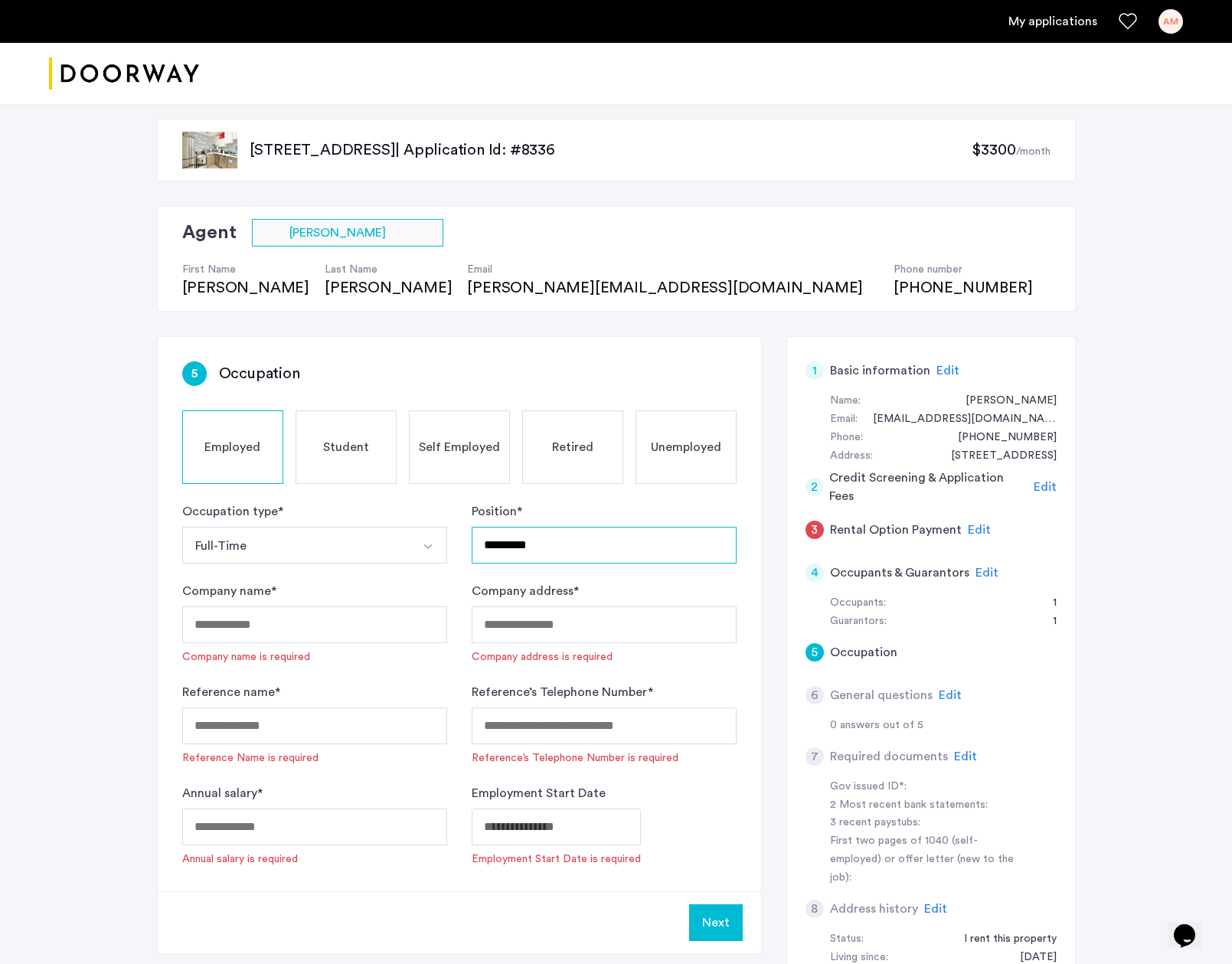
type input "*********"
click at [311, 627] on input "Company name *" at bounding box center [314, 624] width 265 height 36
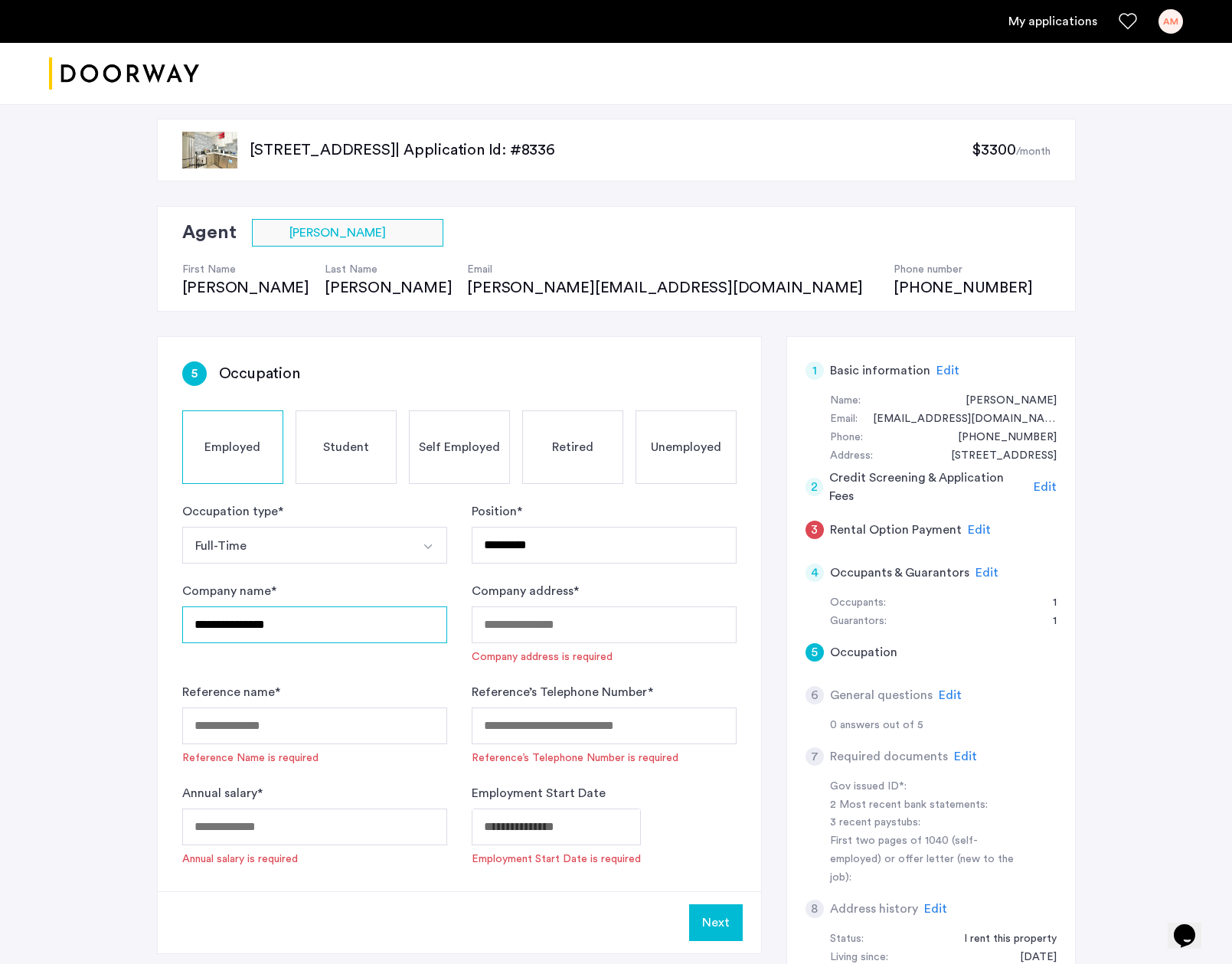
type input "**********"
click at [512, 624] on input "Company address *" at bounding box center [604, 624] width 265 height 36
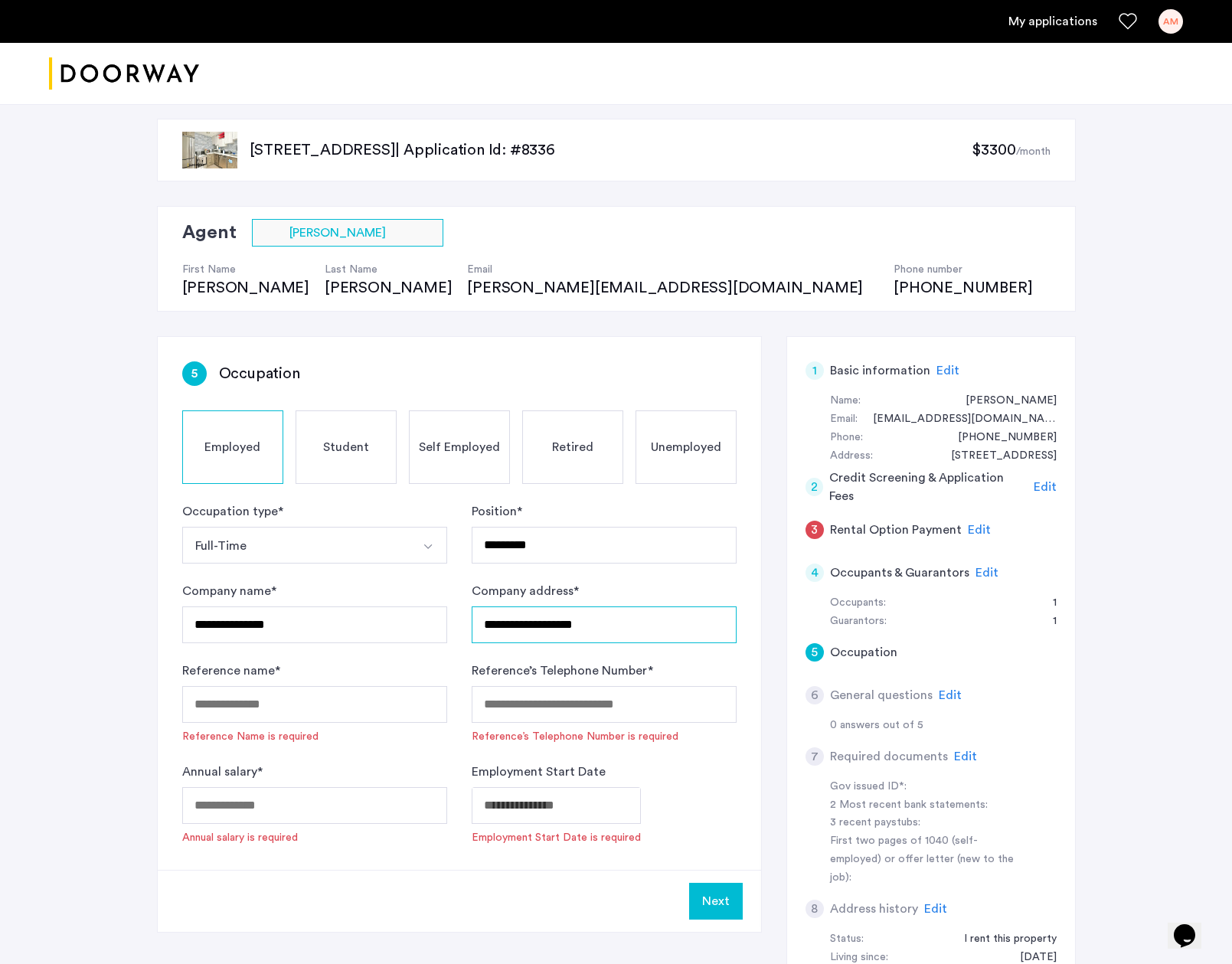
scroll to position [5, 0]
click at [556, 626] on input "**********" at bounding box center [604, 623] width 265 height 36
type input "**********"
click at [369, 701] on input "Reference name *" at bounding box center [314, 703] width 265 height 36
type input "**********"
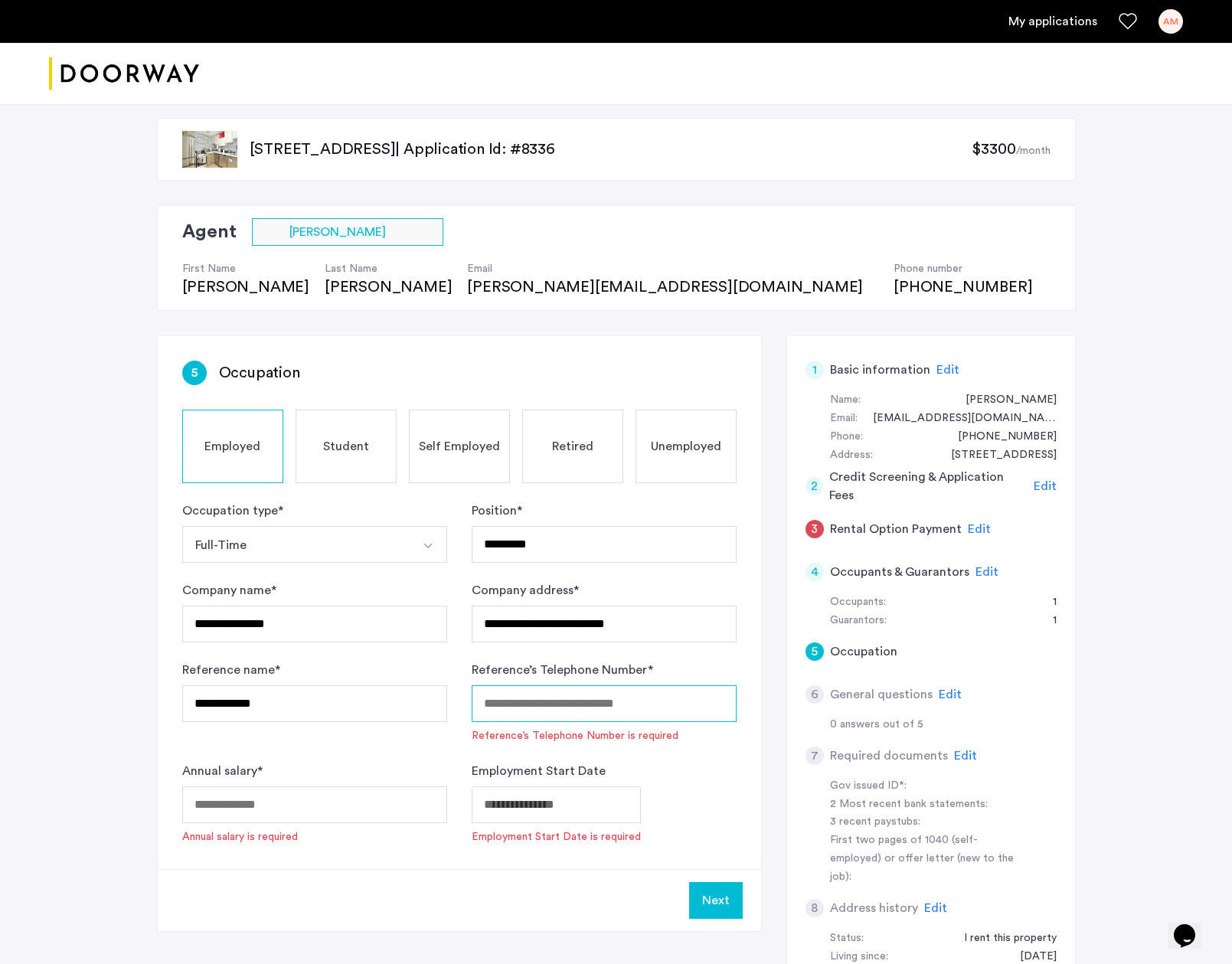
scroll to position [0, 0]
